Goal: Task Accomplishment & Management: Manage account settings

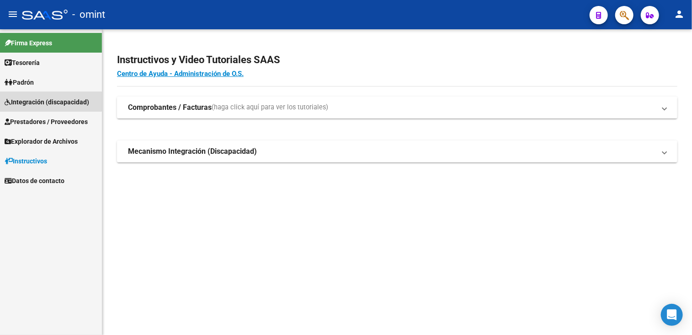
click at [42, 98] on span "Integración (discapacidad)" at bounding box center [47, 102] width 85 height 10
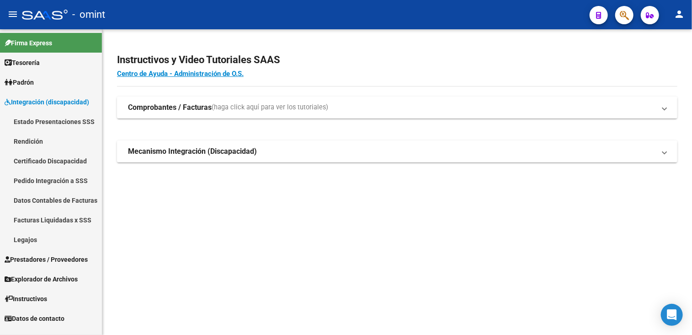
click at [26, 240] on link "Legajos" at bounding box center [51, 240] width 102 height 20
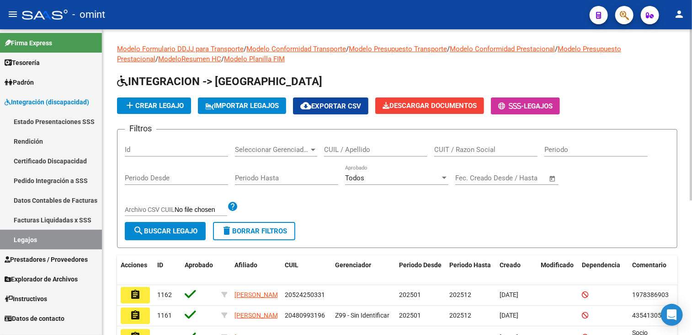
click at [377, 143] on div "CUIL / Apellido" at bounding box center [375, 147] width 103 height 20
click at [376, 147] on input "CUIL / Apellido" at bounding box center [375, 149] width 103 height 8
type input "[PERSON_NAME]"
click at [158, 212] on span "Archivo CSV CUIL" at bounding box center [150, 209] width 50 height 7
click at [175, 212] on input "Archivo CSV CUIL" at bounding box center [201, 210] width 53 height 8
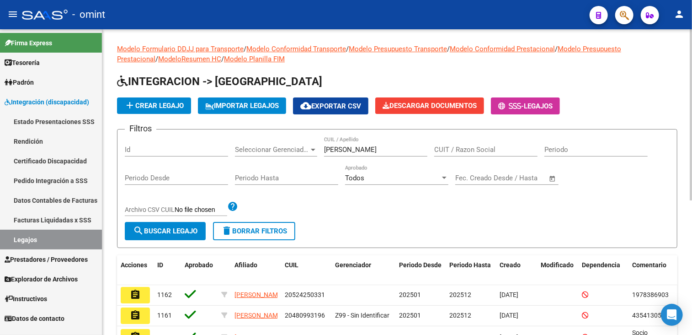
click at [164, 227] on span "search Buscar Legajo" at bounding box center [165, 231] width 64 height 8
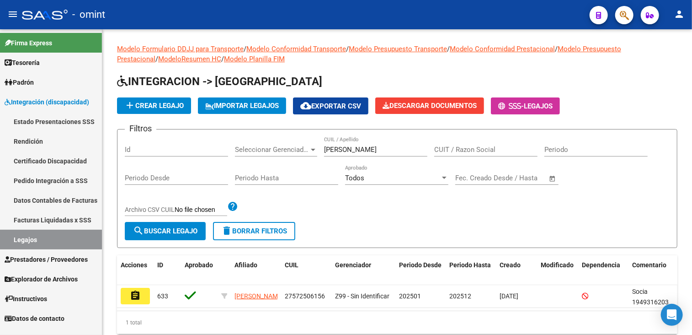
click at [134, 295] on mat-icon "assignment" at bounding box center [135, 295] width 11 height 11
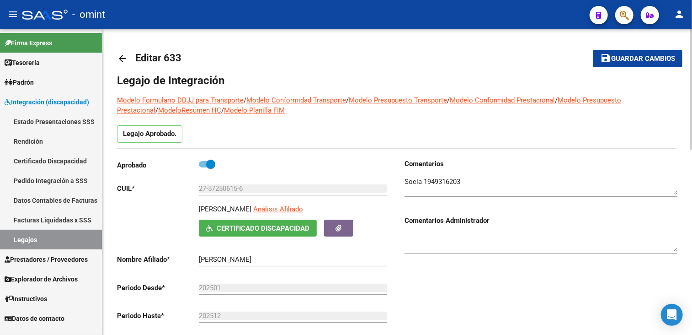
click at [438, 187] on textarea at bounding box center [541, 185] width 273 height 18
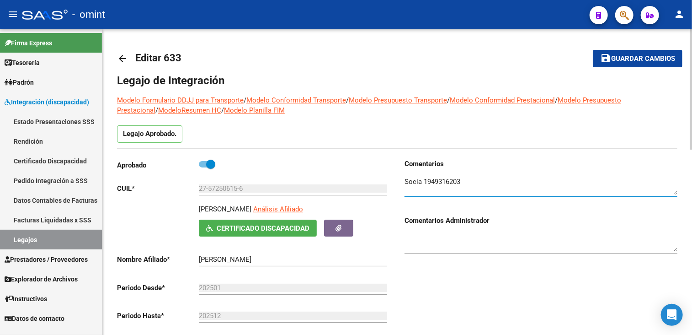
click at [441, 182] on textarea at bounding box center [541, 185] width 273 height 18
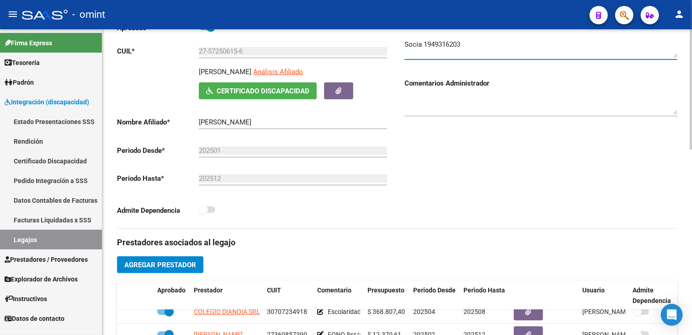
scroll to position [229, 0]
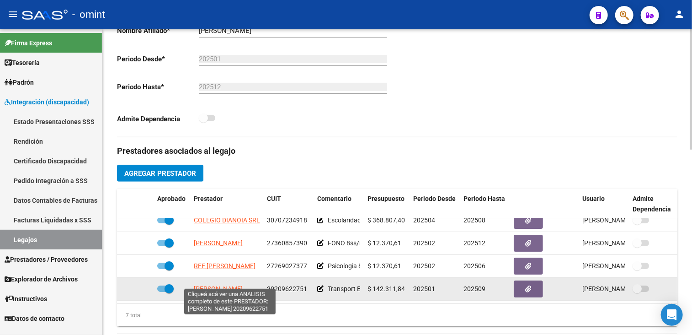
click at [243, 285] on span "[PERSON_NAME]" at bounding box center [218, 288] width 49 height 7
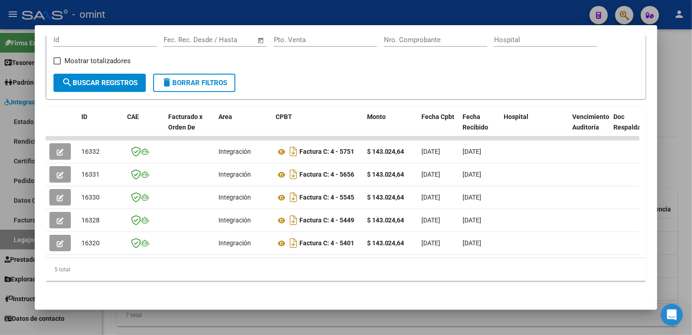
scroll to position [0, 0]
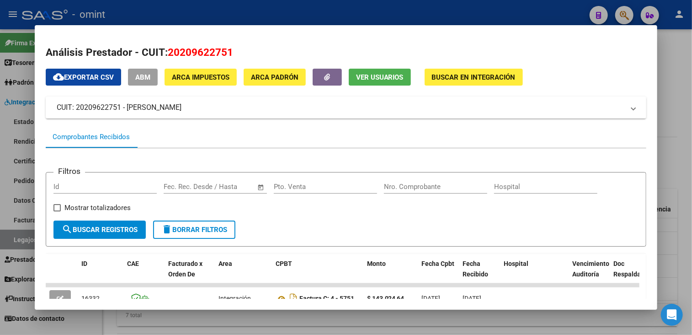
click at [184, 50] on span "20209622751" at bounding box center [200, 52] width 65 height 12
copy span "20209622751"
click at [198, 50] on span "20209622751" at bounding box center [200, 52] width 65 height 12
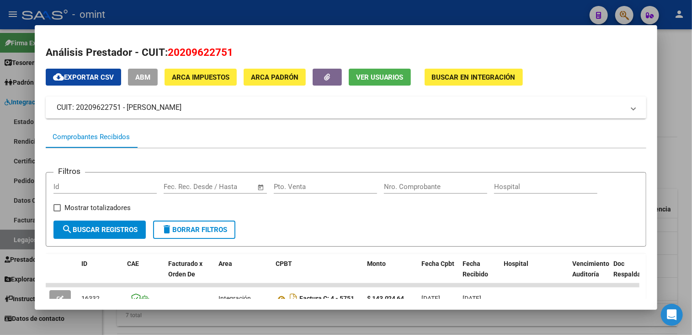
click at [198, 50] on span "20209622751" at bounding box center [200, 52] width 65 height 12
copy span "20209622751"
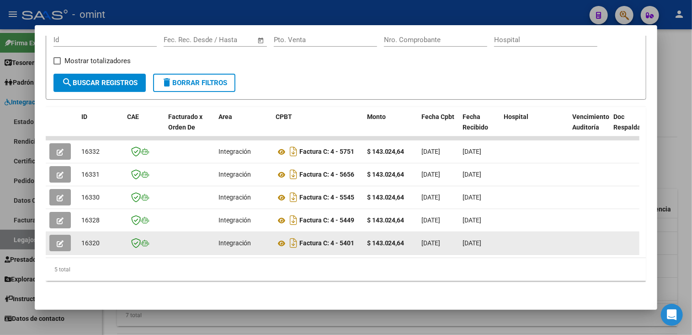
click at [57, 240] on icon "button" at bounding box center [60, 243] width 7 height 7
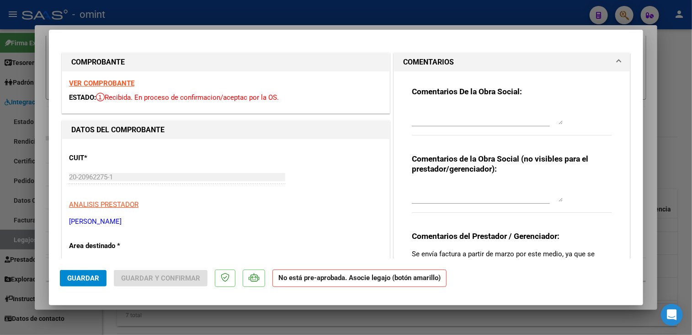
click at [124, 84] on strong "VER COMPROBANTE" at bounding box center [101, 83] width 65 height 8
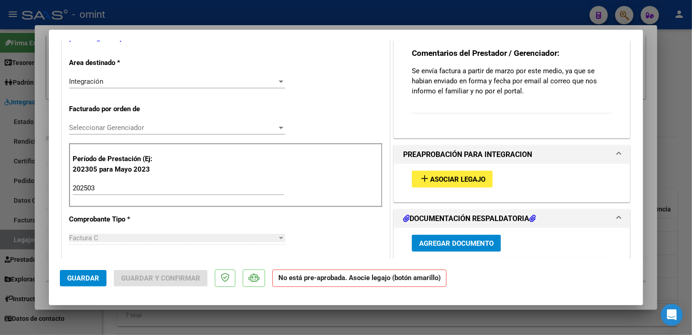
scroll to position [274, 0]
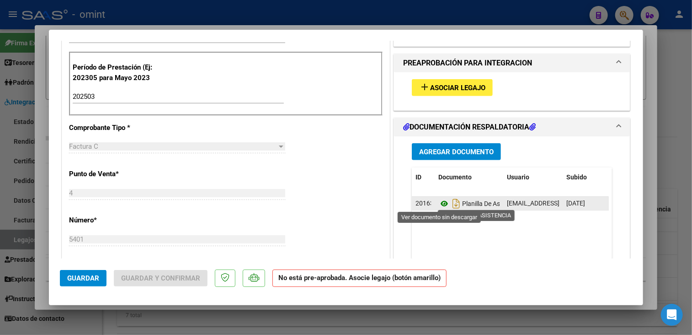
click at [443, 203] on icon at bounding box center [444, 203] width 12 height 11
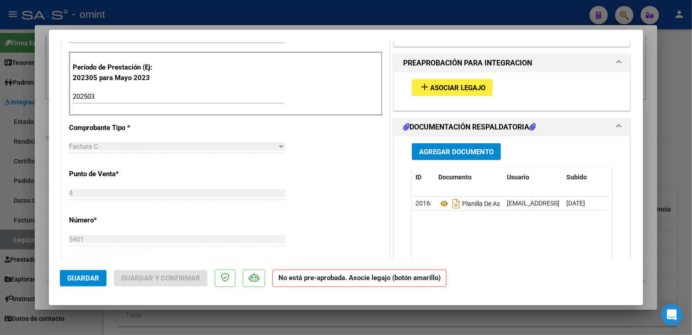
scroll to position [137, 0]
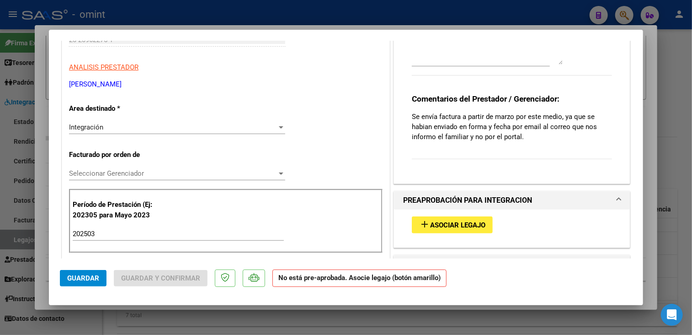
click at [130, 172] on span "Seleccionar Gerenciador" at bounding box center [173, 173] width 208 height 8
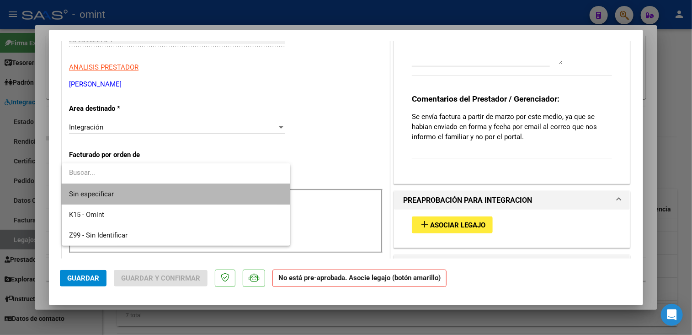
drag, startPoint x: 110, startPoint y: 197, endPoint x: 124, endPoint y: 152, distance: 46.7
click at [111, 197] on span "Sin especificar" at bounding box center [176, 194] width 214 height 21
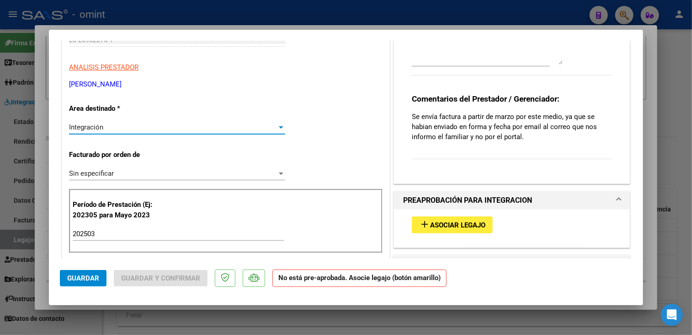
click at [127, 130] on div "Integración" at bounding box center [173, 127] width 208 height 8
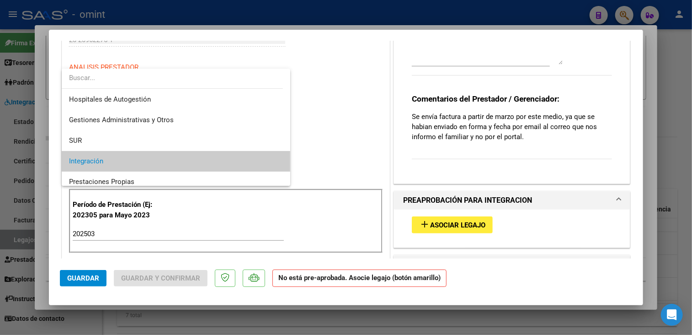
scroll to position [34, 0]
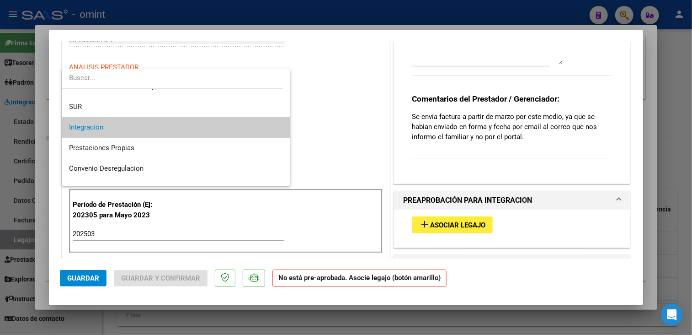
click at [127, 130] on span "Integración" at bounding box center [176, 127] width 214 height 21
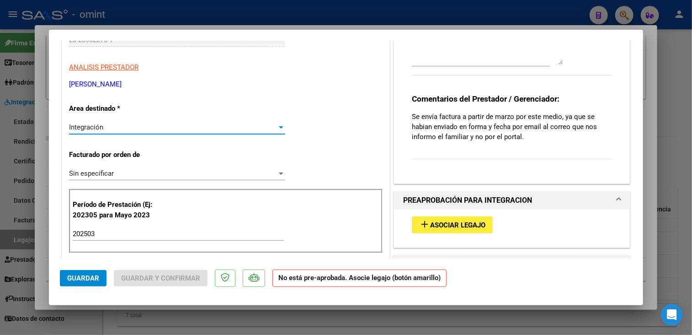
click at [152, 126] on div "Integración" at bounding box center [173, 127] width 208 height 8
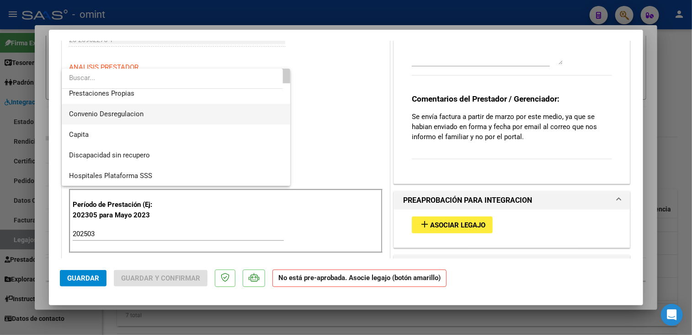
scroll to position [43, 0]
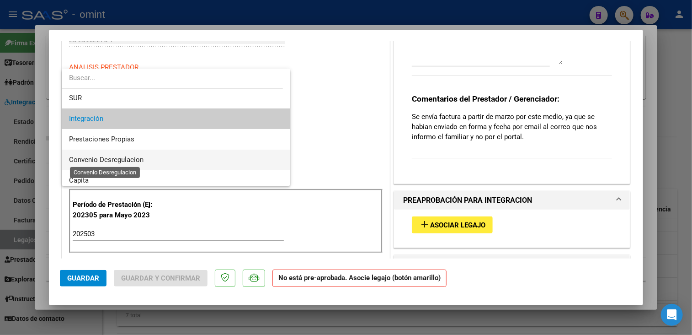
click at [137, 157] on span "Convenio Desregulacion" at bounding box center [106, 159] width 75 height 8
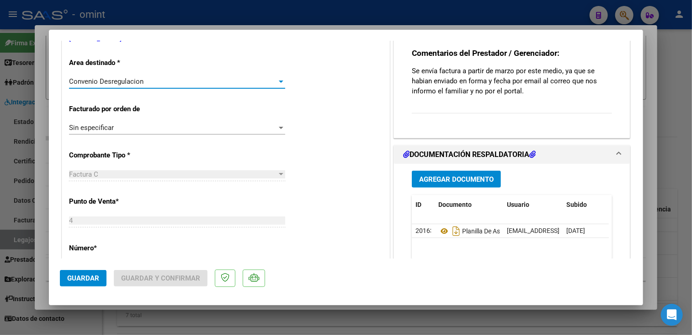
scroll to position [137, 0]
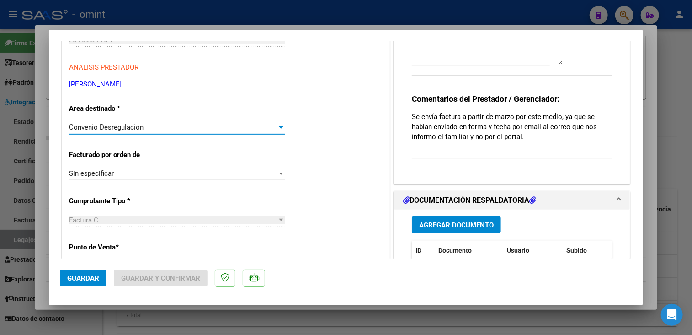
click at [224, 125] on div "Convenio Desregulacion" at bounding box center [173, 127] width 208 height 8
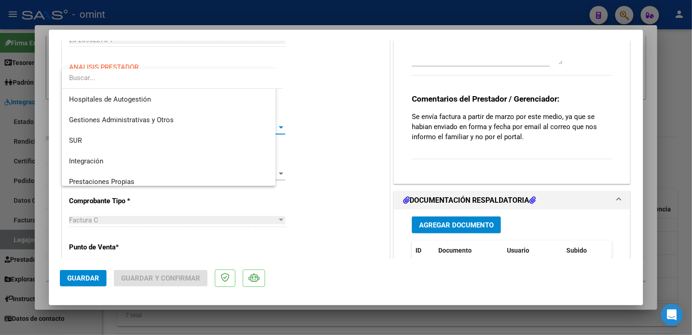
scroll to position [75, 0]
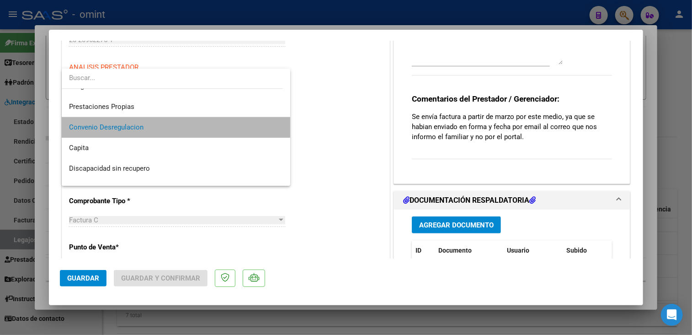
click at [277, 128] on mat-option "Convenio Desregulacion" at bounding box center [176, 127] width 229 height 21
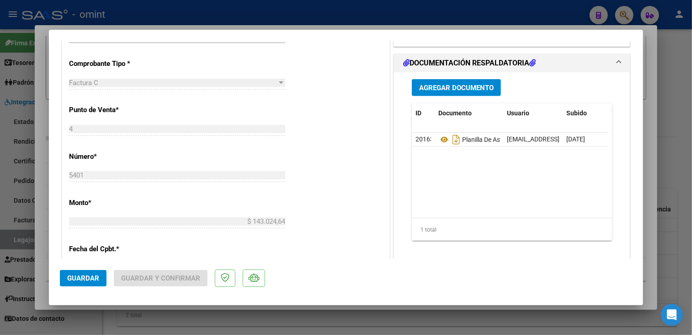
scroll to position [91, 0]
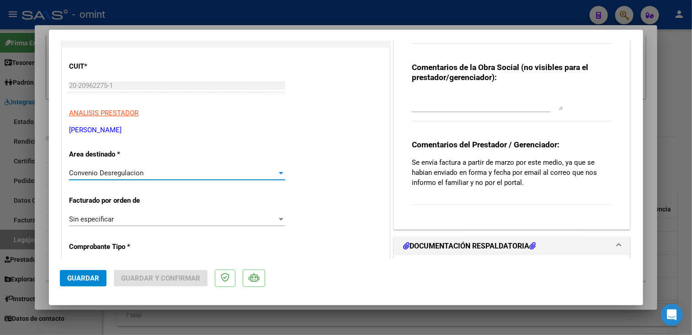
click at [196, 171] on div "Convenio Desregulacion" at bounding box center [173, 173] width 208 height 8
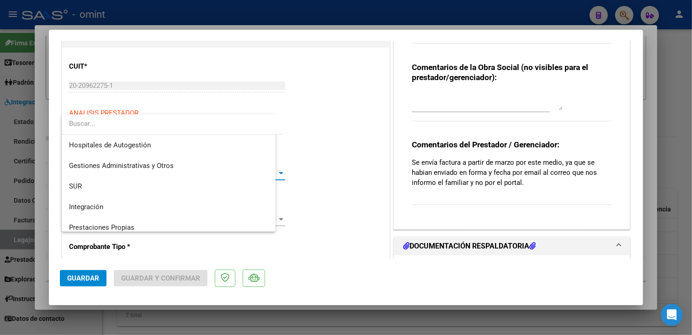
scroll to position [75, 0]
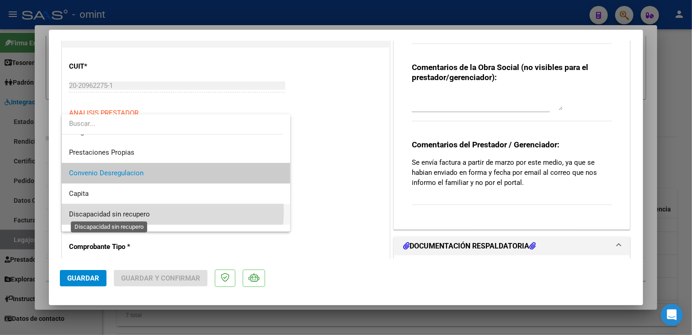
click at [142, 211] on span "Discapacidad sin recupero" at bounding box center [109, 214] width 81 height 8
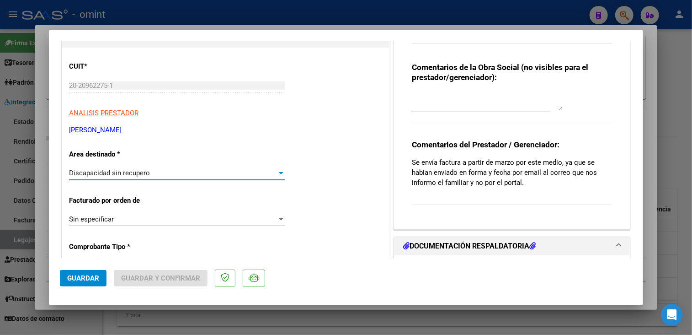
scroll to position [0, 0]
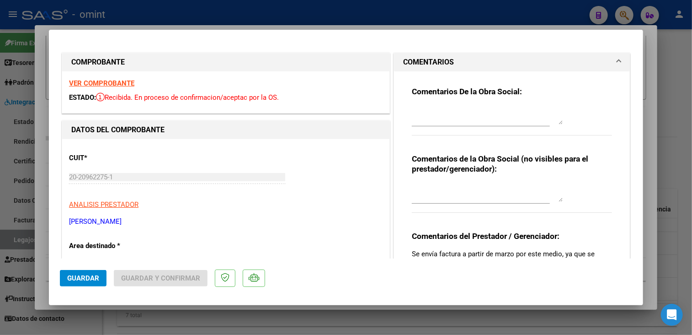
click at [428, 123] on textarea at bounding box center [487, 115] width 151 height 18
click at [79, 274] on span "Guardar" at bounding box center [83, 278] width 32 height 8
click at [251, 321] on div at bounding box center [346, 167] width 692 height 335
type input "$ 0,00"
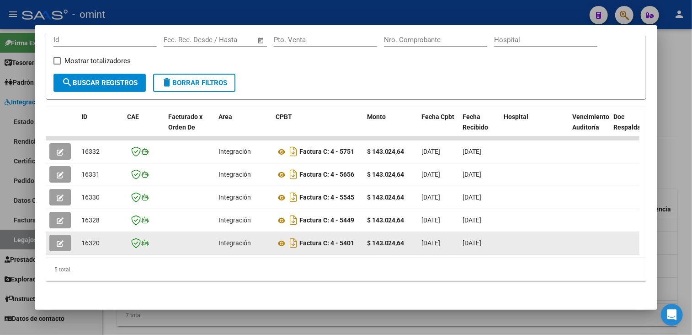
click at [59, 240] on icon "button" at bounding box center [60, 243] width 7 height 7
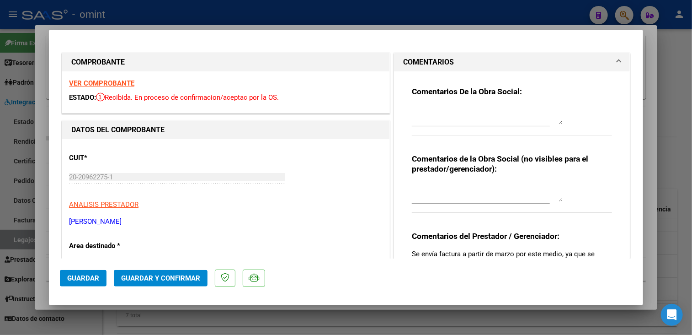
click at [303, 321] on div at bounding box center [346, 167] width 692 height 335
type input "$ 0,00"
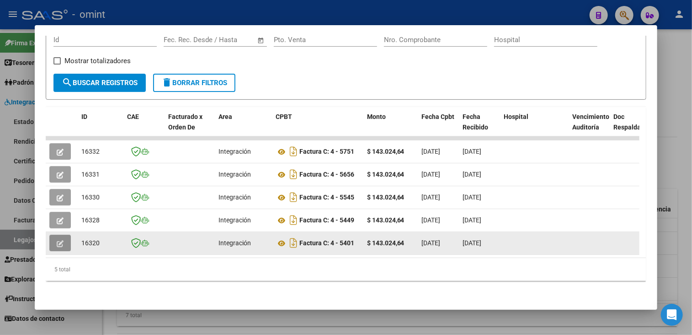
click at [57, 240] on icon "button" at bounding box center [60, 243] width 7 height 7
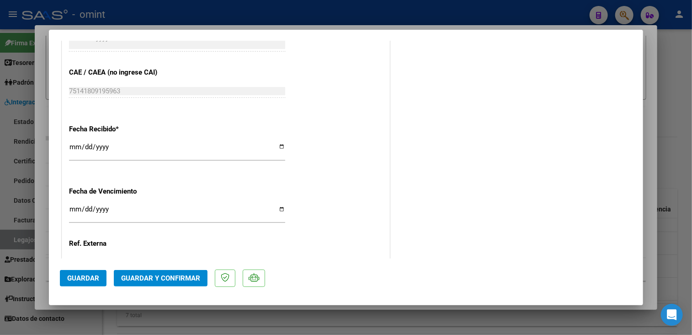
scroll to position [577, 0]
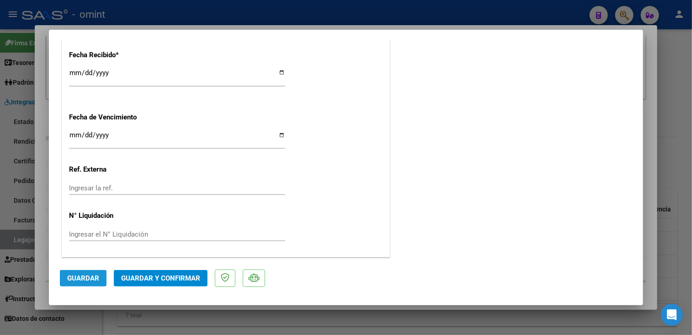
click at [88, 280] on span "Guardar" at bounding box center [83, 278] width 32 height 8
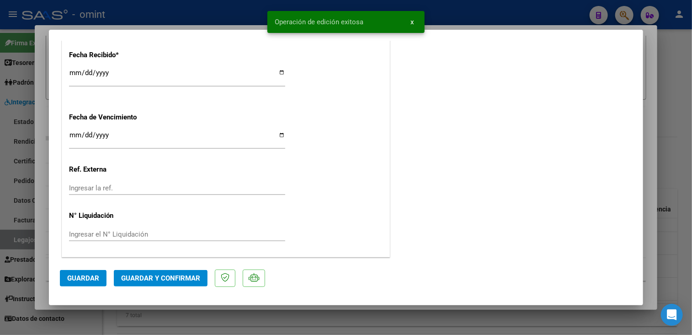
click at [257, 321] on div at bounding box center [346, 167] width 692 height 335
type input "$ 0,00"
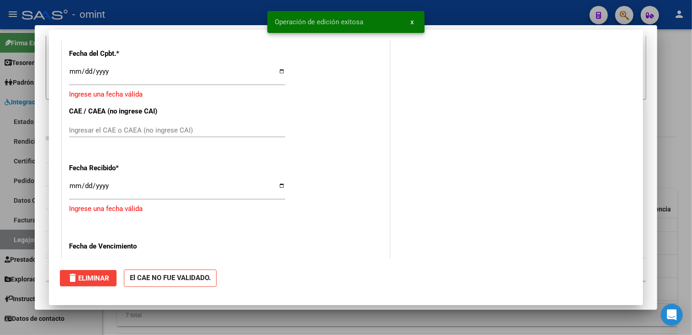
scroll to position [690, 0]
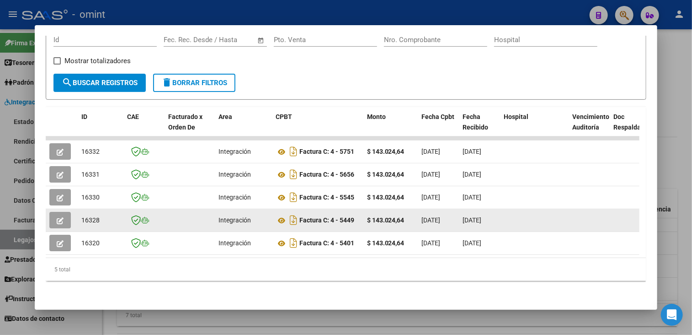
click at [61, 217] on icon "button" at bounding box center [60, 220] width 7 height 7
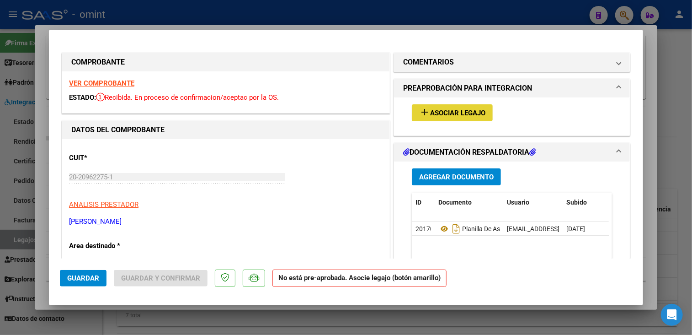
click at [470, 115] on span "Asociar Legajo" at bounding box center [457, 113] width 55 height 8
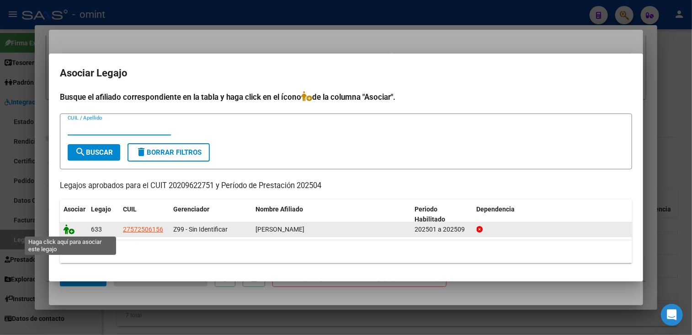
click at [67, 230] on icon at bounding box center [69, 229] width 11 height 10
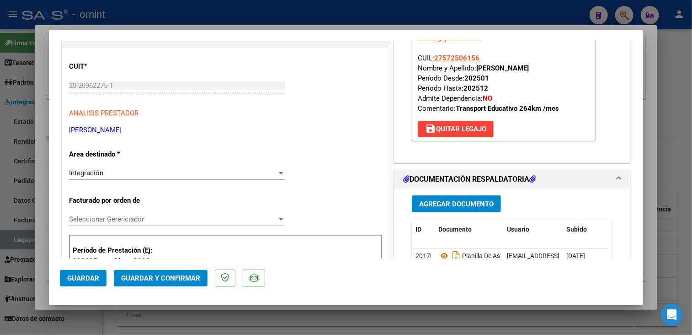
scroll to position [0, 0]
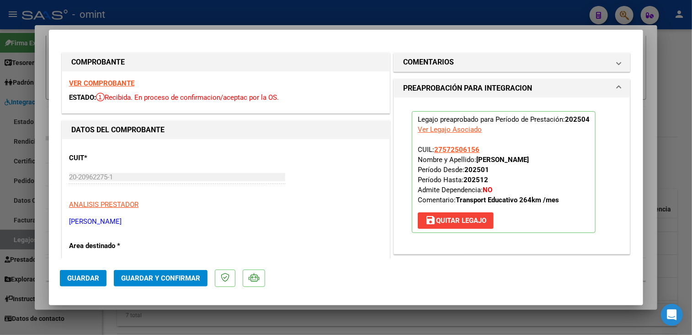
click at [121, 89] on div "VER COMPROBANTE ESTADO: Recibida. En proceso de confirmacion/aceptac por la OS." at bounding box center [225, 92] width 327 height 42
click at [120, 86] on strong "VER COMPROBANTE" at bounding box center [101, 83] width 65 height 8
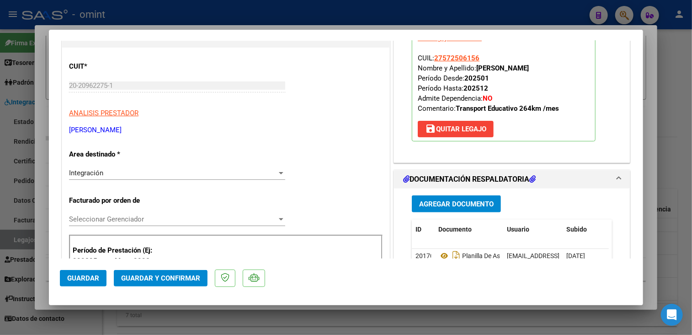
scroll to position [137, 0]
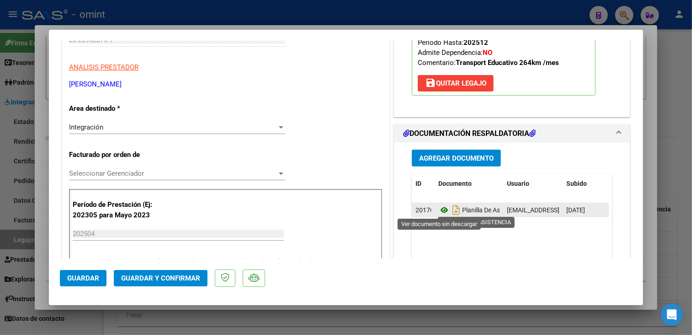
click at [440, 210] on icon at bounding box center [444, 209] width 12 height 11
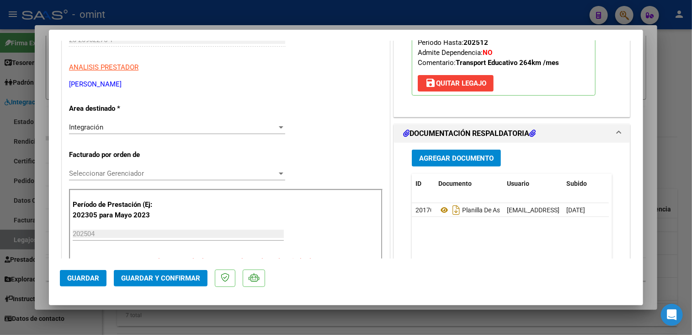
click at [153, 169] on span "Seleccionar Gerenciador" at bounding box center [173, 173] width 208 height 8
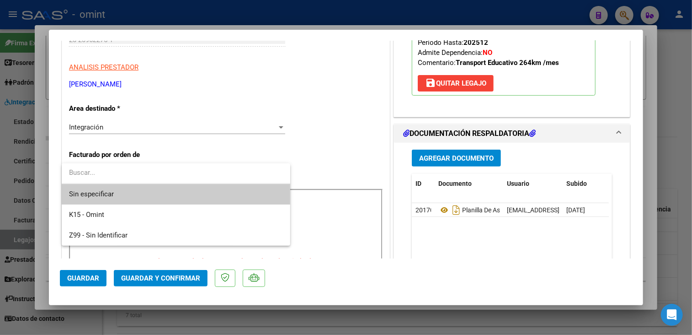
click at [111, 197] on span "Sin especificar" at bounding box center [176, 194] width 214 height 21
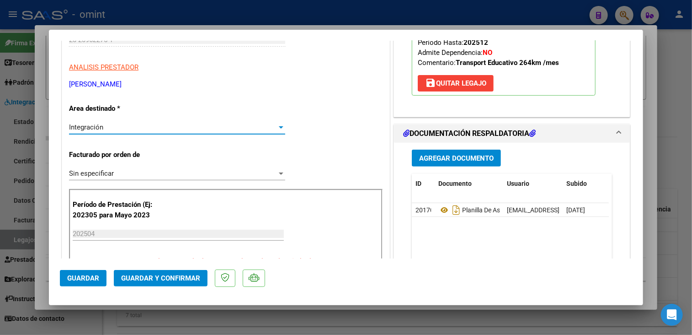
click at [125, 126] on div "Integración" at bounding box center [173, 127] width 208 height 8
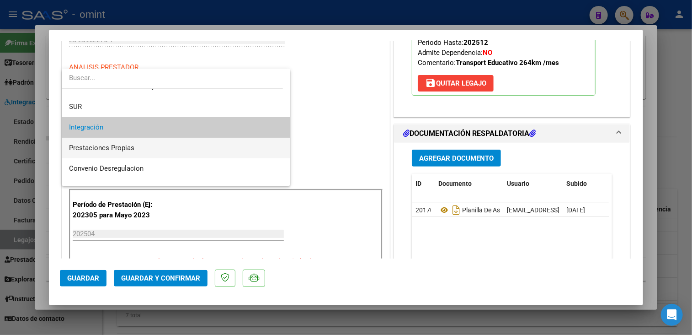
scroll to position [88, 0]
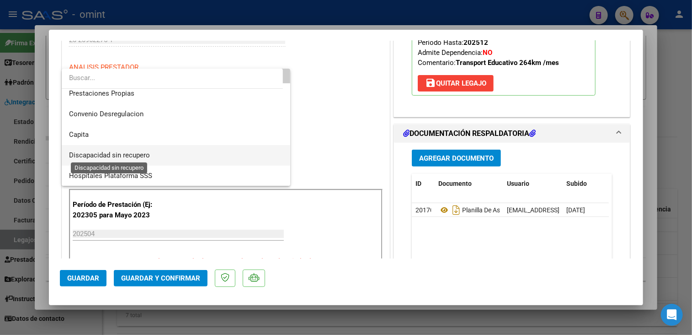
click at [123, 155] on span "Discapacidad sin recupero" at bounding box center [109, 155] width 81 height 8
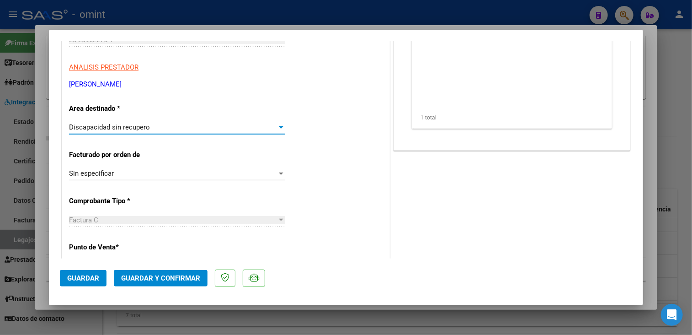
scroll to position [0, 0]
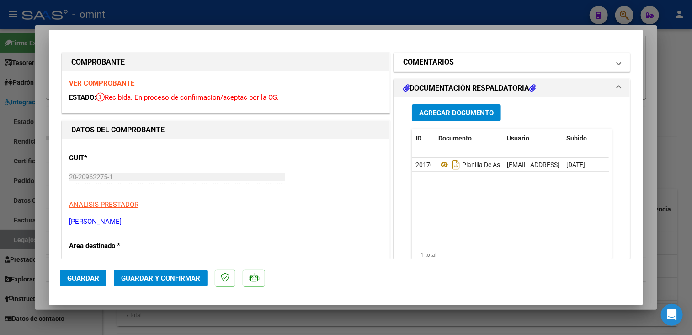
click at [445, 58] on h1 "COMENTARIOS" at bounding box center [428, 62] width 51 height 11
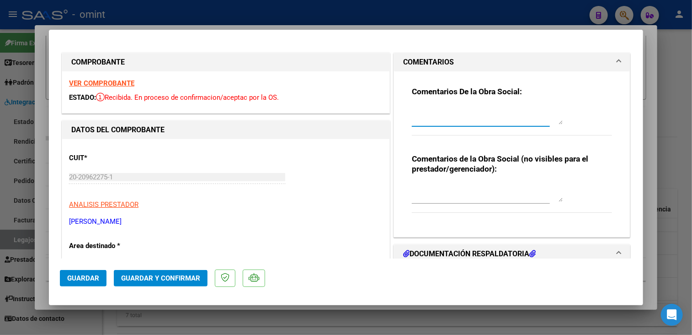
click at [424, 108] on textarea at bounding box center [487, 115] width 151 height 18
click at [476, 109] on textarea "Periodo no integrable, - se pasa a pago por cerrado." at bounding box center [487, 115] width 151 height 18
type textarea "Periodo no integrable (abril), - se pasa a pago por cerrado."
click at [93, 281] on span "Guardar" at bounding box center [83, 278] width 32 height 8
drag, startPoint x: 440, startPoint y: 112, endPoint x: 433, endPoint y: 114, distance: 7.4
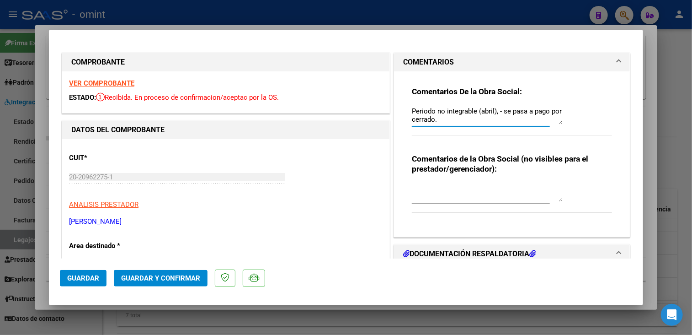
click at [453, 117] on textarea "Periodo no integrable (abril), - se pasa a pago por cerrado." at bounding box center [487, 115] width 151 height 18
click at [433, 113] on textarea "Periodo no integrable (abril), - se pasa a pago por cerrado." at bounding box center [487, 115] width 151 height 18
drag, startPoint x: 407, startPoint y: 109, endPoint x: 413, endPoint y: 113, distance: 7.2
click at [434, 119] on div "Comentarios De la Obra Social: Periodo no integrable (abril), - se pasa a pago …" at bounding box center [512, 150] width 214 height 158
drag, startPoint x: 409, startPoint y: 108, endPoint x: 444, endPoint y: 123, distance: 38.7
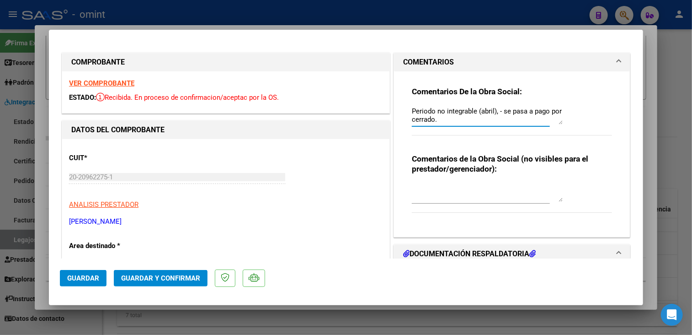
click at [444, 123] on textarea "Periodo no integrable (abril), - se pasa a pago por cerrado." at bounding box center [487, 115] width 151 height 18
click at [349, 321] on div at bounding box center [346, 167] width 692 height 335
type input "$ 0,00"
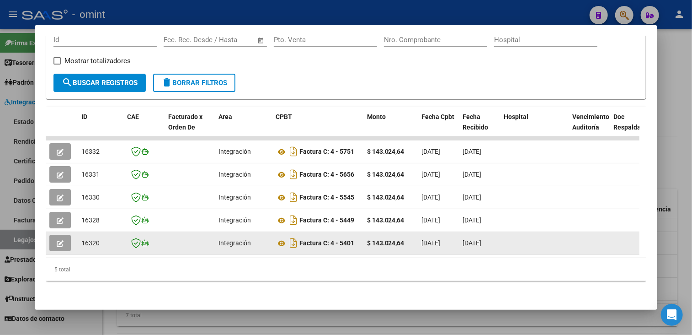
click at [57, 240] on icon "button" at bounding box center [60, 243] width 7 height 7
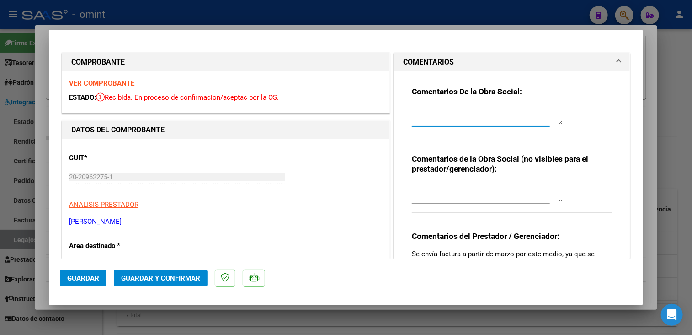
click at [432, 122] on textarea at bounding box center [487, 115] width 151 height 18
paste textarea "Periodo no integrable (abril), - se pasa a pago por cerrado."
click at [489, 109] on textarea "Periodo no integrable (abril), - se pasa a pago por cerrado." at bounding box center [487, 115] width 151 height 18
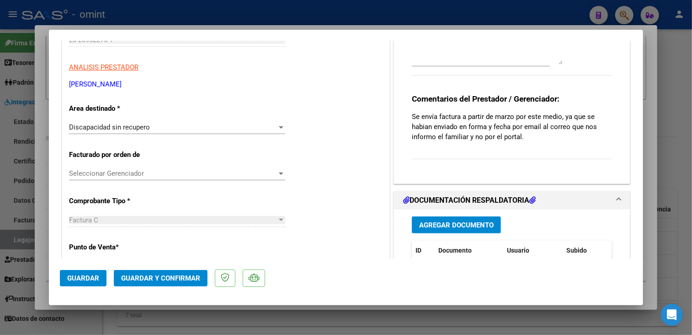
type textarea "Periodo no integrable (marzo), - se pasa a pago por cerrado."
click at [88, 279] on span "Guardar" at bounding box center [83, 278] width 32 height 8
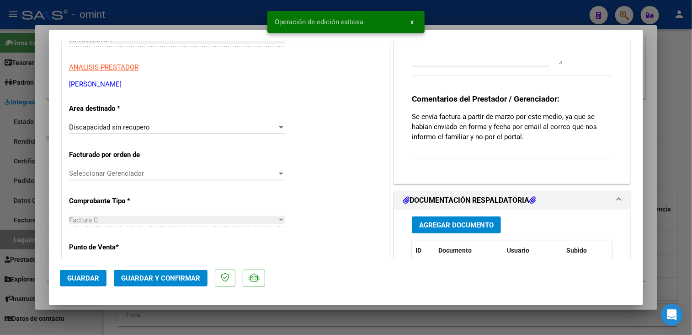
click at [42, 283] on div at bounding box center [346, 167] width 692 height 335
type input "$ 0,00"
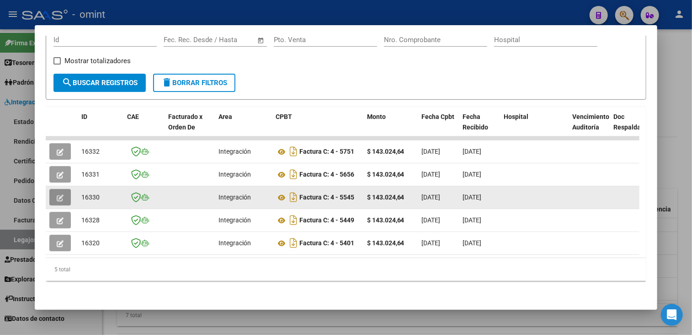
click at [64, 195] on button "button" at bounding box center [59, 197] width 21 height 16
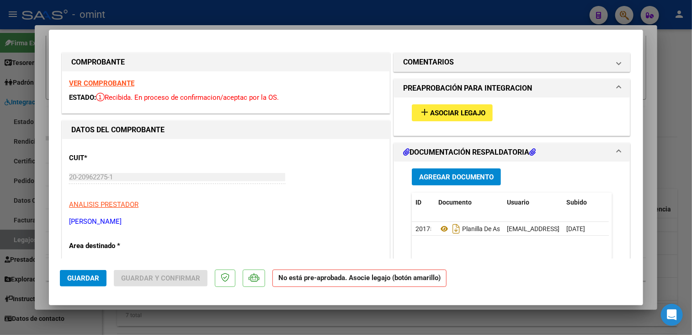
click at [121, 84] on strong "VER COMPROBANTE" at bounding box center [101, 83] width 65 height 8
click at [450, 111] on span "Asociar Legajo" at bounding box center [457, 113] width 55 height 8
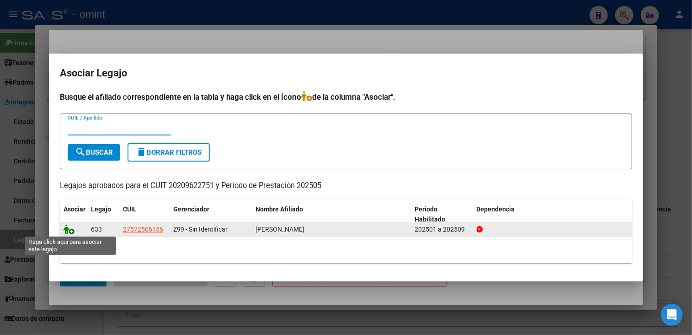
click at [69, 229] on icon at bounding box center [69, 229] width 11 height 10
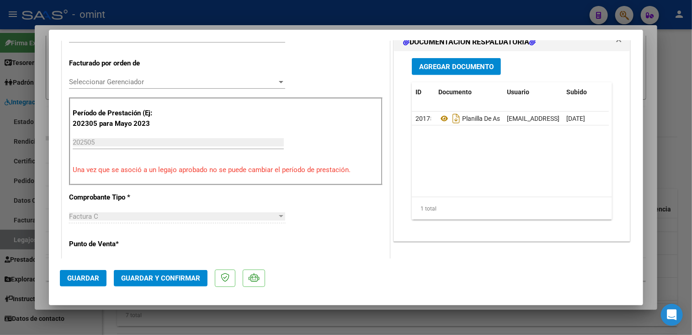
scroll to position [274, 0]
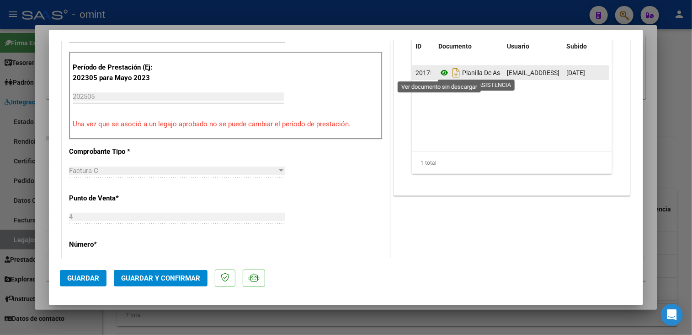
click at [439, 70] on icon at bounding box center [444, 72] width 12 height 11
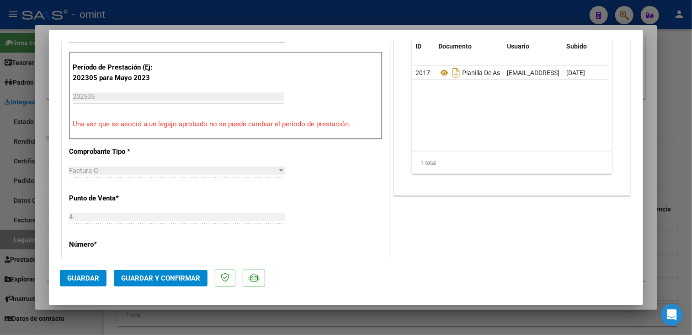
scroll to position [183, 0]
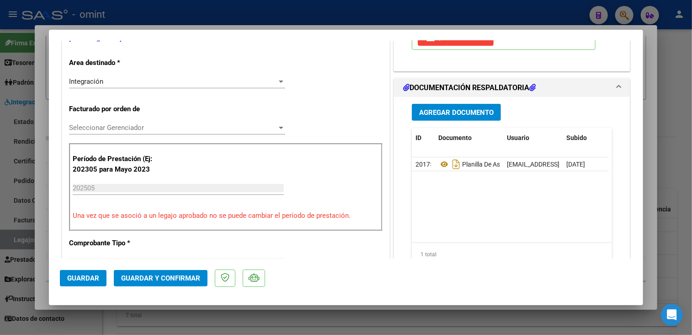
click at [137, 80] on div "Integración" at bounding box center [173, 81] width 208 height 8
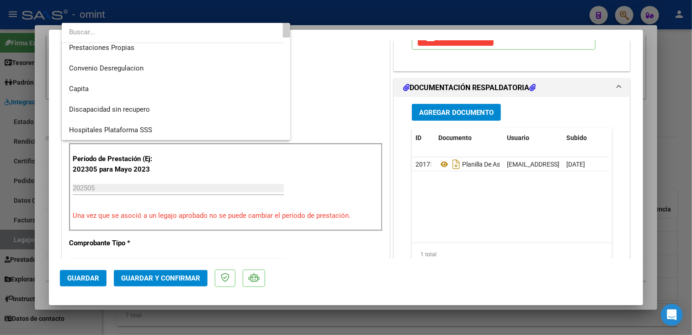
scroll to position [0, 0]
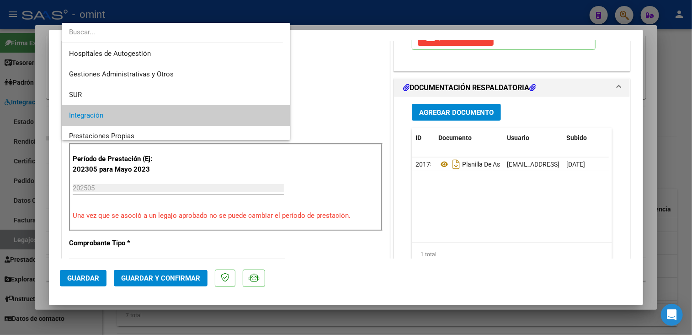
click at [124, 114] on span "Integración" at bounding box center [176, 115] width 214 height 21
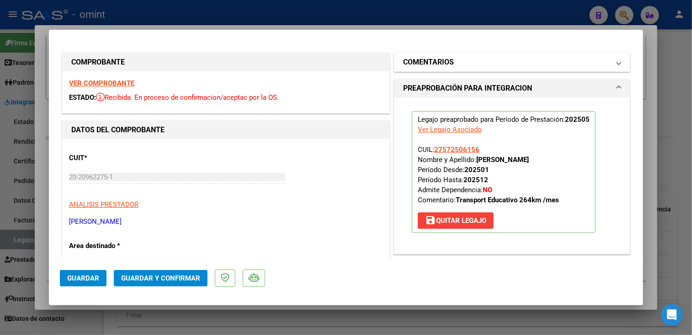
click at [428, 62] on h1 "COMENTARIOS" at bounding box center [428, 62] width 51 height 11
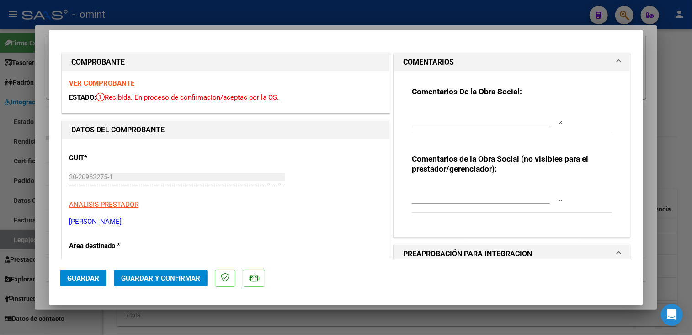
click at [436, 119] on textarea at bounding box center [487, 115] width 151 height 18
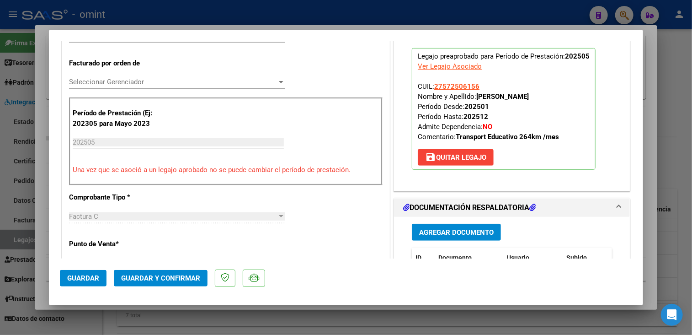
scroll to position [320, 0]
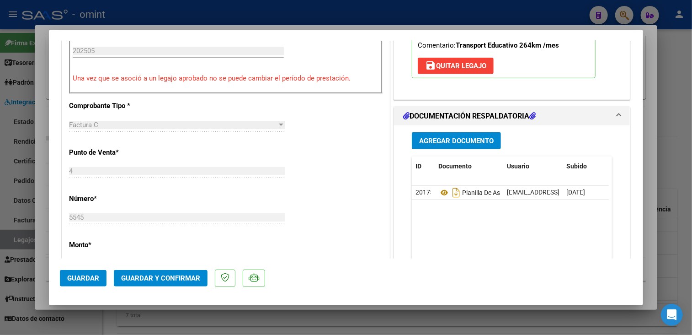
type textarea "Factura periodo Mayo, se solicita re facturar, debe tener fecha posterior al 01…"
click at [76, 275] on span "Guardar" at bounding box center [83, 278] width 32 height 8
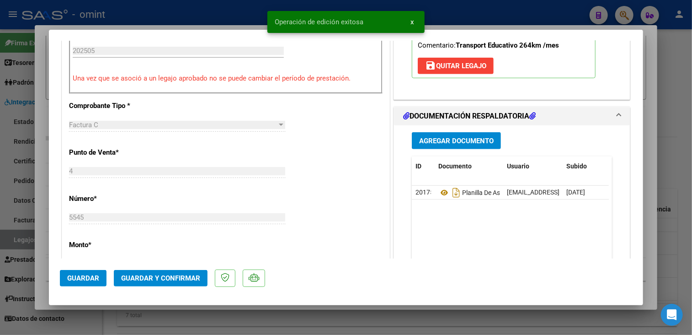
click at [182, 314] on div at bounding box center [346, 167] width 692 height 335
type input "$ 0,00"
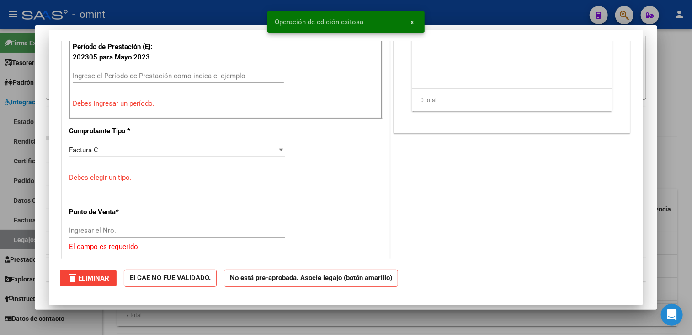
scroll to position [0, 0]
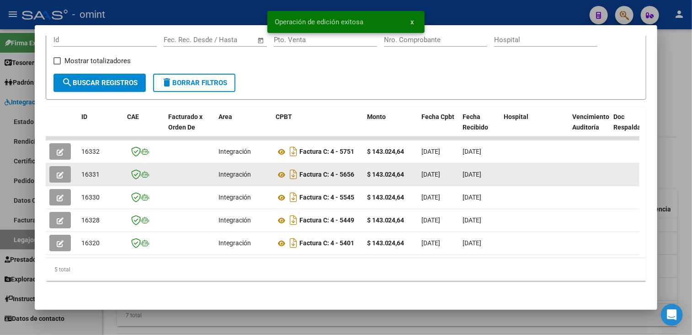
click at [58, 171] on icon "button" at bounding box center [60, 174] width 7 height 7
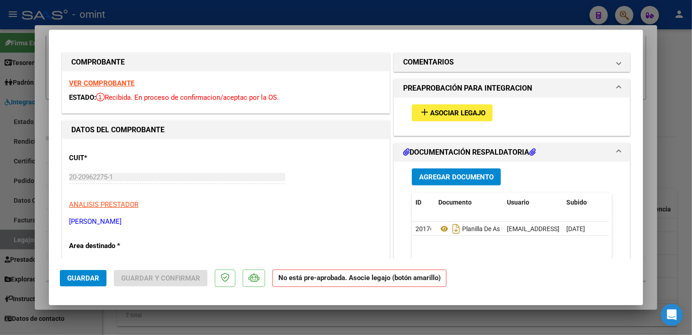
click at [458, 111] on span "Asociar Legajo" at bounding box center [457, 113] width 55 height 8
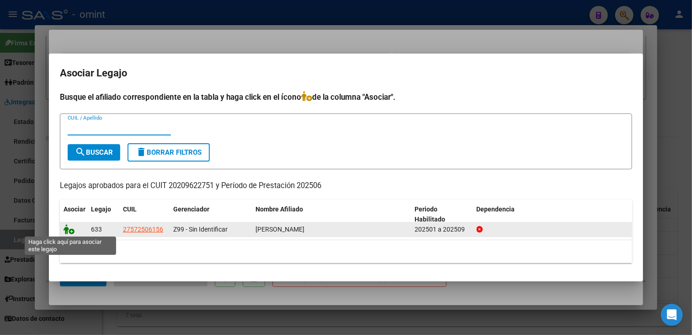
click at [66, 228] on icon at bounding box center [69, 229] width 11 height 10
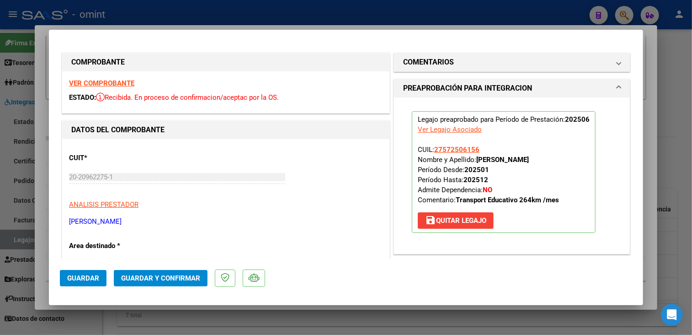
click at [112, 84] on strong "VER COMPROBANTE" at bounding box center [101, 83] width 65 height 8
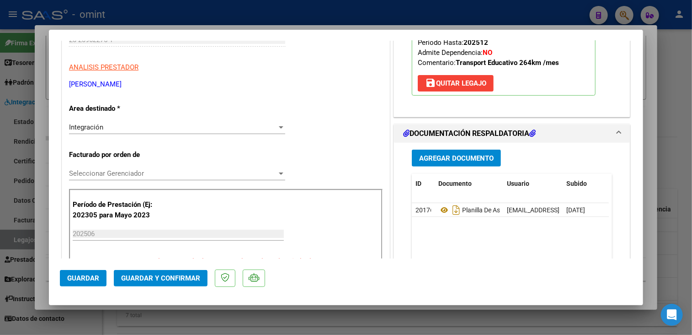
scroll to position [274, 0]
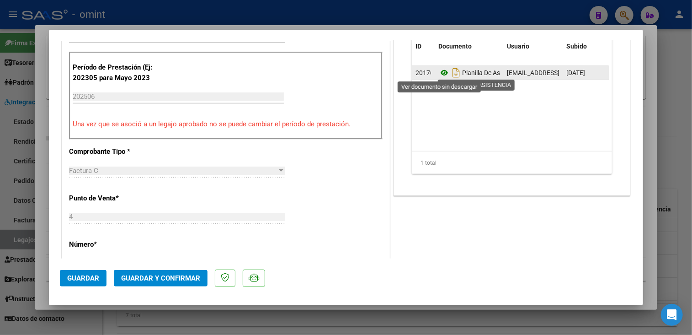
click at [444, 69] on icon at bounding box center [444, 72] width 12 height 11
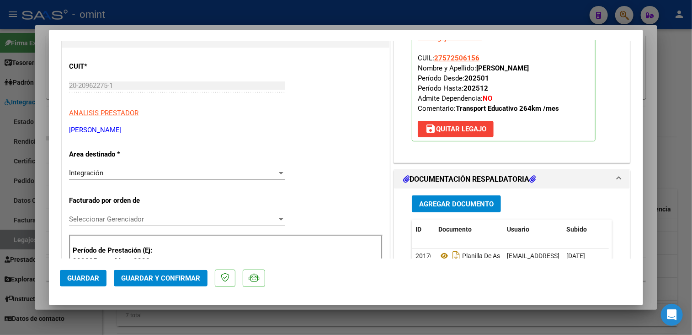
scroll to position [0, 0]
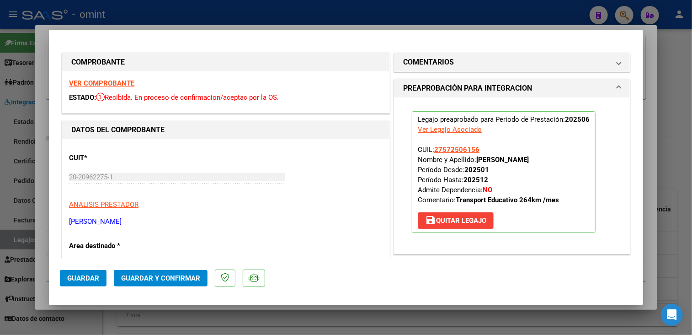
click at [107, 83] on strong "VER COMPROBANTE" at bounding box center [101, 83] width 65 height 8
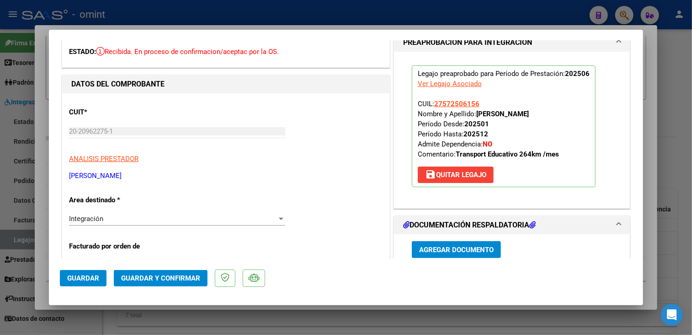
scroll to position [183, 0]
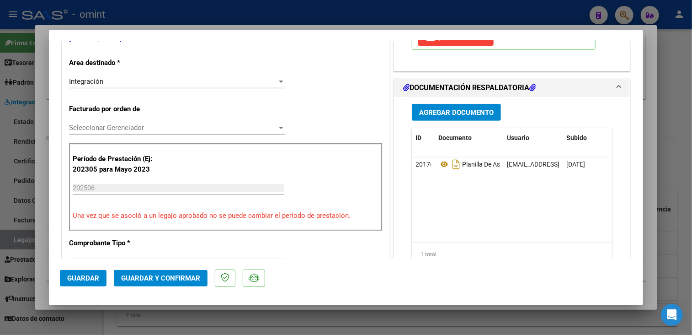
click at [113, 128] on span "Seleccionar Gerenciador" at bounding box center [173, 127] width 208 height 8
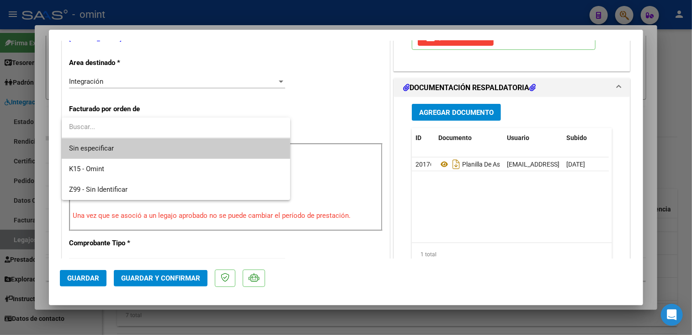
click at [101, 147] on span "Sin especificar" at bounding box center [176, 148] width 214 height 21
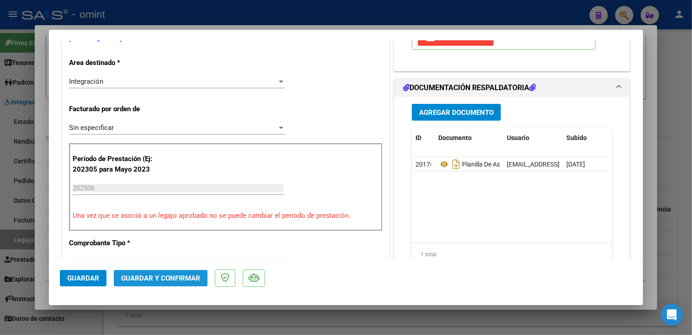
click at [169, 280] on span "Guardar y Confirmar" at bounding box center [160, 278] width 79 height 8
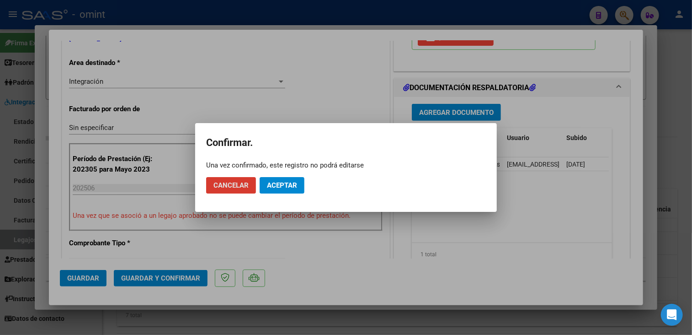
click at [276, 192] on button "Aceptar" at bounding box center [282, 185] width 45 height 16
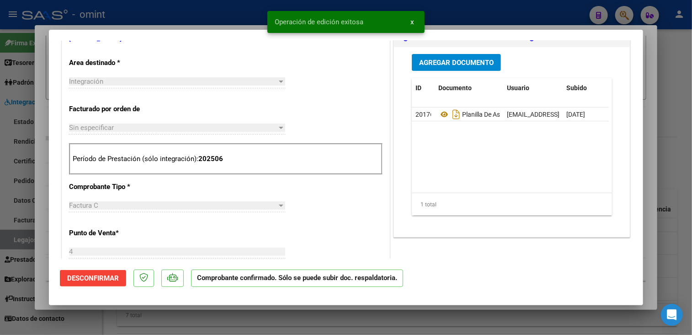
click at [204, 315] on div at bounding box center [346, 167] width 692 height 335
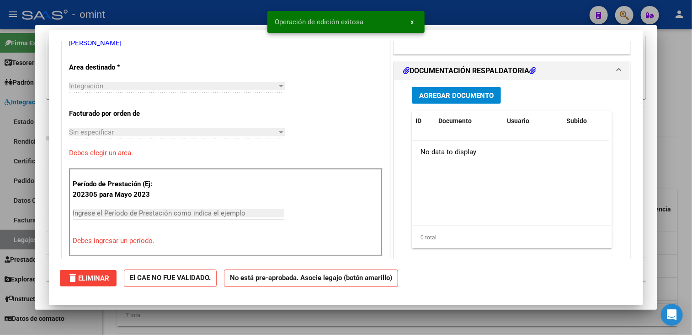
scroll to position [0, 0]
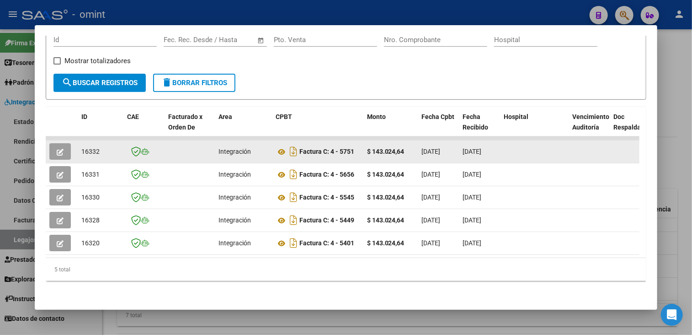
click at [63, 149] on icon "button" at bounding box center [60, 152] width 7 height 7
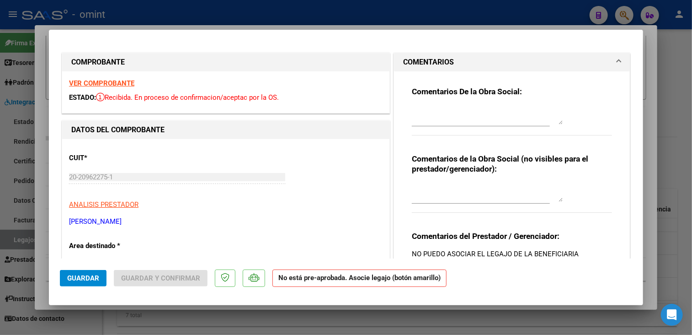
scroll to position [183, 0]
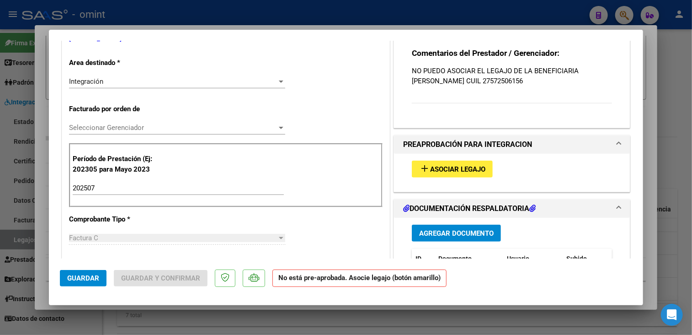
click at [436, 167] on span "Asociar Legajo" at bounding box center [457, 169] width 55 height 8
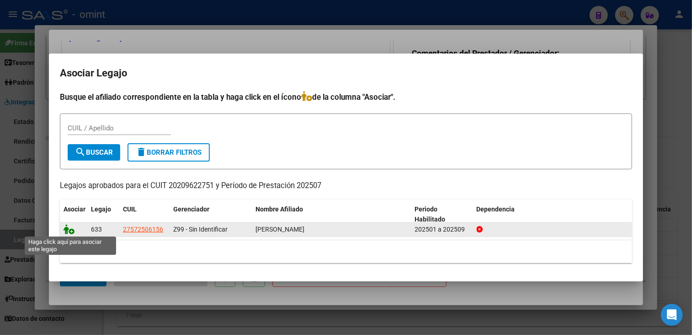
click at [70, 228] on icon at bounding box center [69, 229] width 11 height 10
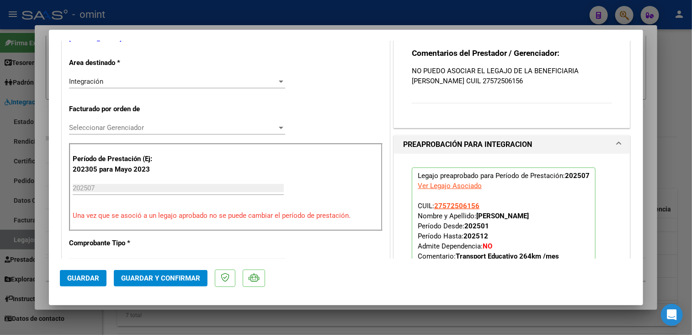
click at [113, 122] on div "Seleccionar Gerenciador Seleccionar Gerenciador" at bounding box center [177, 128] width 216 height 14
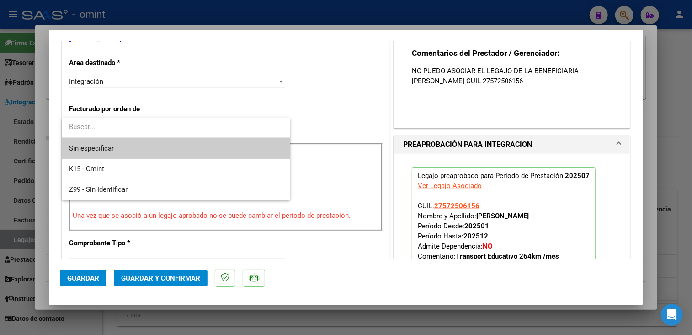
click at [102, 142] on span "Sin especificar" at bounding box center [176, 148] width 214 height 21
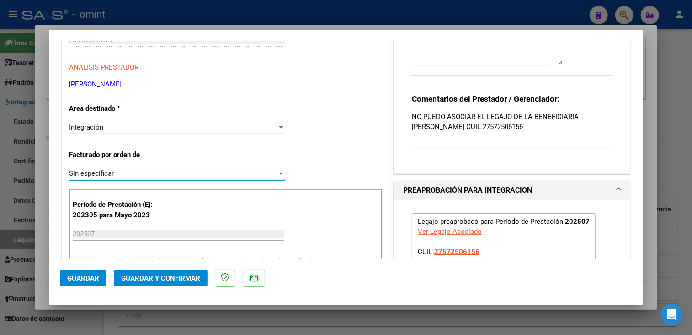
scroll to position [0, 0]
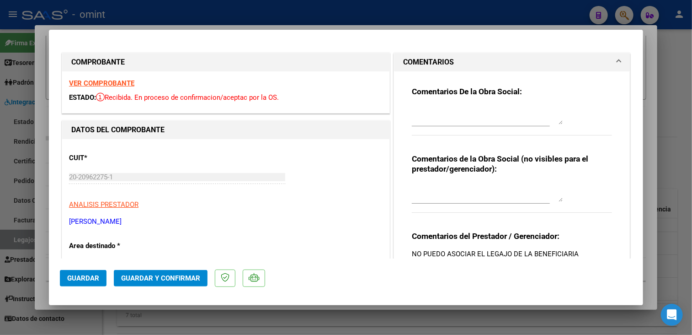
click at [112, 84] on strong "VER COMPROBANTE" at bounding box center [101, 83] width 65 height 8
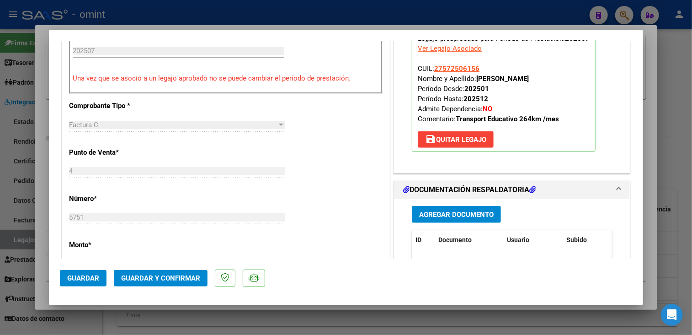
scroll to position [366, 0]
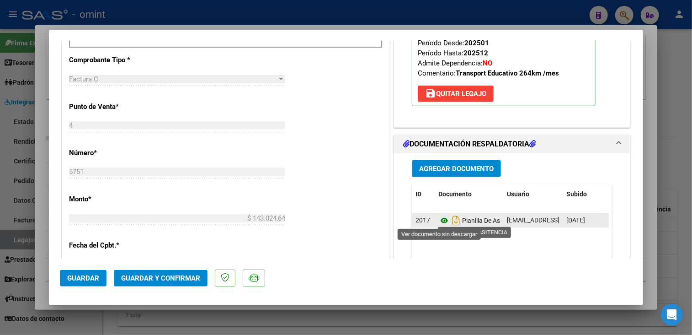
click at [438, 221] on icon at bounding box center [444, 220] width 12 height 11
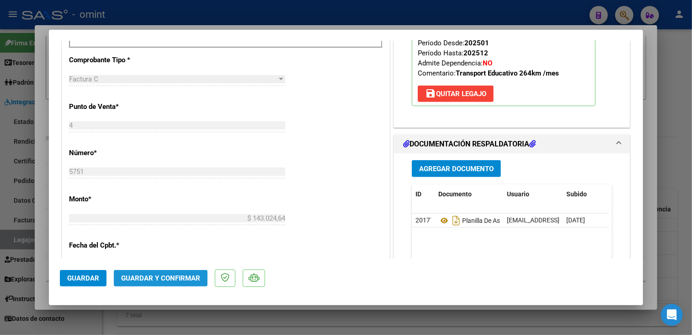
click at [159, 274] on span "Guardar y Confirmar" at bounding box center [160, 278] width 79 height 8
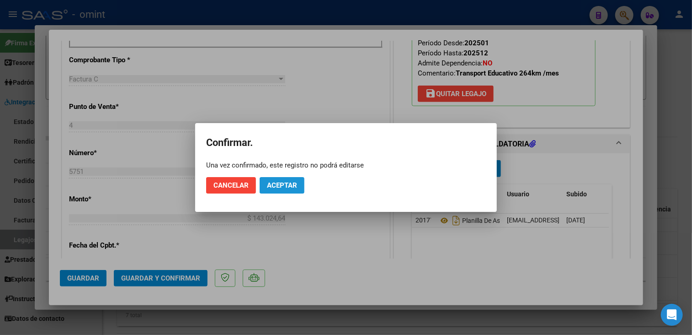
click at [287, 187] on span "Aceptar" at bounding box center [282, 185] width 30 height 8
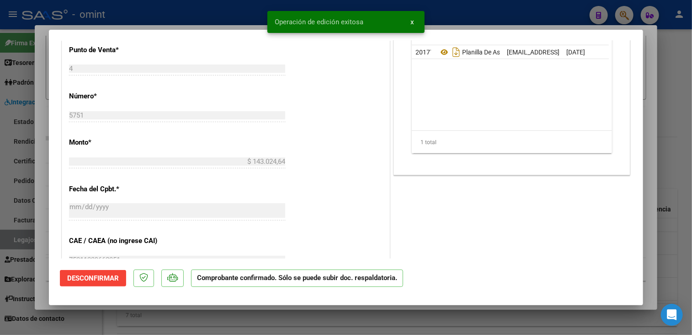
click at [249, 319] on div at bounding box center [346, 167] width 692 height 335
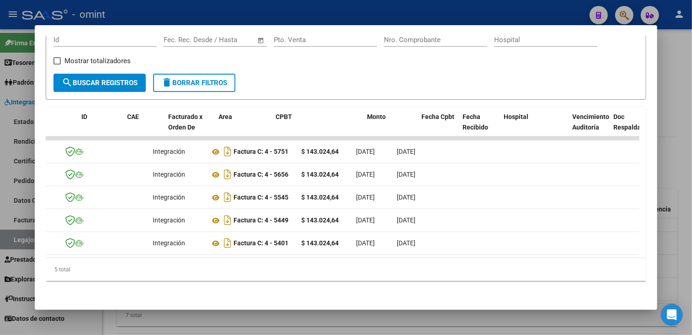
scroll to position [0, 0]
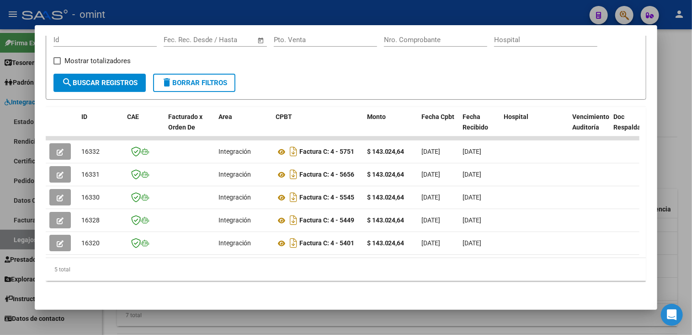
click at [245, 322] on div at bounding box center [346, 167] width 692 height 335
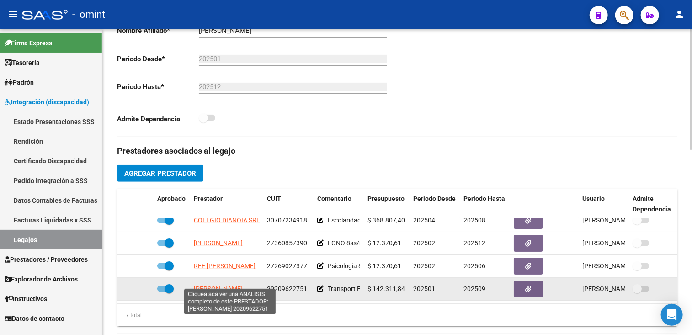
click at [225, 285] on span "[PERSON_NAME]" at bounding box center [218, 288] width 49 height 7
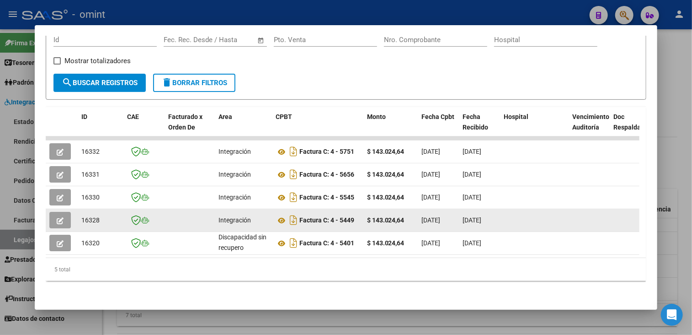
click at [59, 217] on icon "button" at bounding box center [60, 220] width 7 height 7
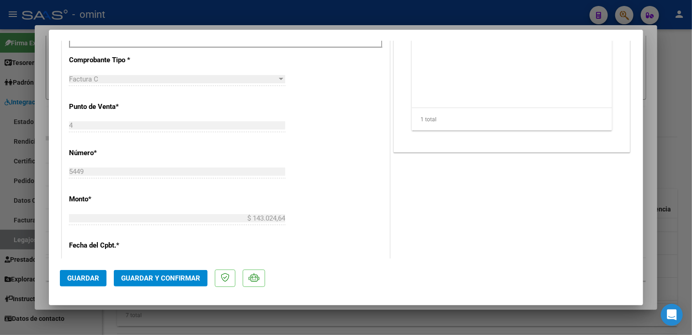
scroll to position [183, 0]
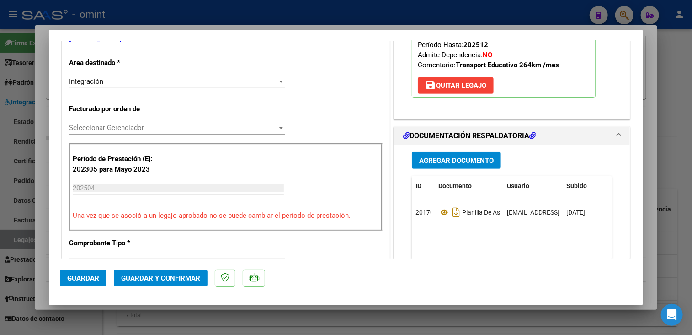
click at [160, 84] on div "Integración" at bounding box center [173, 81] width 208 height 8
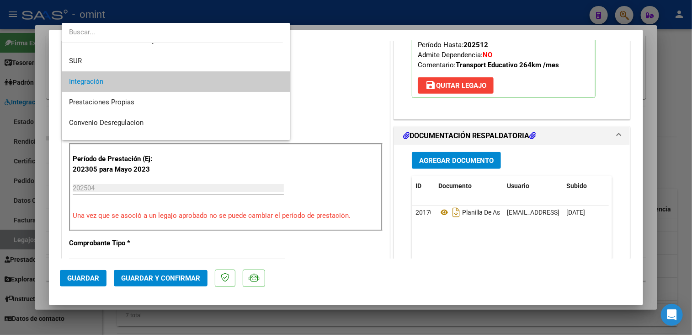
scroll to position [88, 0]
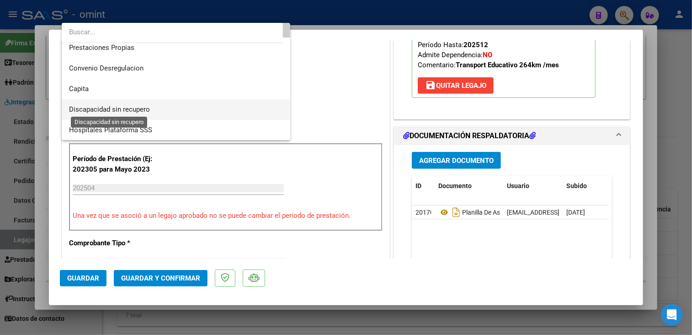
click at [119, 111] on span "Discapacidad sin recupero" at bounding box center [109, 109] width 81 height 8
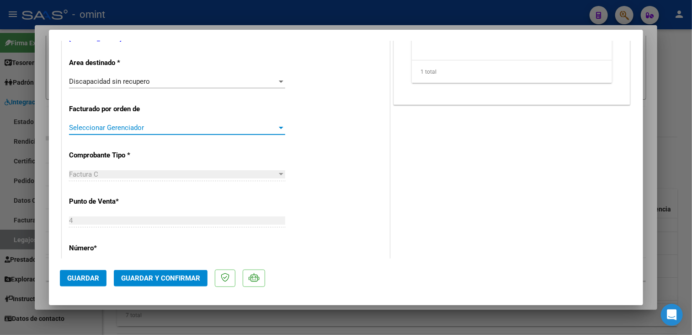
click at [114, 129] on span "Seleccionar Gerenciador" at bounding box center [173, 127] width 208 height 8
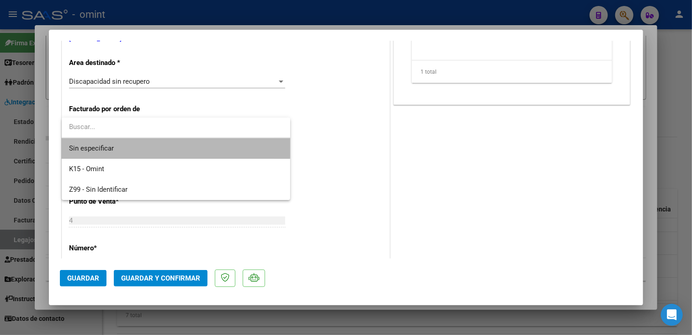
click at [108, 145] on span "Sin especificar" at bounding box center [176, 148] width 214 height 21
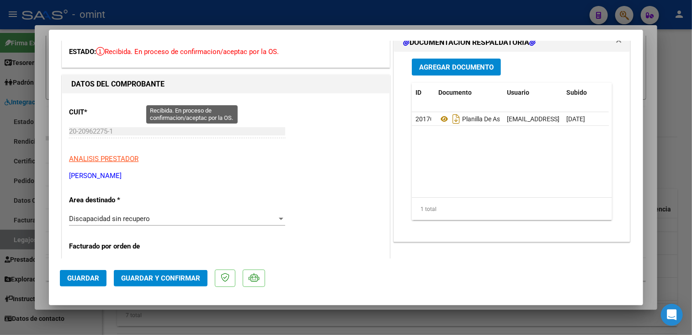
scroll to position [0, 0]
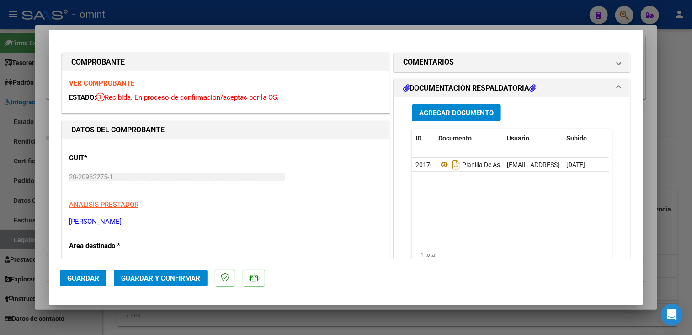
click at [114, 85] on strong "VER COMPROBANTE" at bounding box center [101, 83] width 65 height 8
click at [459, 53] on mat-expansion-panel-header "COMENTARIOS" at bounding box center [512, 62] width 236 height 18
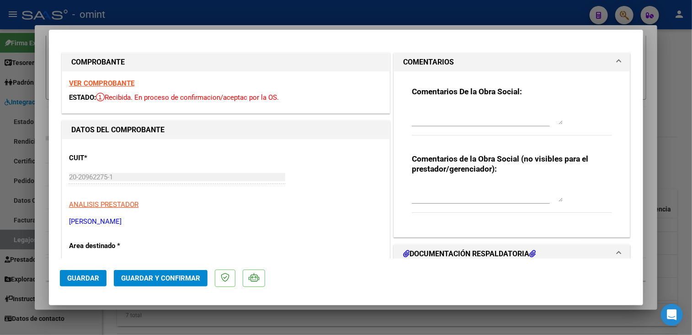
click at [433, 121] on textarea at bounding box center [487, 115] width 151 height 18
type textarea "Periodo no Integrable (abril) se pasa por sist cerrado"
click at [78, 278] on span "Guardar" at bounding box center [83, 278] width 32 height 8
click at [42, 294] on div at bounding box center [346, 167] width 692 height 335
type input "$ 0,00"
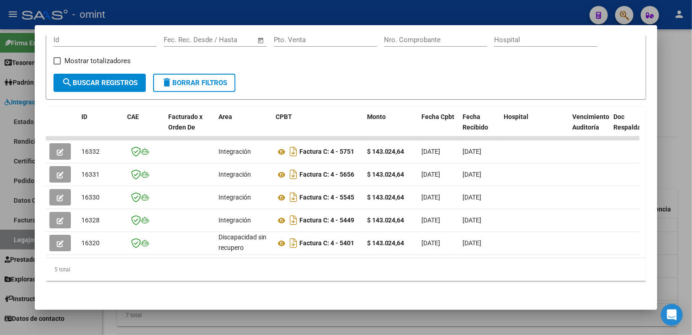
click at [299, 325] on div at bounding box center [346, 167] width 692 height 335
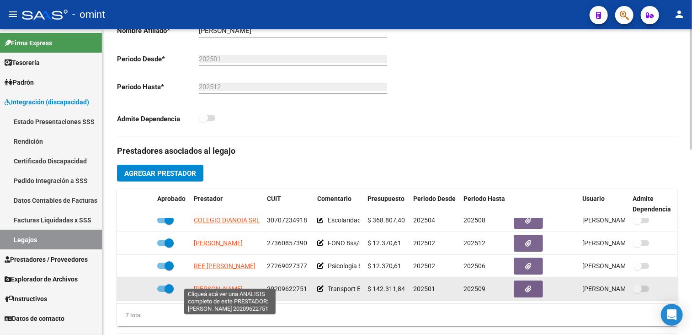
click at [227, 285] on span "[PERSON_NAME]" at bounding box center [218, 288] width 49 height 7
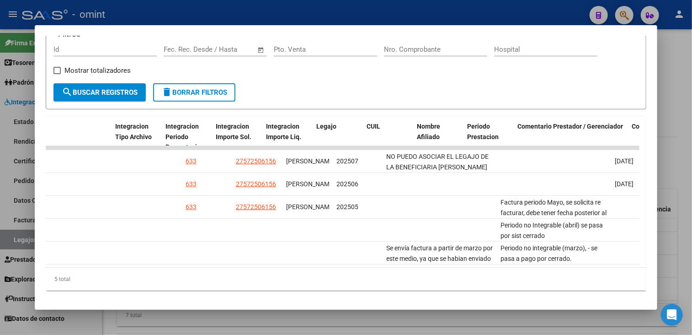
scroll to position [0, 1328]
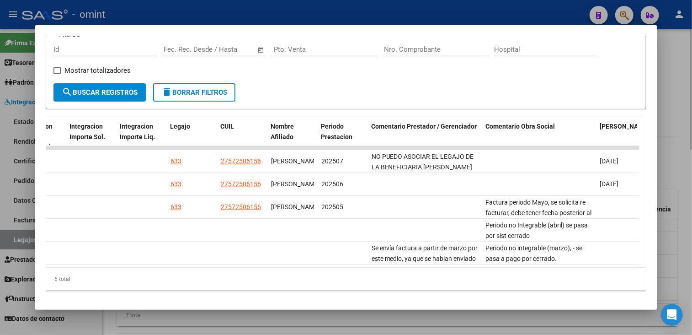
click at [271, 316] on div at bounding box center [346, 167] width 692 height 335
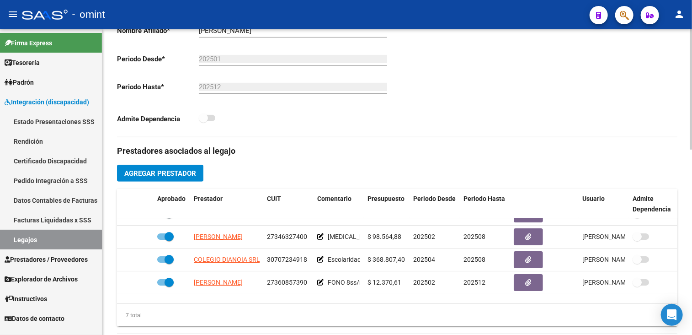
scroll to position [12, 0]
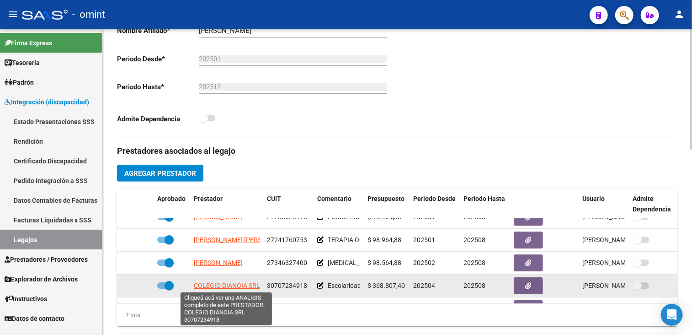
click at [223, 284] on span "COLEGIO DIANOIA SRL" at bounding box center [227, 285] width 66 height 7
type textarea "30707234918"
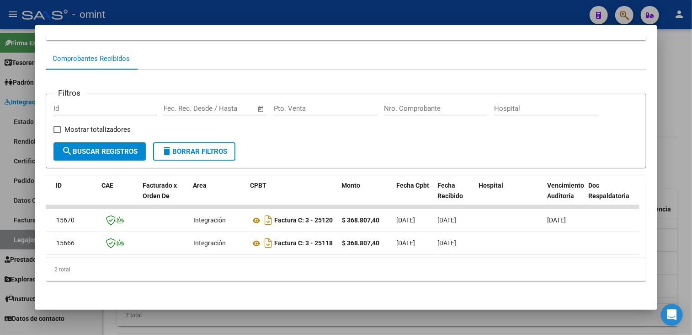
scroll to position [0, 0]
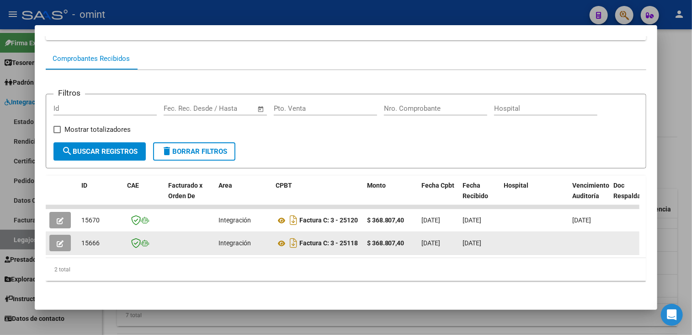
click at [57, 240] on icon "button" at bounding box center [60, 243] width 7 height 7
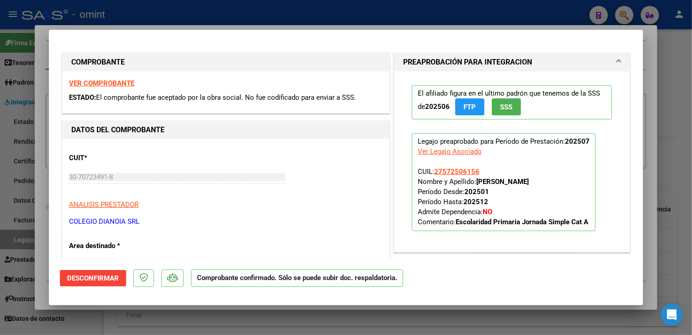
click at [221, 322] on div at bounding box center [346, 167] width 692 height 335
type input "$ 0,00"
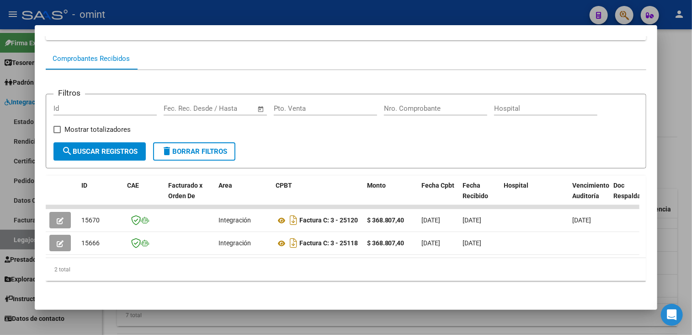
click at [221, 322] on div at bounding box center [346, 167] width 692 height 335
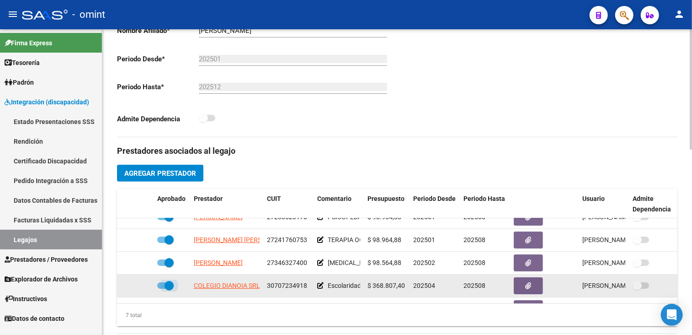
click at [163, 283] on span at bounding box center [165, 285] width 16 height 6
click at [162, 289] on input "checkbox" at bounding box center [161, 289] width 0 height 0
checkbox input "false"
click at [139, 285] on icon at bounding box center [140, 285] width 6 height 6
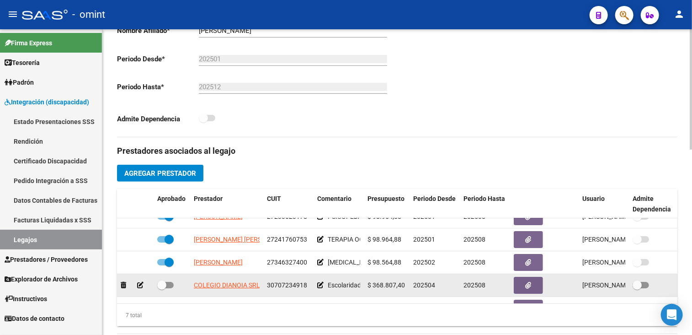
click at [139, 285] on icon at bounding box center [140, 285] width 6 height 6
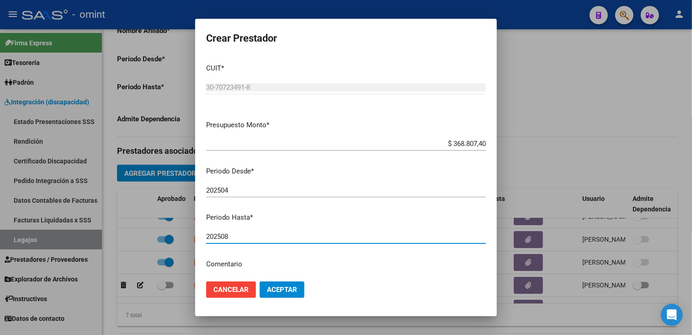
click at [241, 237] on input "202508" at bounding box center [346, 236] width 280 height 8
type input "202512"
click at [278, 289] on span "Aceptar" at bounding box center [282, 289] width 30 height 8
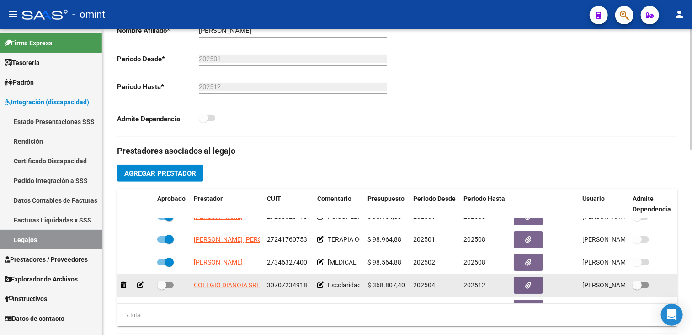
click at [169, 284] on span at bounding box center [165, 285] width 16 height 6
click at [162, 288] on input "checkbox" at bounding box center [161, 288] width 0 height 0
checkbox input "true"
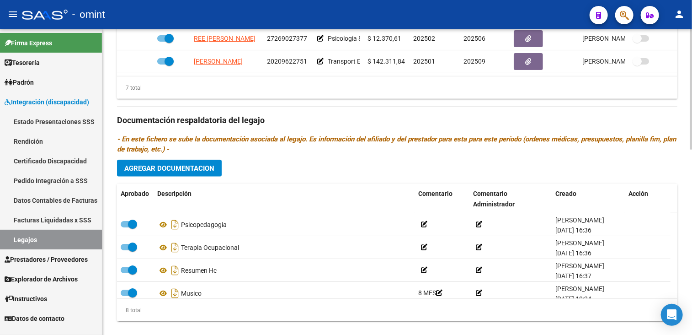
scroll to position [470, 0]
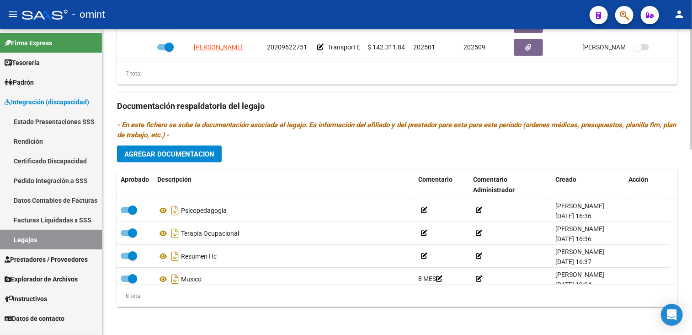
click at [675, 334] on html "menu - omint person Firma Express Tesorería Extractos Procesados (csv) Extracto…" at bounding box center [346, 167] width 692 height 335
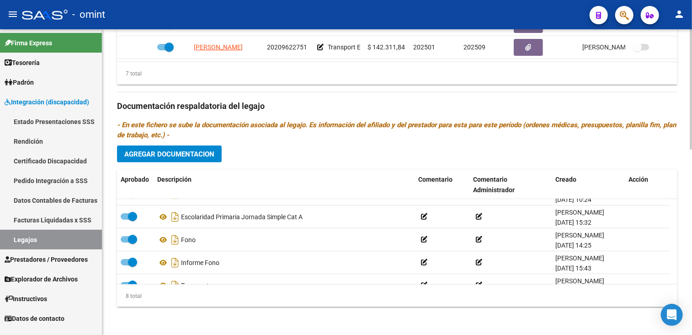
scroll to position [101, 0]
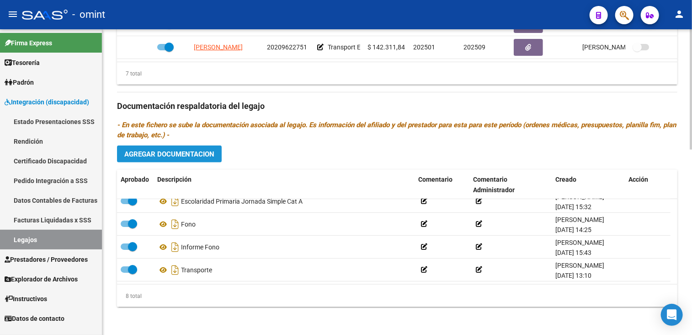
click at [199, 156] on span "Agregar Documentacion" at bounding box center [169, 154] width 90 height 8
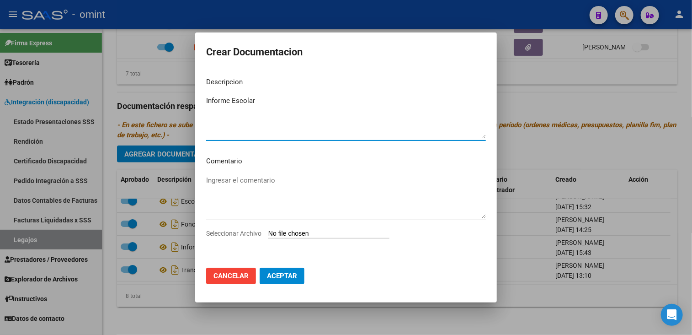
type textarea "Informe Escolar"
click at [243, 234] on span "Seleccionar Archivo" at bounding box center [233, 233] width 55 height 7
click at [268, 234] on input "Seleccionar Archivo" at bounding box center [328, 234] width 121 height 9
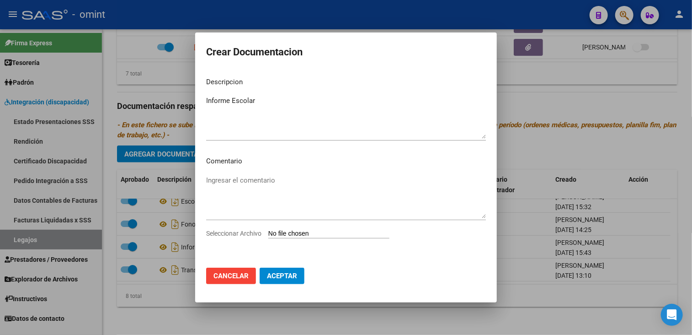
type input "C:\fakepath\1949316203_25071602370_inf-seg-eval-sem.pdf"
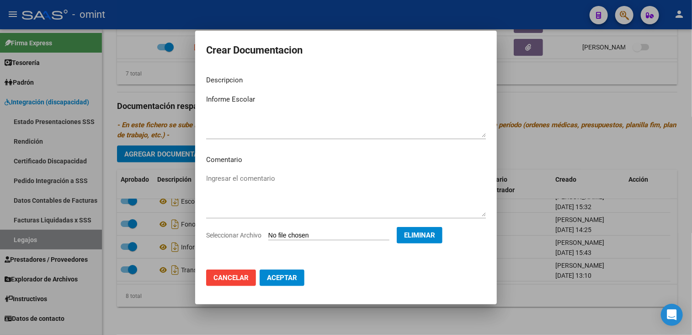
click at [290, 277] on span "Aceptar" at bounding box center [282, 277] width 30 height 8
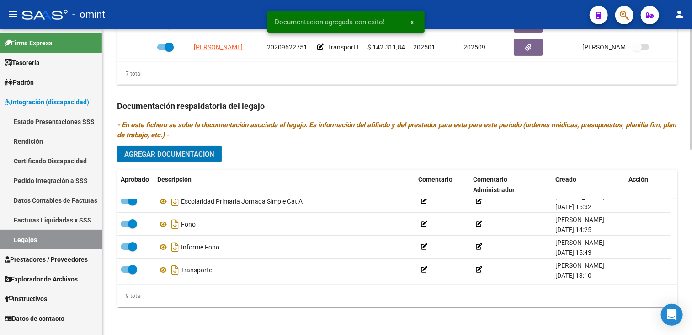
scroll to position [0, 0]
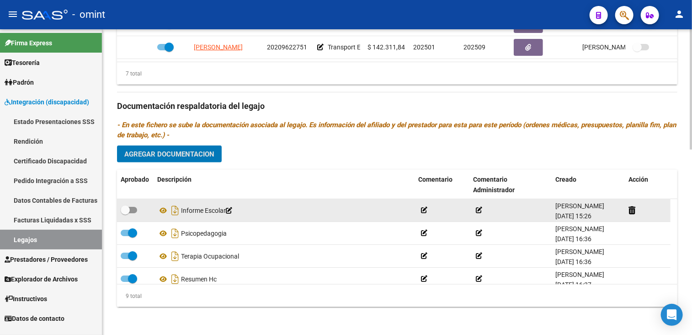
click at [129, 208] on span at bounding box center [125, 209] width 9 height 9
click at [125, 213] on input "checkbox" at bounding box center [125, 213] width 0 height 0
checkbox input "true"
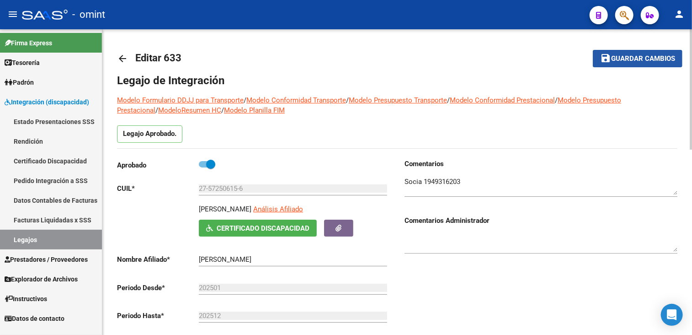
click at [625, 63] on button "save Guardar cambios" at bounding box center [638, 58] width 90 height 17
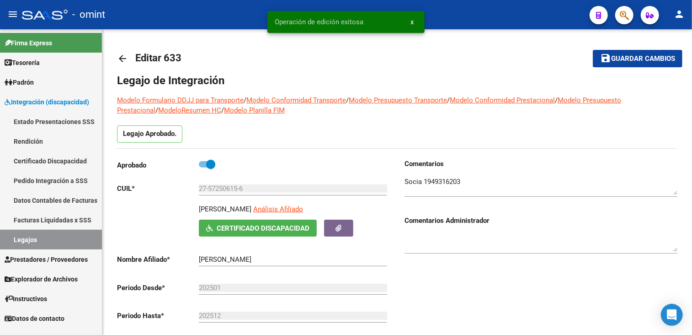
click at [26, 238] on link "Legajos" at bounding box center [51, 240] width 102 height 20
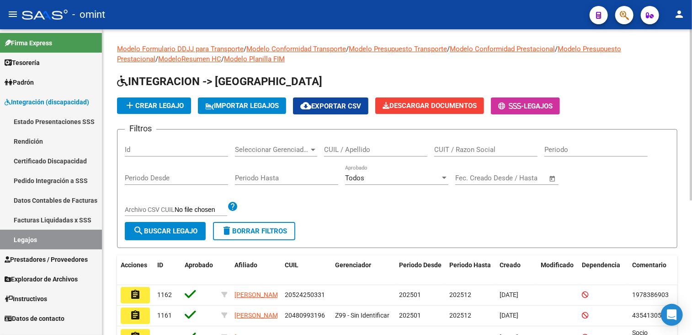
click at [341, 149] on input "CUIL / Apellido" at bounding box center [375, 149] width 103 height 8
paste input "[PERSON_NAME]"
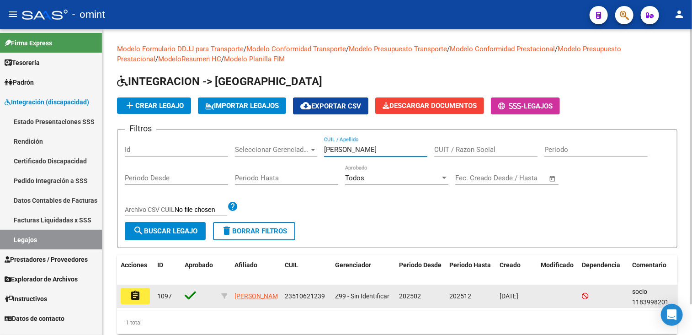
type input "[PERSON_NAME]"
click at [144, 298] on button "assignment" at bounding box center [135, 296] width 29 height 16
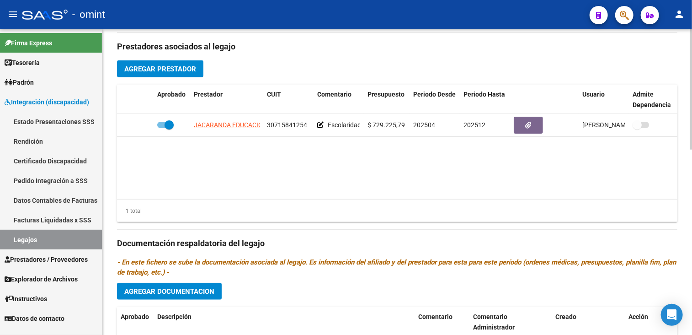
scroll to position [196, 0]
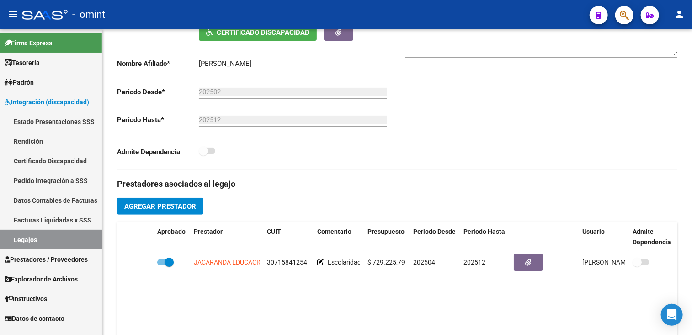
click at [34, 235] on link "Legajos" at bounding box center [51, 240] width 102 height 20
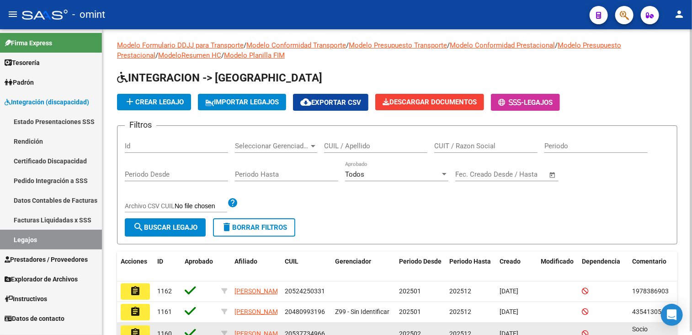
scroll to position [196, 0]
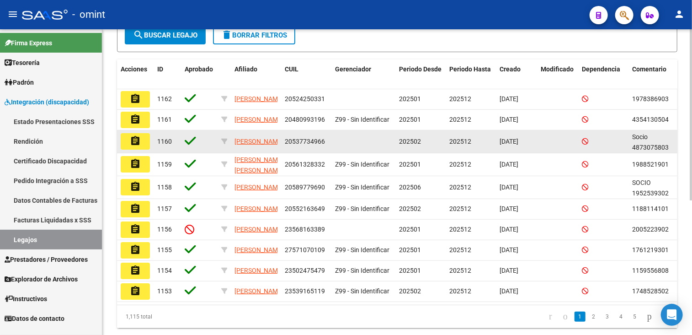
click at [368, 142] on datatable-body-cell at bounding box center [363, 141] width 64 height 22
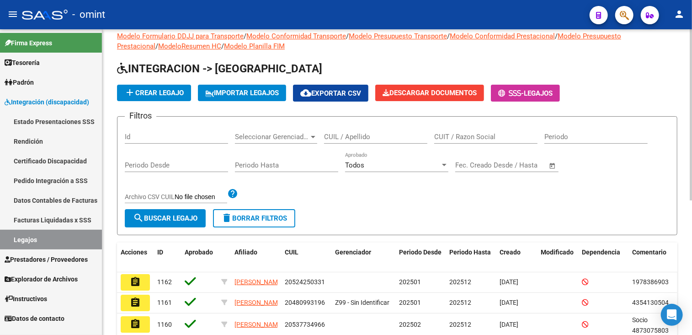
scroll to position [0, 0]
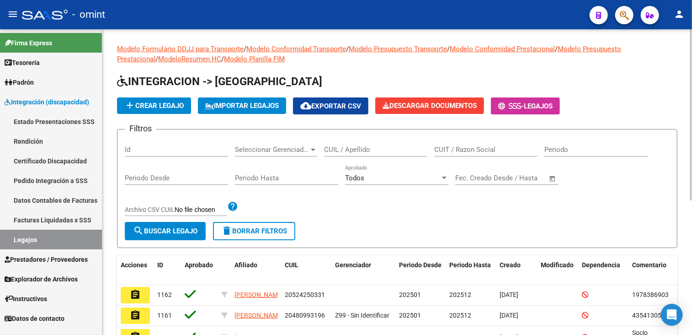
click at [351, 152] on input "CUIL / Apellido" at bounding box center [375, 149] width 103 height 8
type input "[PERSON_NAME]"
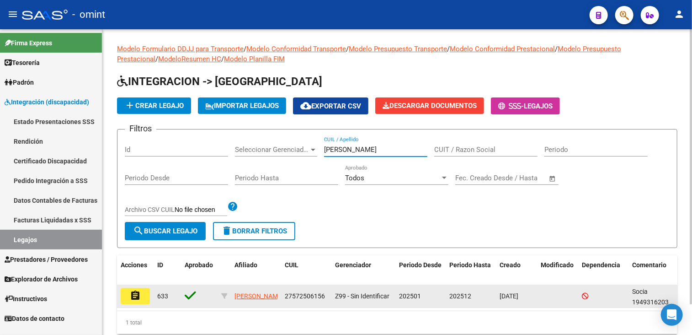
click at [138, 293] on mat-icon "assignment" at bounding box center [135, 295] width 11 height 11
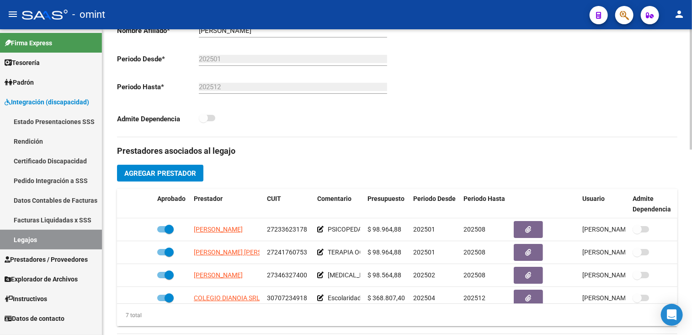
scroll to position [85, 0]
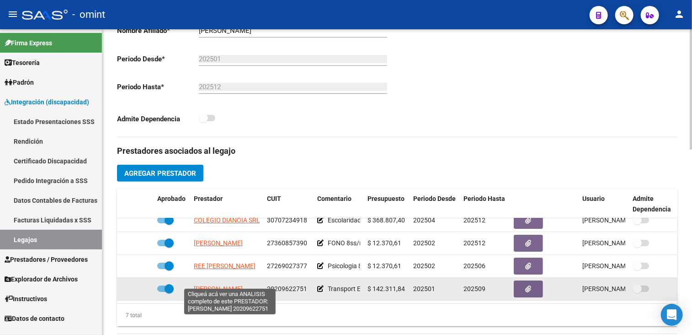
click at [237, 285] on span "[PERSON_NAME]" at bounding box center [218, 288] width 49 height 7
type textarea "20209622751"
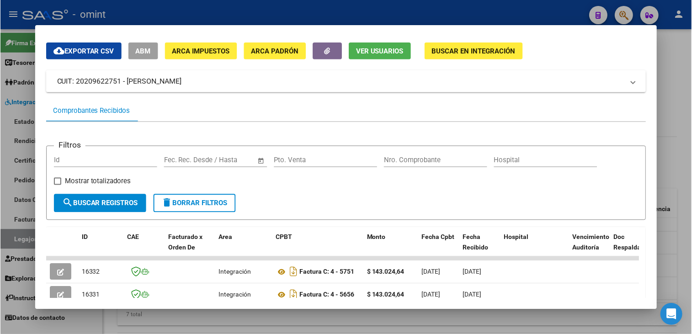
scroll to position [152, 0]
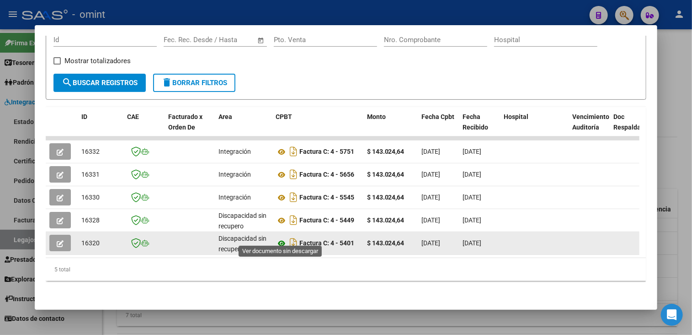
click at [280, 238] on icon at bounding box center [282, 243] width 12 height 11
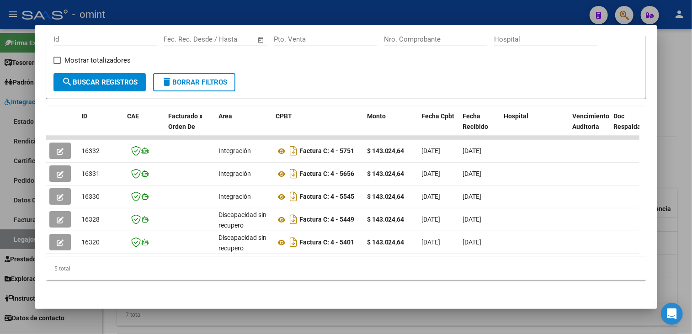
click at [548, 316] on div at bounding box center [346, 167] width 692 height 334
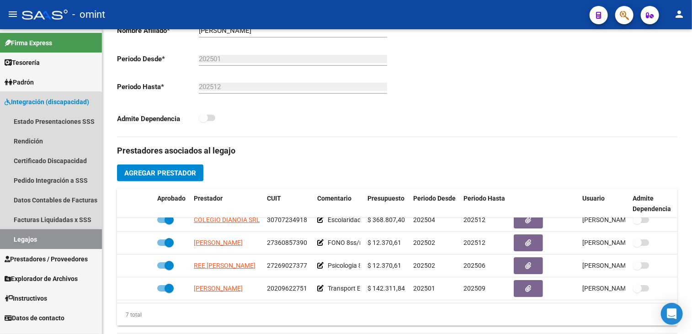
click at [35, 237] on link "Legajos" at bounding box center [51, 240] width 102 height 20
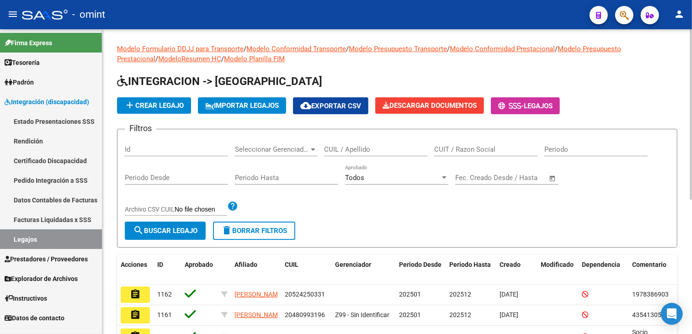
click at [360, 150] on input "CUIL / Apellido" at bounding box center [375, 149] width 103 height 8
paste input "[PERSON_NAME]"
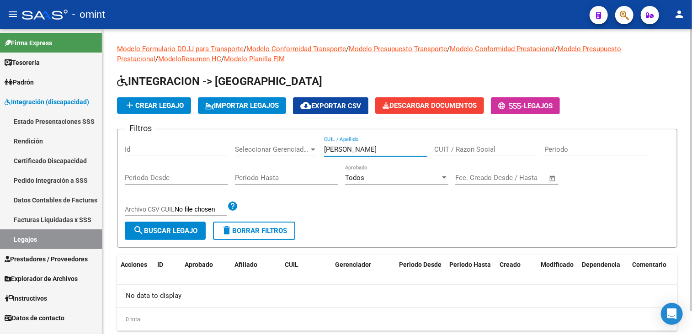
type input "[PERSON_NAME]"
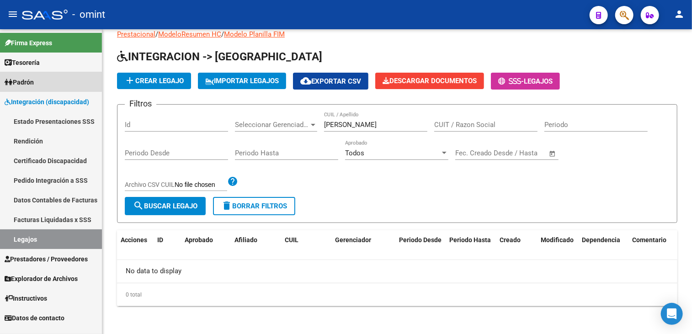
click at [34, 81] on span "Padrón" at bounding box center [19, 82] width 29 height 10
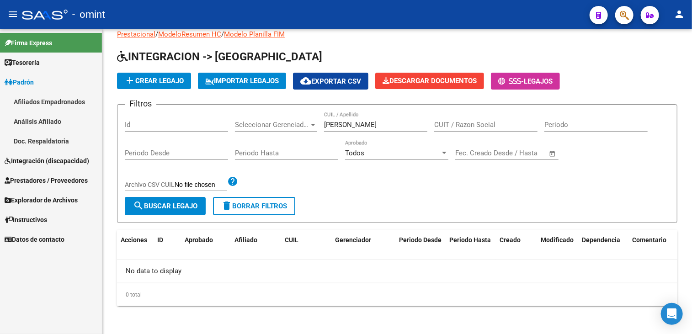
click at [33, 100] on link "Afiliados Empadronados" at bounding box center [51, 102] width 102 height 20
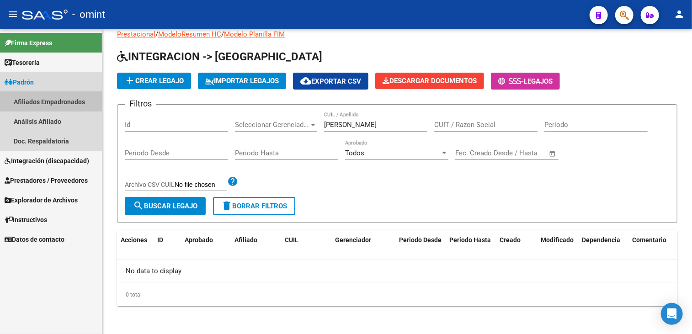
click at [33, 100] on link "Afiliados Empadronados" at bounding box center [51, 102] width 102 height 20
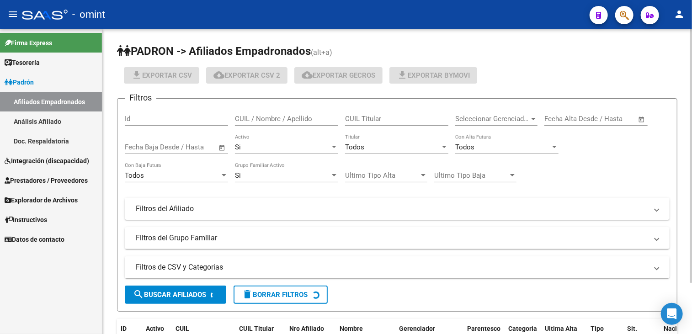
click at [265, 118] on input "CUIL / Nombre / Apellido" at bounding box center [286, 119] width 103 height 8
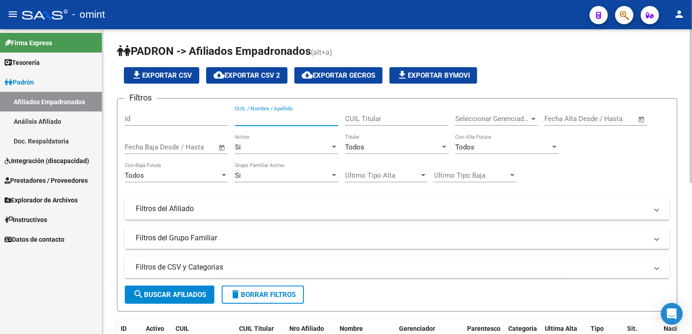
paste input "2052448630-0"
type input "2052448630-0"
click at [183, 294] on span "search Buscar Afiliados" at bounding box center [169, 295] width 73 height 8
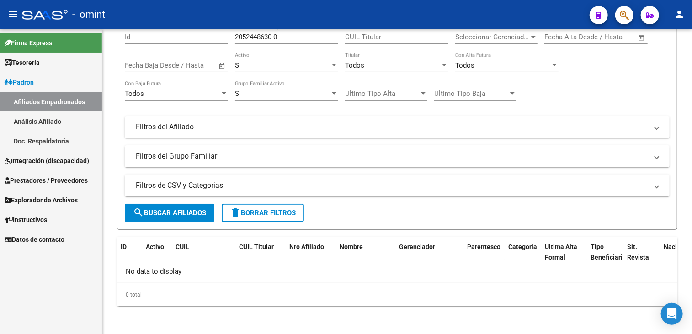
click at [51, 165] on span "Integración (discapacidad)" at bounding box center [47, 161] width 85 height 10
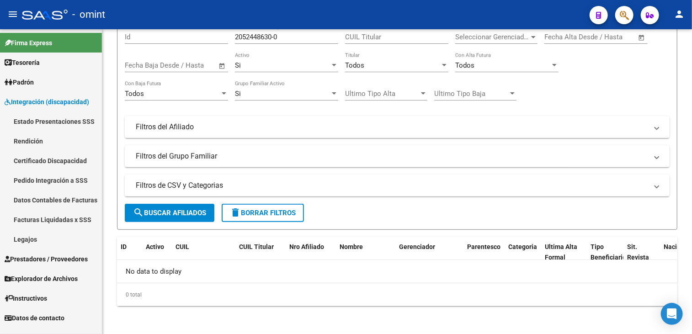
click at [31, 241] on link "Legajos" at bounding box center [51, 240] width 102 height 20
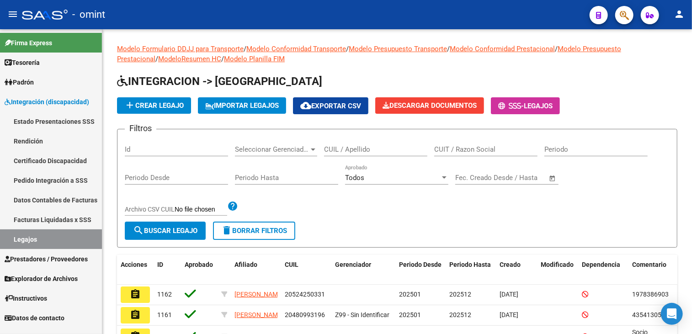
click at [43, 214] on link "Facturas Liquidadas x SSS" at bounding box center [51, 220] width 102 height 20
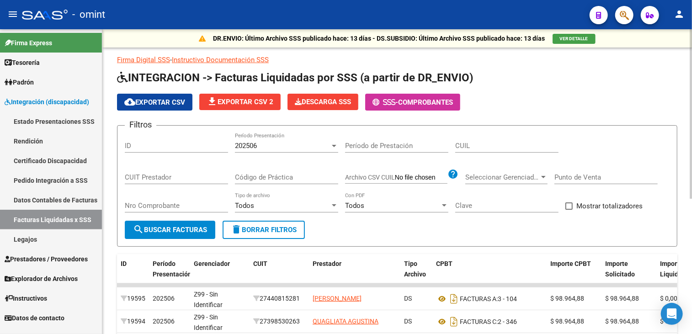
click at [265, 232] on span "delete Borrar Filtros" at bounding box center [264, 230] width 66 height 8
click at [170, 177] on input "CUIT Prestador" at bounding box center [176, 177] width 103 height 8
type input "23-28031776-4"
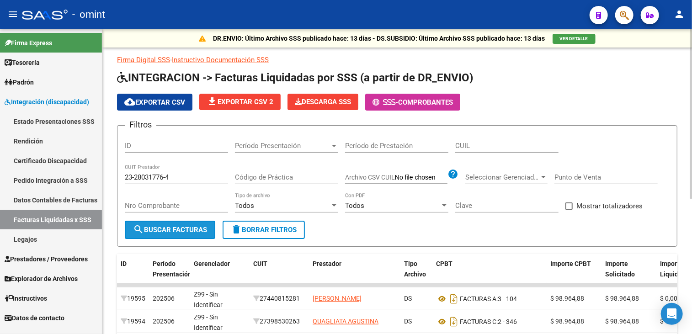
click at [207, 231] on span "search Buscar Facturas" at bounding box center [170, 230] width 74 height 8
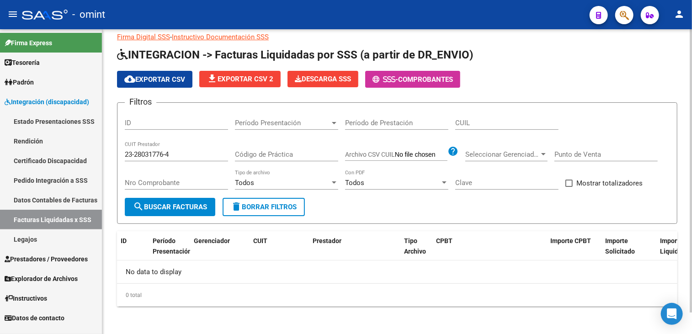
scroll to position [23, 0]
drag, startPoint x: 176, startPoint y: 153, endPoint x: 93, endPoint y: 142, distance: 83.5
click at [93, 142] on mat-sidenav-container "Firma Express Tesorería Extractos Procesados (csv) Extractos Originales (pdf) P…" at bounding box center [346, 181] width 692 height 305
click at [485, 127] on div "CUIL" at bounding box center [506, 120] width 103 height 20
paste input "20-52448630-0"
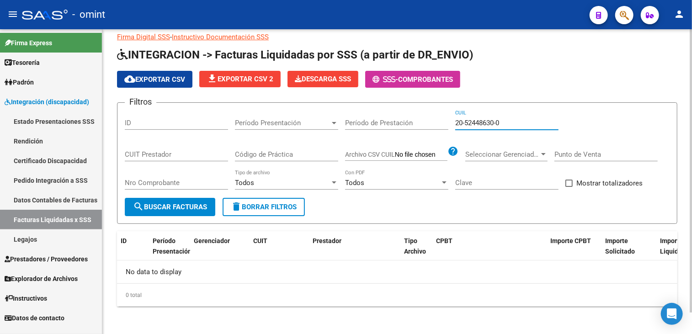
type input "20-52448630-0"
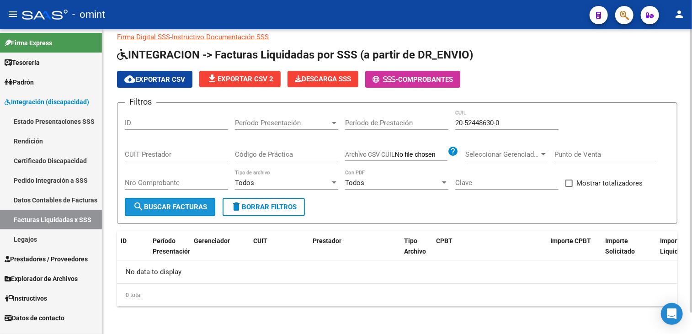
click at [187, 209] on button "search Buscar Facturas" at bounding box center [170, 207] width 91 height 18
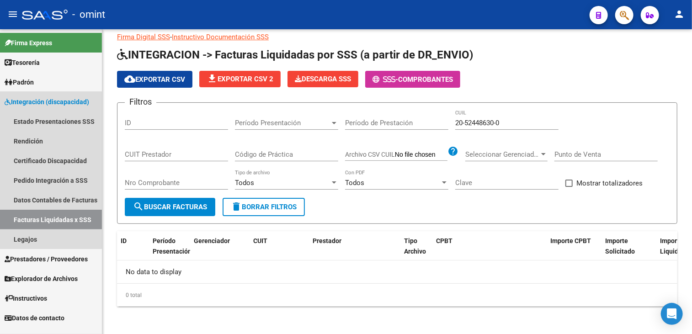
click at [37, 101] on span "Integración (discapacidad)" at bounding box center [47, 102] width 85 height 10
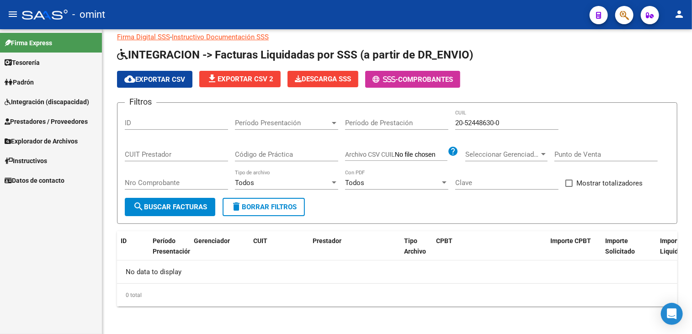
click at [37, 101] on span "Integración (discapacidad)" at bounding box center [47, 102] width 85 height 10
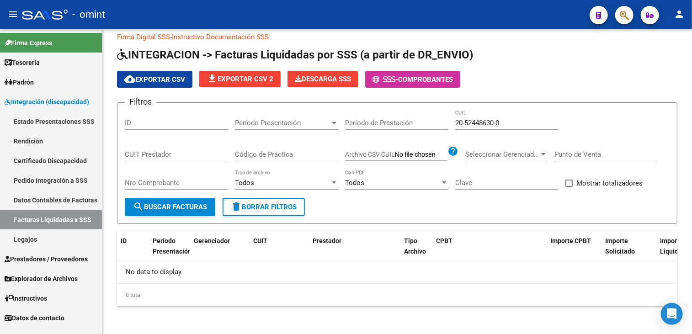
click at [38, 160] on link "Certificado Discapacidad" at bounding box center [51, 161] width 102 height 20
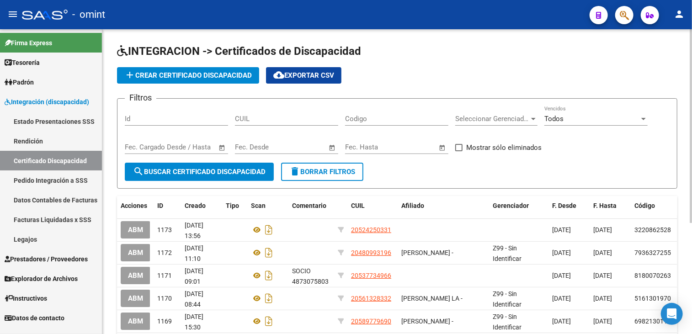
click at [249, 115] on input "CUIL" at bounding box center [286, 119] width 103 height 8
paste input "-52448630-"
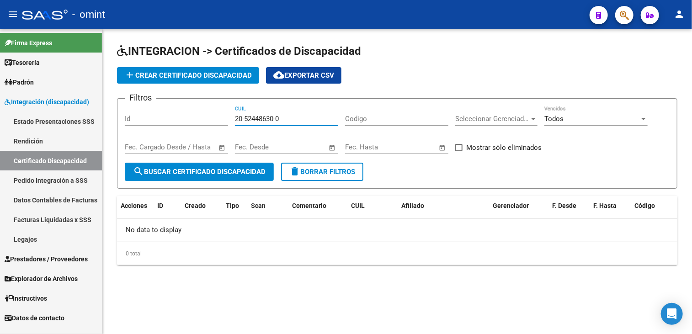
drag, startPoint x: 283, startPoint y: 117, endPoint x: 235, endPoint y: 117, distance: 47.6
click at [235, 117] on input "20-52448630-0" at bounding box center [286, 119] width 103 height 8
type input "20-52448630-0"
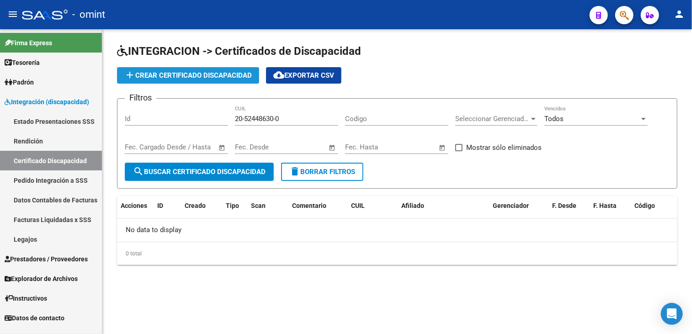
click at [154, 74] on span "add Crear Certificado Discapacidad" at bounding box center [188, 75] width 128 height 8
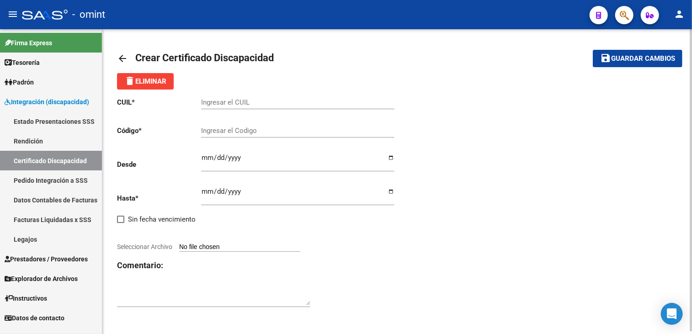
click at [256, 102] on input "Ingresar el CUIL" at bounding box center [297, 102] width 193 height 8
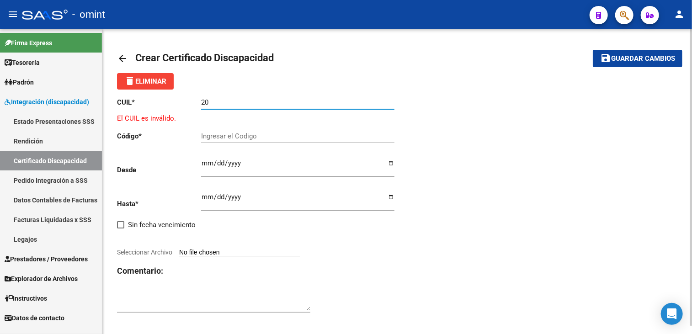
paste input "-52448630-"
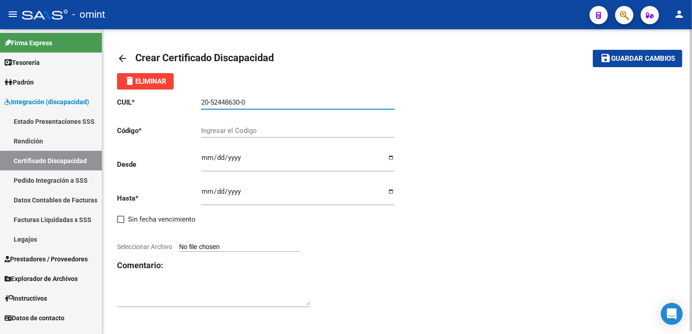
type input "20-52448630-0"
click at [221, 138] on div "Ingresar el Codigo" at bounding box center [297, 132] width 193 height 28
click at [221, 130] on input "Ingresar el Codigo" at bounding box center [297, 131] width 193 height 8
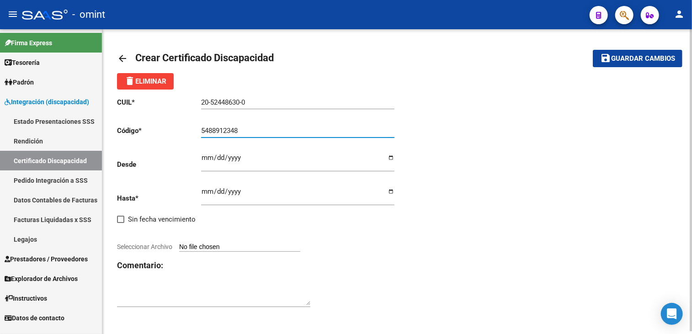
type input "5488912348"
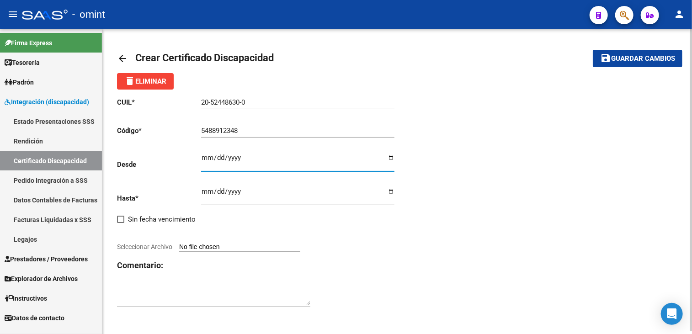
click at [209, 155] on input "Ingresar fec. Desde" at bounding box center [297, 161] width 193 height 15
type input "[DATE]"
click at [205, 192] on input "Ingresar fec. Hasta" at bounding box center [297, 195] width 193 height 15
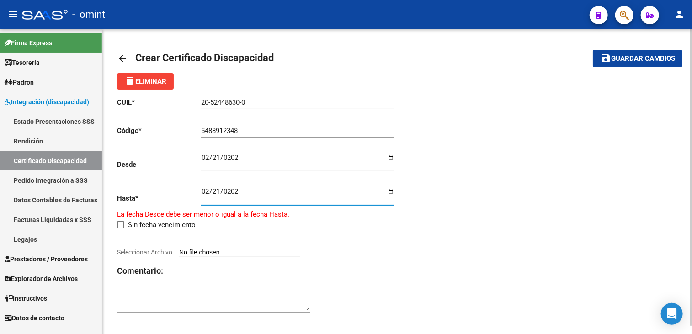
type input "[DATE]"
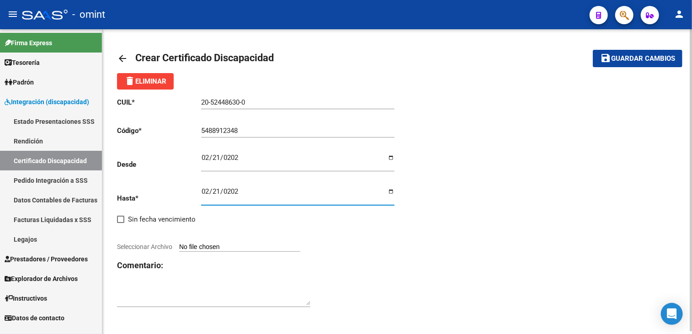
click at [129, 245] on span "Seleccionar Archivo" at bounding box center [144, 246] width 55 height 7
click at [179, 245] on input "Seleccionar Archivo" at bounding box center [239, 247] width 121 height 9
type input "C:\fakepath\cud.jpg"
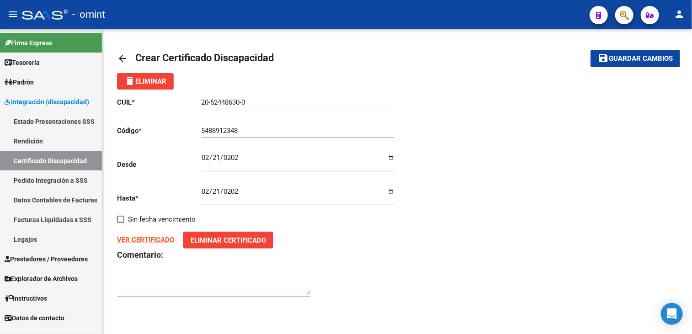
click at [621, 55] on span "Guardar cambios" at bounding box center [641, 59] width 64 height 8
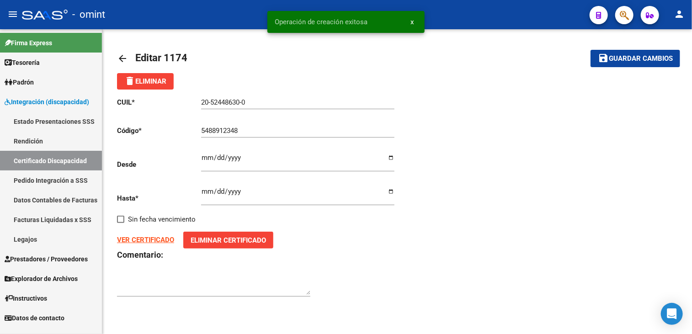
click at [25, 238] on link "Legajos" at bounding box center [51, 240] width 102 height 20
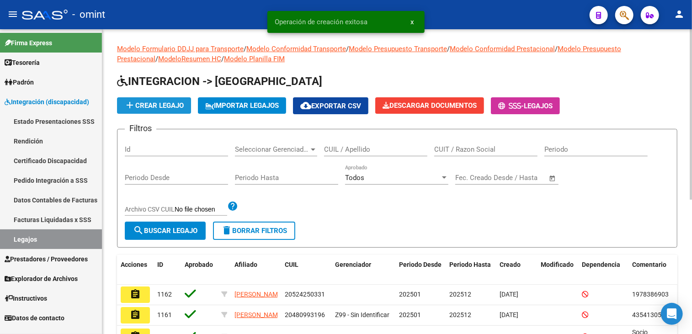
click at [154, 104] on span "add Crear Legajo" at bounding box center [153, 106] width 59 height 8
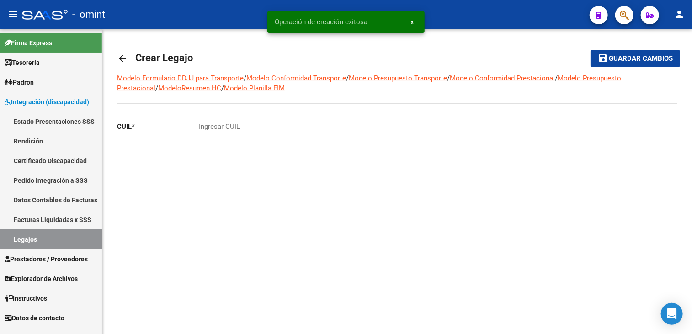
click at [293, 128] on input "Ingresar CUIL" at bounding box center [293, 127] width 188 height 8
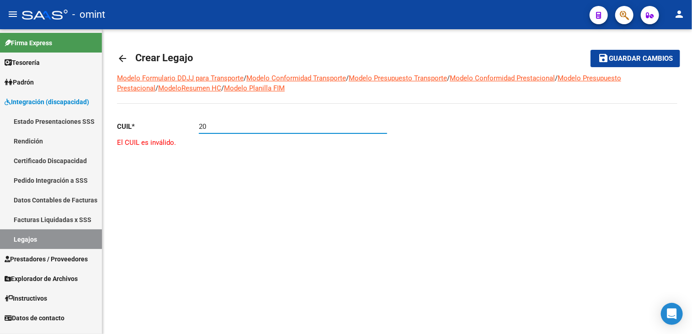
paste input "-52448630-"
type input "20-52448630-0"
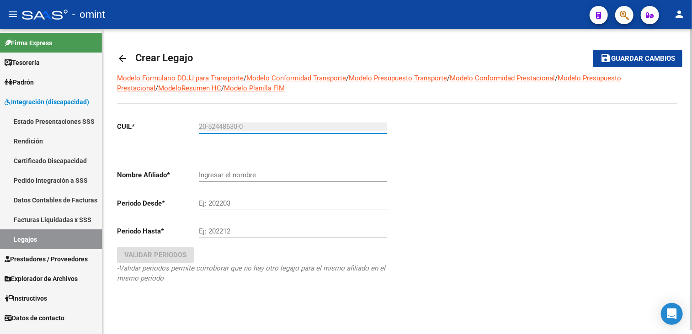
type input "[PERSON_NAME]"
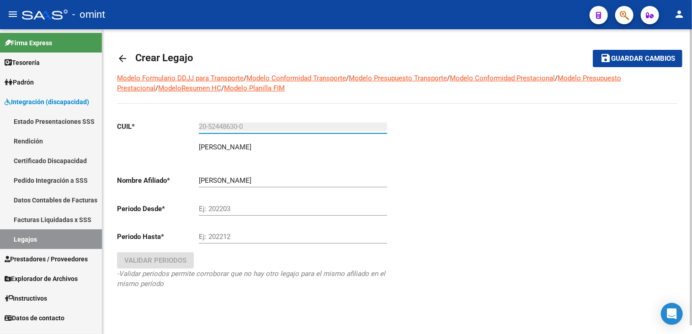
type input "20-52448630-0"
click at [227, 205] on input "Ej: 202203" at bounding box center [293, 209] width 188 height 8
type input "202202"
click at [241, 235] on input "Ej: 202212" at bounding box center [293, 237] width 188 height 8
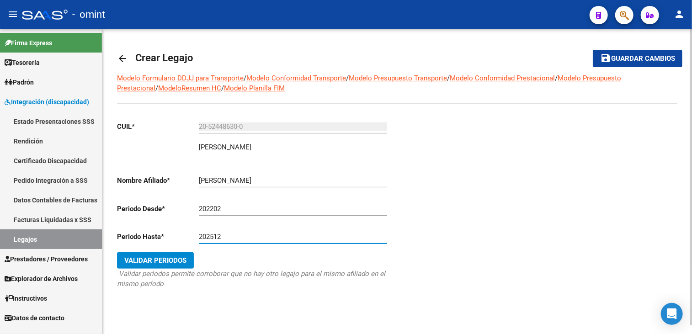
type input "202512"
click at [215, 206] on input "202202" at bounding box center [293, 209] width 188 height 8
type input "202502"
click at [240, 238] on input "202512" at bounding box center [293, 237] width 188 height 8
click at [172, 262] on span "Validar Periodos" at bounding box center [155, 260] width 62 height 8
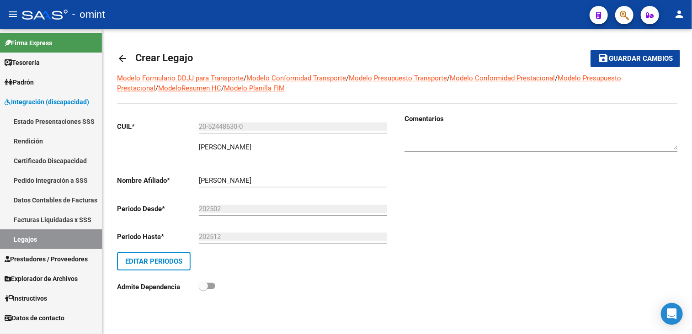
click at [458, 140] on textarea at bounding box center [541, 141] width 273 height 18
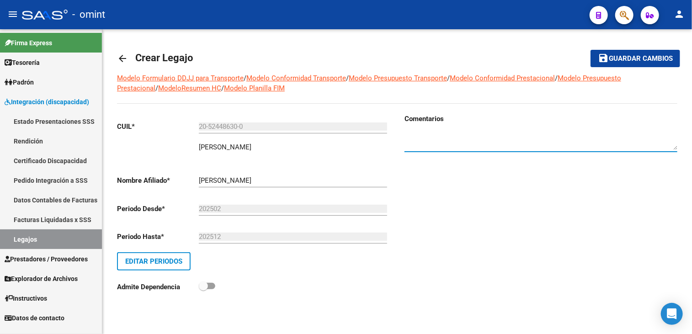
paste textarea "1760375402"
type textarea "1760375402"
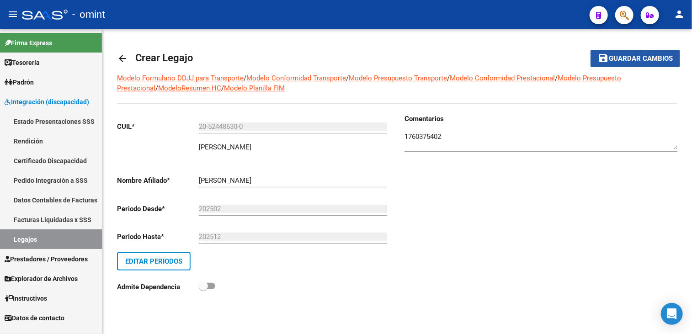
click at [620, 55] on span "Guardar cambios" at bounding box center [641, 59] width 64 height 8
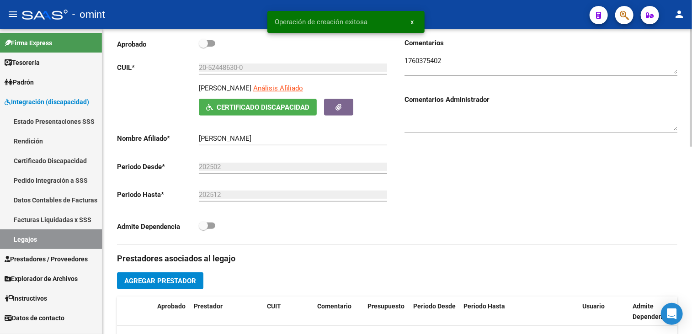
scroll to position [229, 0]
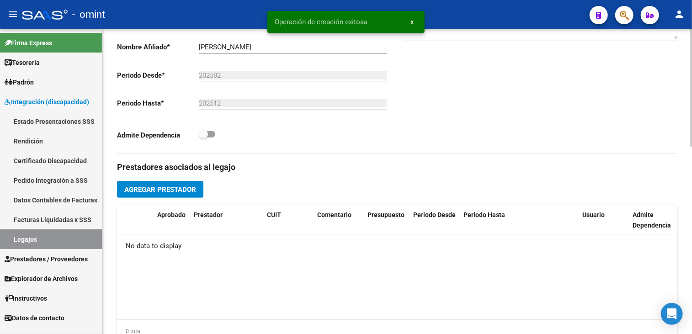
click at [161, 192] on span "Agregar Prestador" at bounding box center [160, 190] width 72 height 8
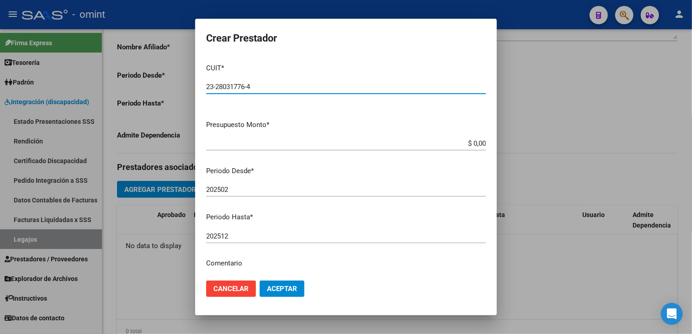
type input "23-28031776-4"
click at [471, 144] on input "$ 0,00" at bounding box center [346, 143] width 280 height 8
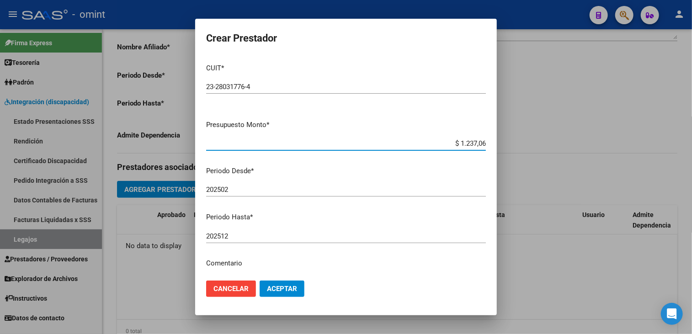
type input "$ 12.370,61"
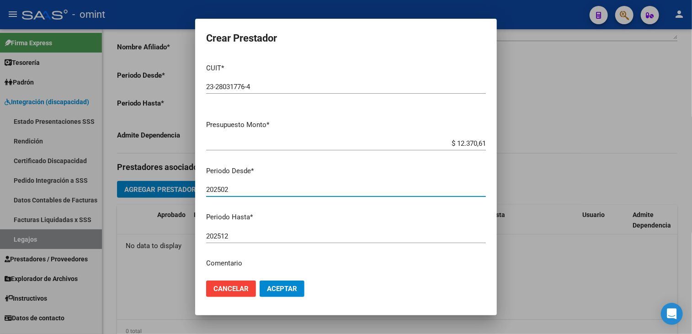
click at [252, 192] on input "202502" at bounding box center [346, 190] width 280 height 8
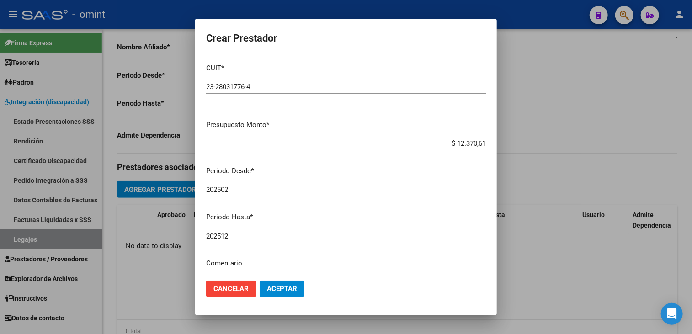
click at [235, 261] on p "Comentario" at bounding box center [346, 263] width 280 height 11
click at [251, 261] on p "Comentario" at bounding box center [346, 263] width 280 height 11
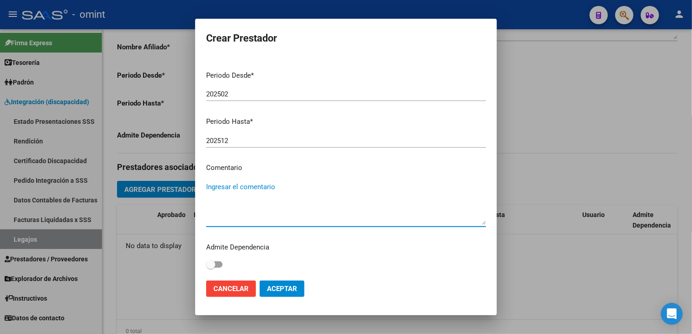
click at [225, 211] on textarea "Ingresar el comentario" at bounding box center [346, 203] width 280 height 43
type textarea "PSP 16ss/mes"
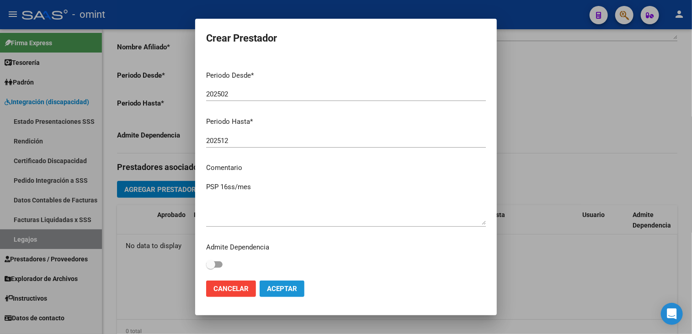
click at [293, 289] on span "Aceptar" at bounding box center [282, 289] width 30 height 8
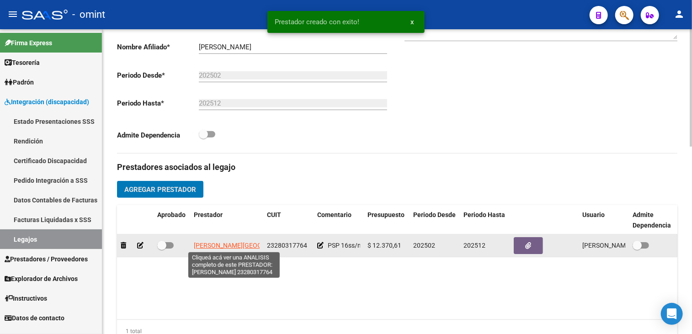
click at [218, 246] on span "[PERSON_NAME][GEOGRAPHIC_DATA]" at bounding box center [249, 245] width 111 height 7
type textarea "23280317764"
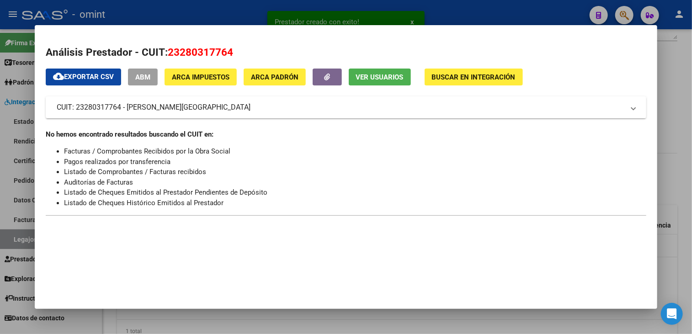
click at [244, 319] on div at bounding box center [346, 167] width 692 height 334
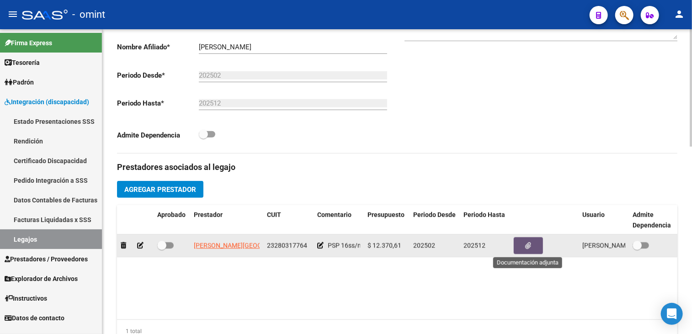
click at [529, 242] on icon "button" at bounding box center [529, 245] width 6 height 7
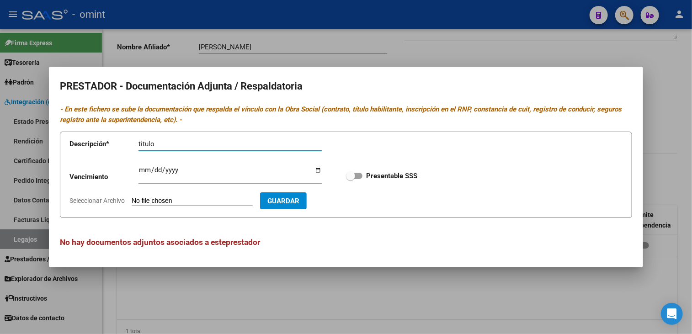
type input "titulo-rnp-cbu-cuit"
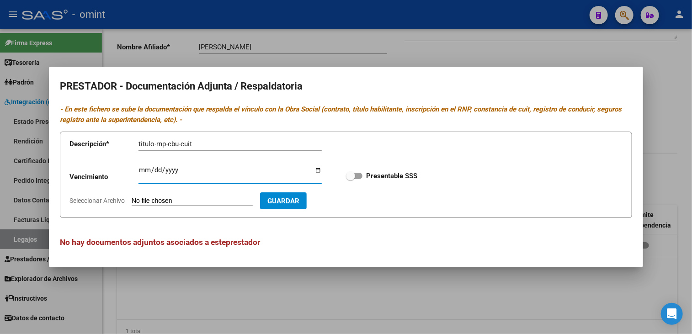
click at [141, 170] on input "Ingresar vencimiento" at bounding box center [230, 173] width 183 height 15
type input "[DATE]"
click at [368, 182] on span "Presentable SSS" at bounding box center [391, 176] width 51 height 11
click at [351, 180] on input "Presentable SSS" at bounding box center [350, 179] width 0 height 0
checkbox input "true"
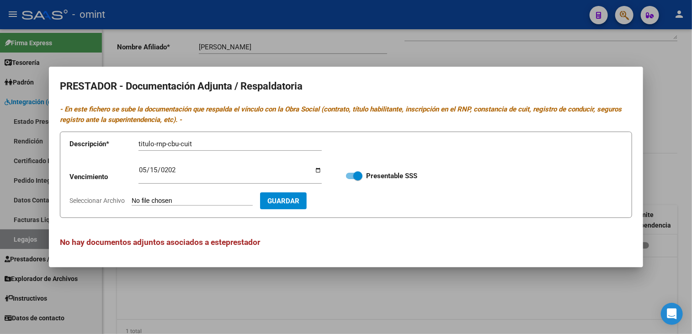
click at [109, 200] on span "Seleccionar Archivo" at bounding box center [96, 200] width 55 height 7
click at [132, 200] on input "Seleccionar Archivo" at bounding box center [192, 201] width 121 height 9
type input "C:\fakepath\Psp prestador.pdf"
click at [353, 203] on span "Guardar" at bounding box center [337, 201] width 32 height 8
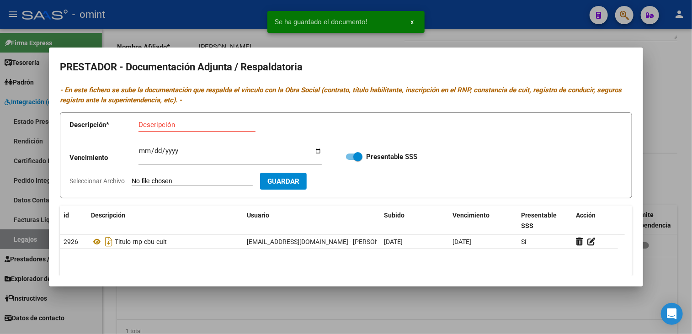
click at [278, 295] on div at bounding box center [346, 167] width 692 height 334
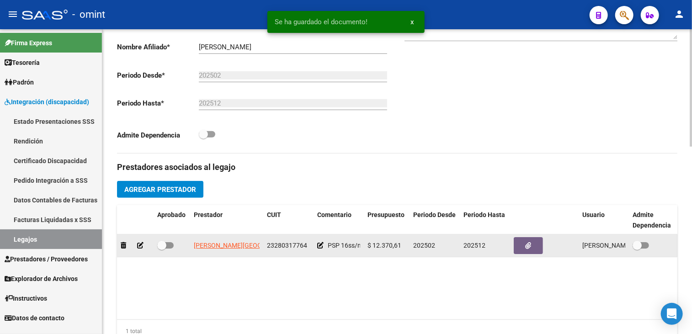
click at [169, 245] on span at bounding box center [165, 245] width 16 height 6
click at [162, 249] on input "checkbox" at bounding box center [161, 249] width 0 height 0
checkbox input "true"
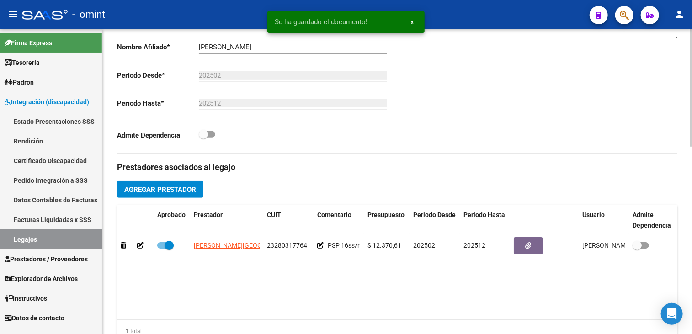
scroll to position [366, 0]
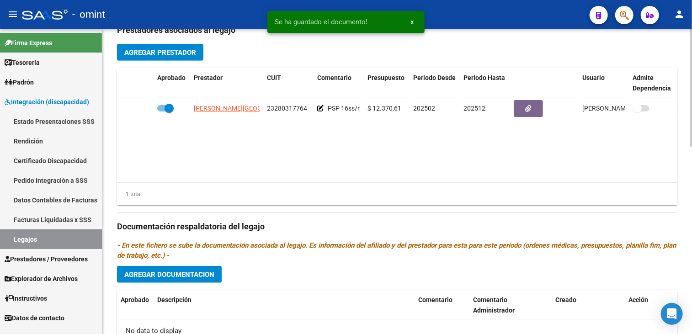
click at [187, 273] on span "Agregar Documentacion" at bounding box center [169, 275] width 90 height 8
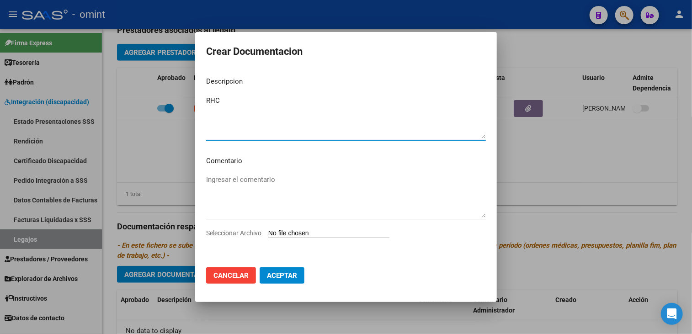
type textarea "RHC"
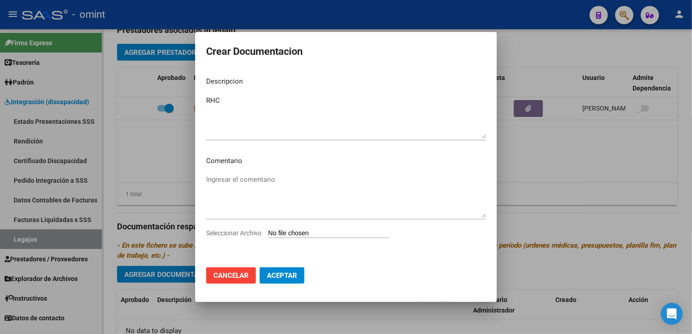
click at [241, 232] on span "Seleccionar Archivo" at bounding box center [233, 233] width 55 height 7
click at [268, 232] on input "Seleccionar Archivo" at bounding box center [328, 234] width 121 height 9
type input "C:\fakepath\rhc.pdf"
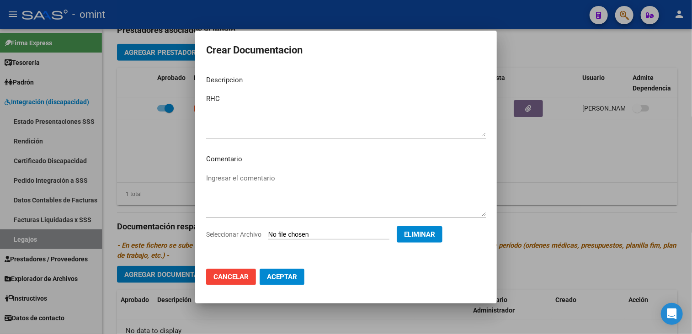
click at [292, 277] on span "Aceptar" at bounding box center [282, 277] width 30 height 8
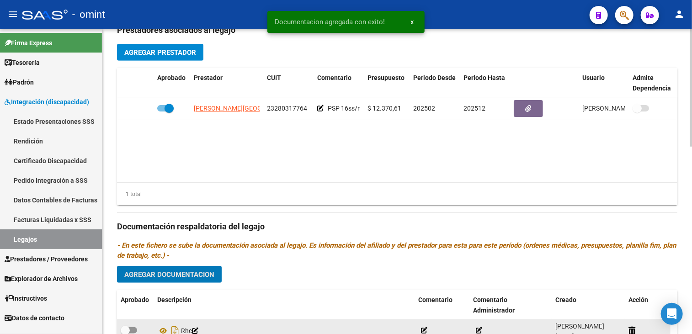
scroll to position [457, 0]
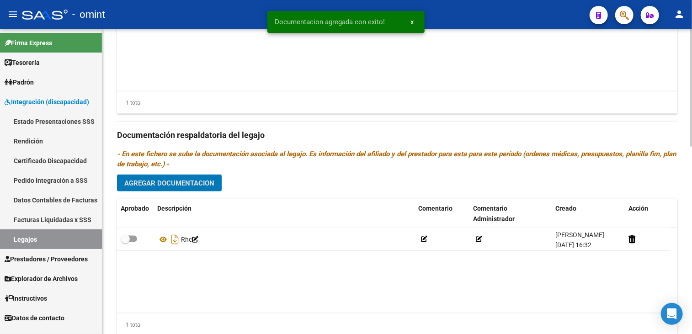
click at [183, 179] on span "Agregar Documentacion" at bounding box center [169, 183] width 90 height 8
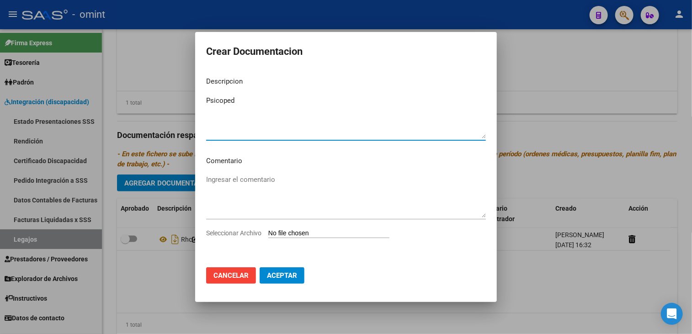
type textarea "Psicoped"
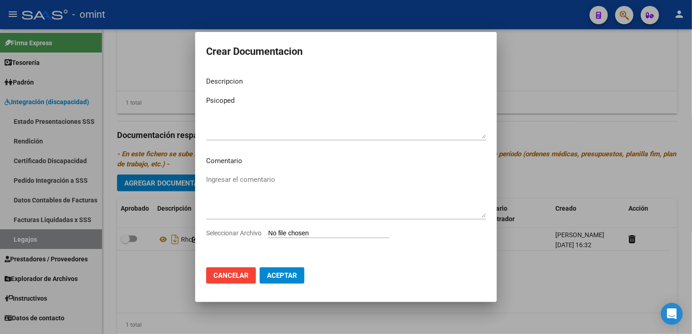
click at [347, 310] on div at bounding box center [346, 167] width 692 height 334
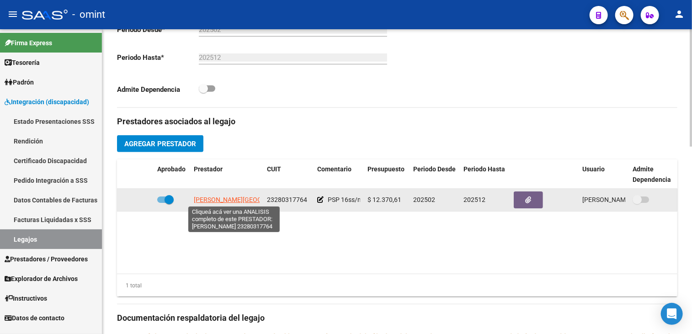
scroll to position [137, 0]
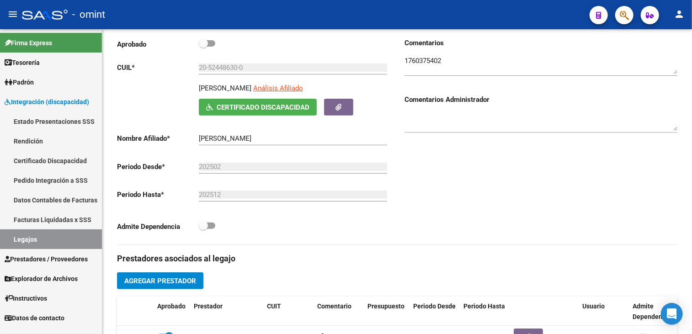
click at [37, 102] on span "Integración (discapacidad)" at bounding box center [47, 102] width 85 height 10
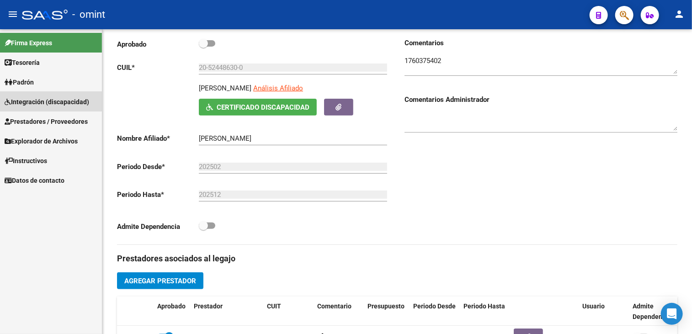
click at [46, 103] on span "Integración (discapacidad)" at bounding box center [47, 102] width 85 height 10
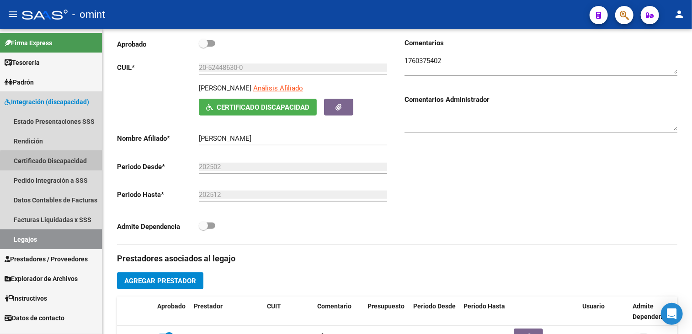
click at [57, 166] on link "Certificado Discapacidad" at bounding box center [51, 161] width 102 height 20
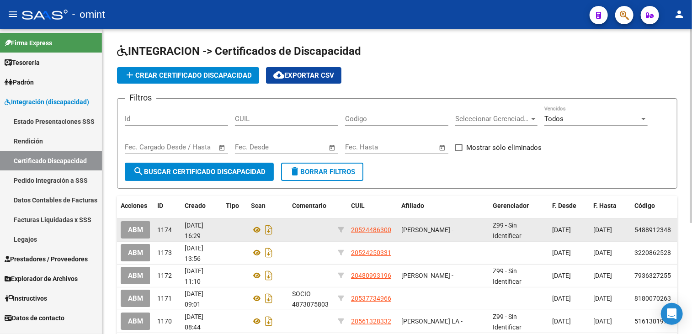
click at [132, 229] on span "ABM" at bounding box center [135, 230] width 15 height 8
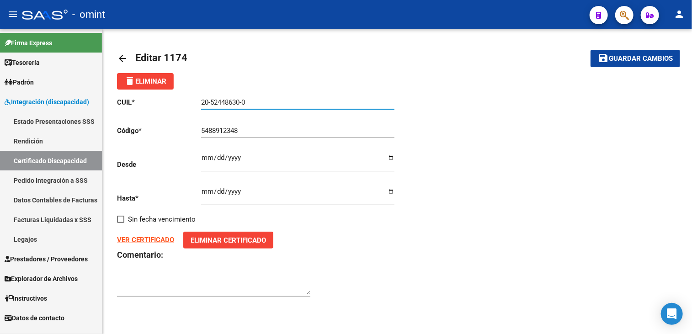
click at [237, 102] on input "20-52448630-0" at bounding box center [297, 102] width 193 height 8
drag, startPoint x: 243, startPoint y: 100, endPoint x: 212, endPoint y: 103, distance: 31.8
click at [212, 103] on input "20-52448630-0" at bounding box center [297, 102] width 193 height 8
paste input "44871041"
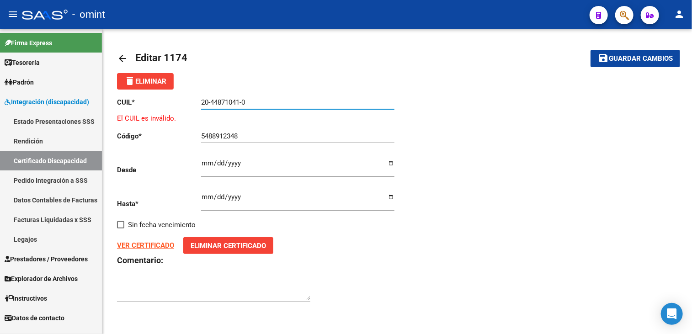
type input "20-44871041-0"
click at [248, 246] on span "Eliminar Certificado" at bounding box center [228, 246] width 75 height 8
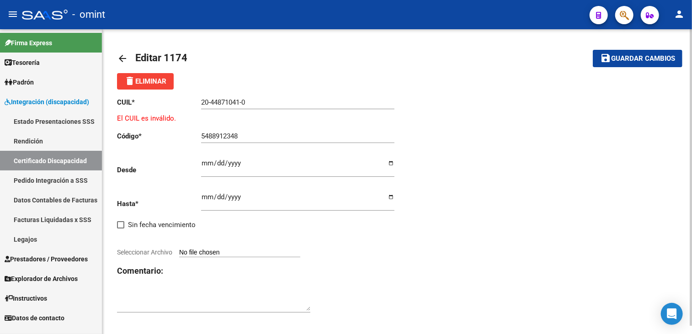
click at [255, 136] on input "5488912348" at bounding box center [297, 136] width 193 height 8
click at [137, 249] on span "Seleccionar Archivo" at bounding box center [144, 252] width 55 height 7
click at [179, 249] on input "Seleccionar Archivo" at bounding box center [239, 253] width 121 height 9
type input "C:\fakepath\cud.jpg"
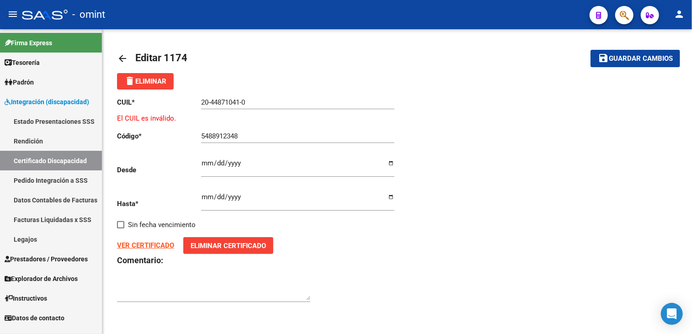
click at [256, 103] on input "20-44871041-0" at bounding box center [297, 102] width 193 height 8
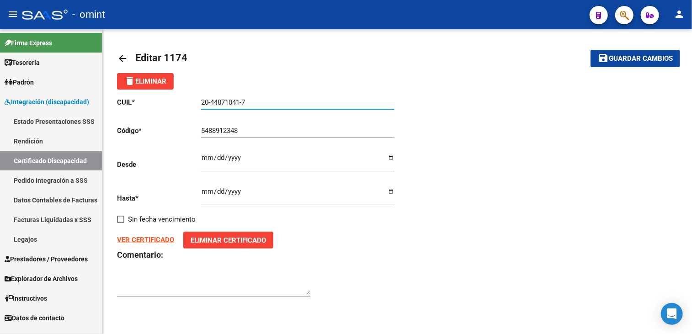
type input "20-44871041-7"
click at [638, 52] on button "save Guardar cambios" at bounding box center [636, 58] width 90 height 17
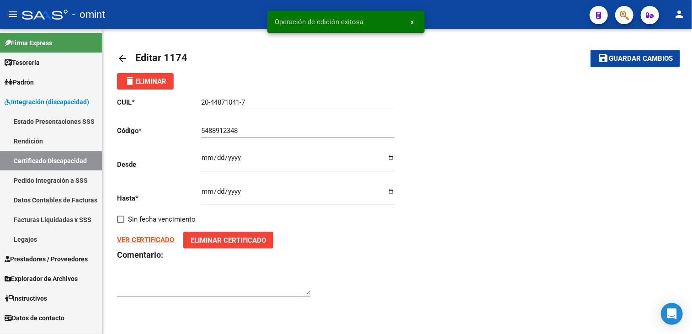
click at [27, 240] on link "Legajos" at bounding box center [51, 240] width 102 height 20
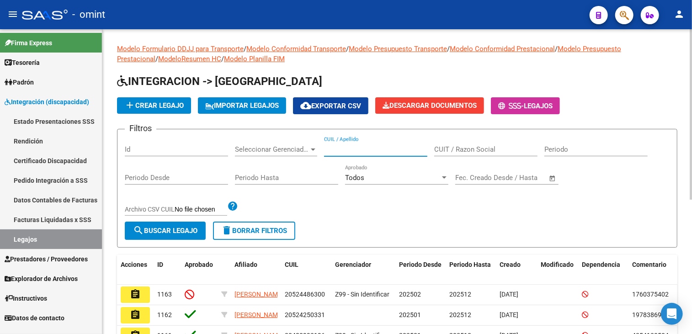
click at [357, 150] on input "CUIL / Apellido" at bounding box center [375, 149] width 103 height 8
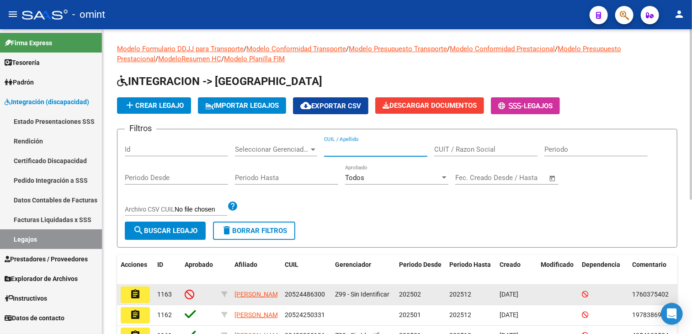
click at [134, 296] on mat-icon "assignment" at bounding box center [135, 294] width 11 height 11
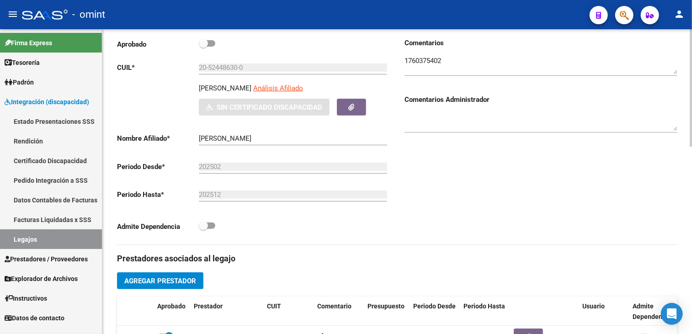
scroll to position [46, 0]
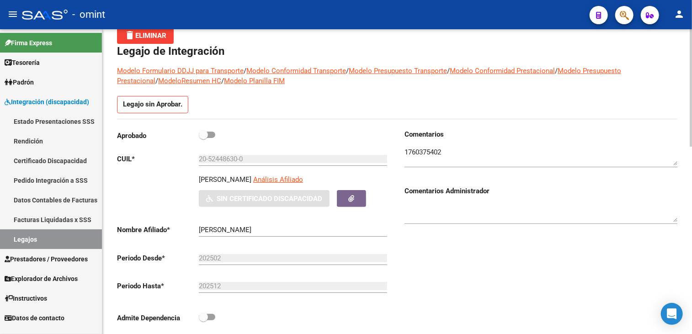
click at [241, 159] on input "20-52448630-0" at bounding box center [293, 159] width 188 height 8
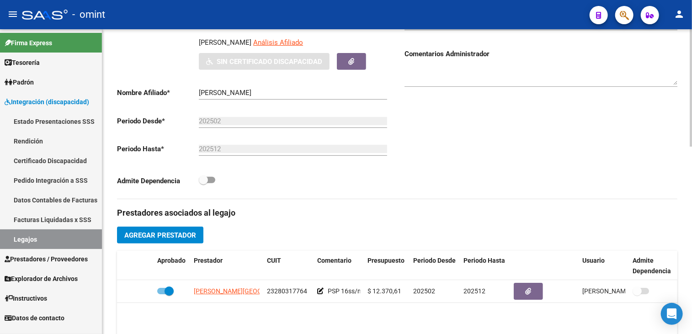
scroll to position [0, 0]
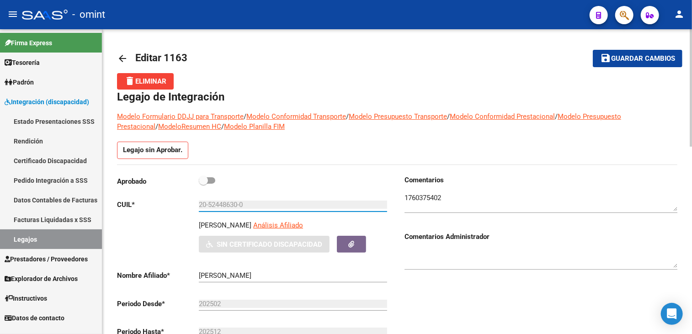
drag, startPoint x: 228, startPoint y: 206, endPoint x: 219, endPoint y: 206, distance: 8.7
click at [219, 206] on input "20-52448630-0" at bounding box center [293, 205] width 188 height 8
drag, startPoint x: 219, startPoint y: 206, endPoint x: 211, endPoint y: 208, distance: 8.3
click at [211, 208] on input "20-52448630-0" at bounding box center [293, 205] width 188 height 8
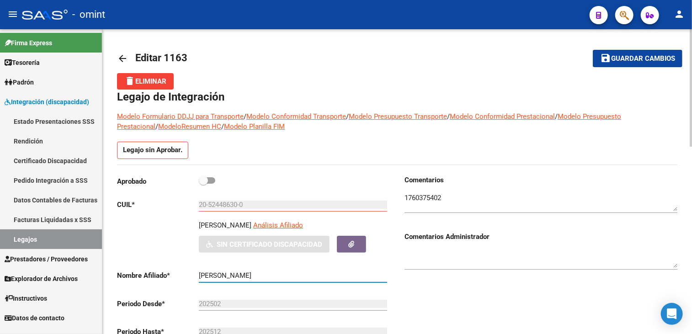
click at [246, 277] on input "[PERSON_NAME]" at bounding box center [293, 276] width 188 height 8
click at [154, 76] on button "delete Eliminar" at bounding box center [145, 81] width 57 height 16
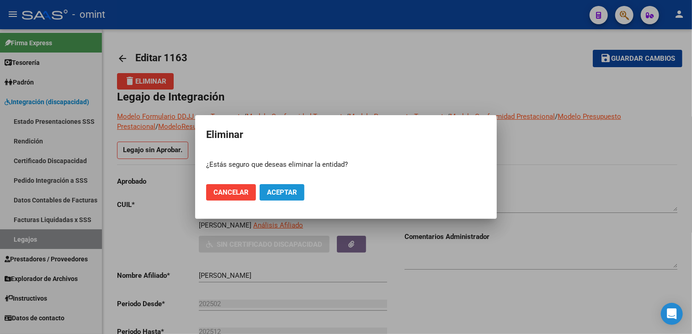
click at [269, 192] on span "Aceptar" at bounding box center [282, 192] width 30 height 8
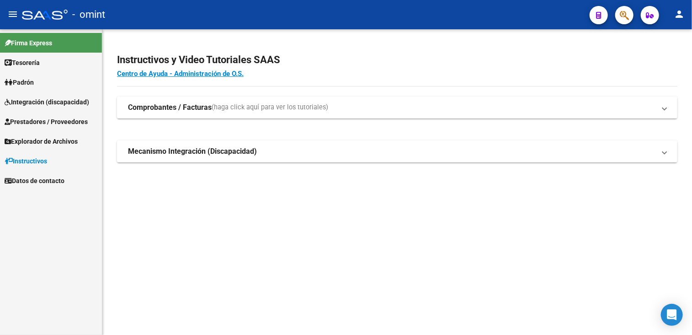
click at [39, 100] on span "Integración (discapacidad)" at bounding box center [47, 102] width 85 height 10
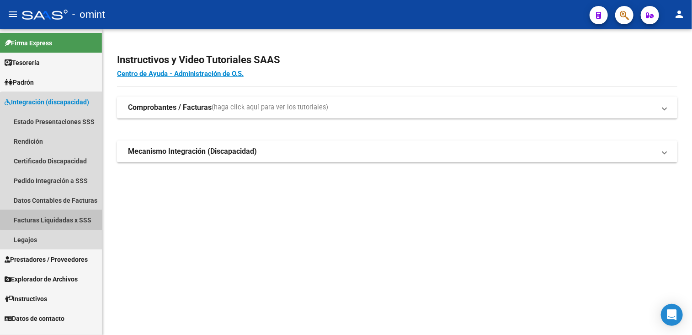
click at [53, 218] on link "Facturas Liquidadas x SSS" at bounding box center [51, 220] width 102 height 20
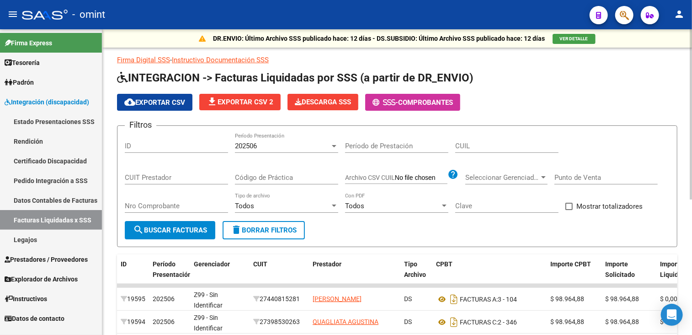
click at [271, 232] on span "delete Borrar Filtros" at bounding box center [264, 230] width 66 height 8
click at [169, 177] on input "CUIT Prestador" at bounding box center [176, 177] width 103 height 8
paste input "20-20962275-1"
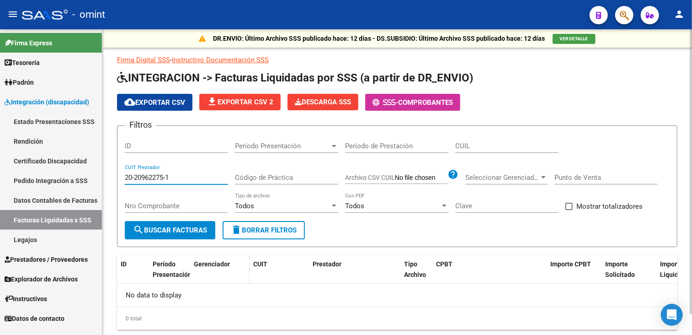
scroll to position [22, 0]
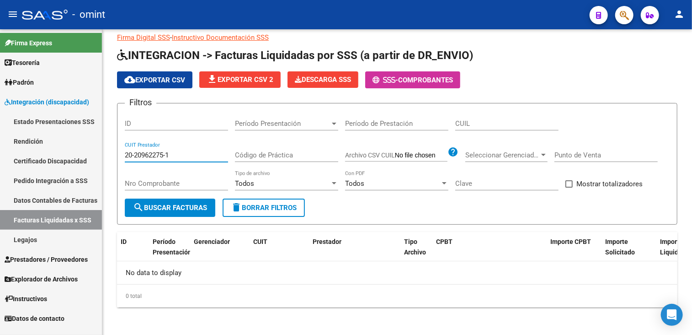
type input "20-20962275-1"
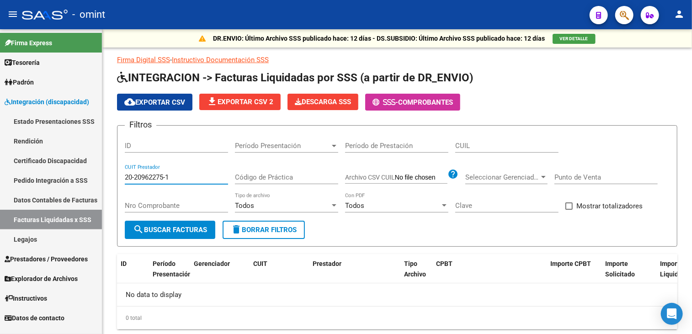
scroll to position [22, 0]
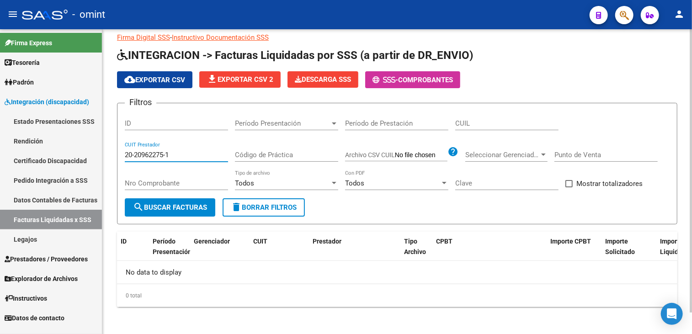
drag, startPoint x: 164, startPoint y: 154, endPoint x: 110, endPoint y: 151, distance: 54.0
click at [110, 151] on div "DR.ENVIO: Último Archivo SSS publicado hace: 12 días - DS.SUBSIDIO: Último Arch…" at bounding box center [397, 172] width 590 height 330
type input "23-28031776-4"
click at [155, 206] on span "search Buscar Facturas" at bounding box center [170, 207] width 74 height 8
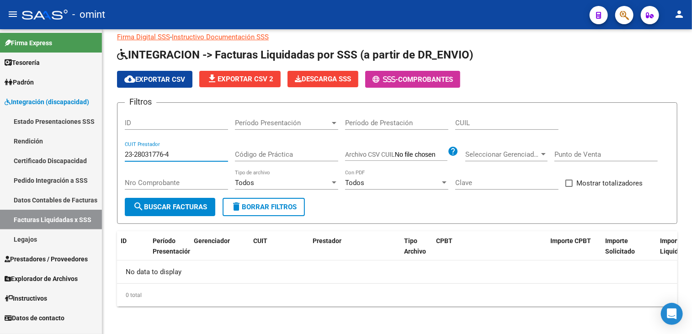
drag, startPoint x: 177, startPoint y: 152, endPoint x: 79, endPoint y: 135, distance: 99.8
click at [79, 135] on mat-sidenav-container "Firma Express Tesorería Extractos Procesados (csv) Extractos Originales (pdf) P…" at bounding box center [346, 181] width 692 height 305
click at [29, 257] on span "Prestadores / Proveedores" at bounding box center [46, 259] width 83 height 10
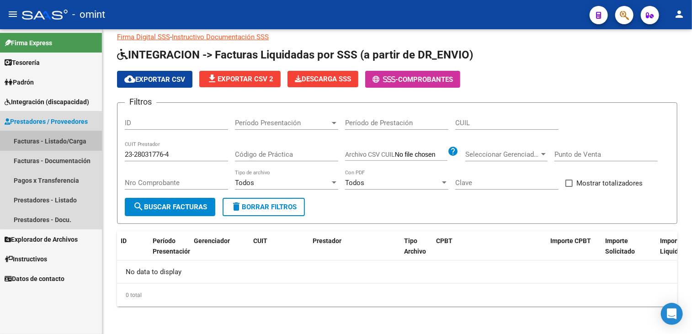
click at [60, 144] on link "Facturas - Listado/Carga" at bounding box center [51, 141] width 102 height 20
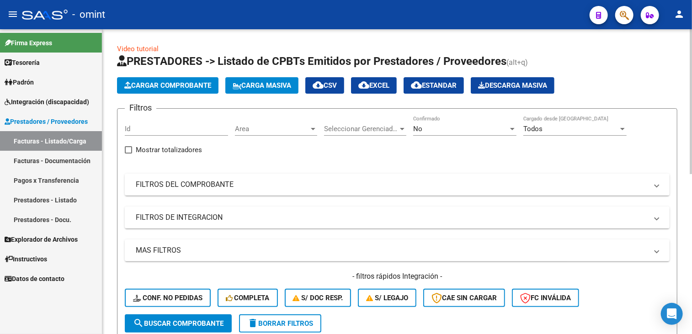
click at [461, 126] on div "No" at bounding box center [460, 129] width 95 height 8
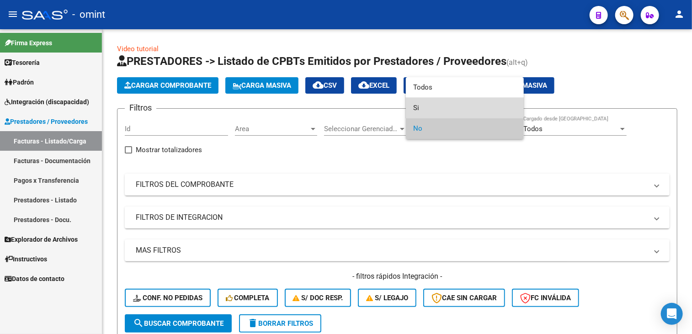
click at [444, 107] on span "Si" at bounding box center [464, 108] width 103 height 21
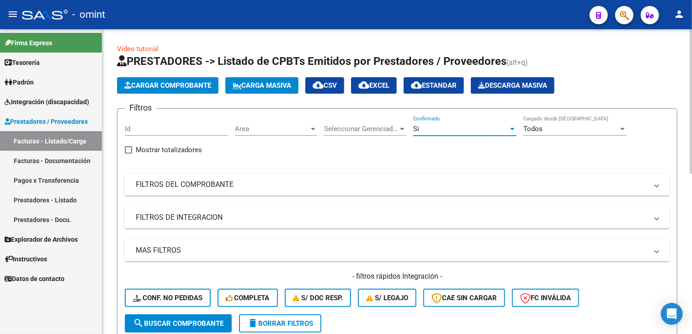
click at [435, 124] on div "Si Confirmado" at bounding box center [464, 126] width 103 height 20
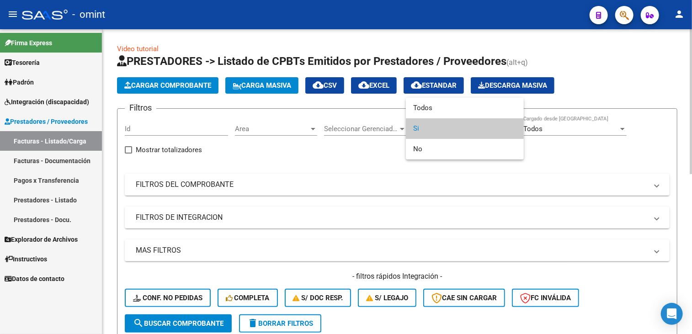
click at [435, 125] on span "Si" at bounding box center [464, 128] width 103 height 21
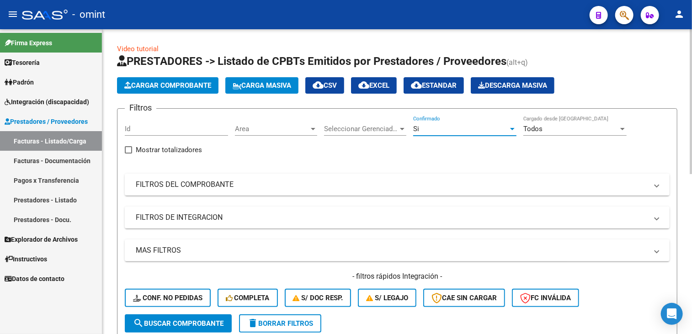
click at [436, 109] on form "Filtros Id Area Area Seleccionar Gerenciador Seleccionar Gerenciador Si Confirm…" at bounding box center [397, 224] width 561 height 232
click at [428, 128] on div "Si" at bounding box center [460, 129] width 95 height 8
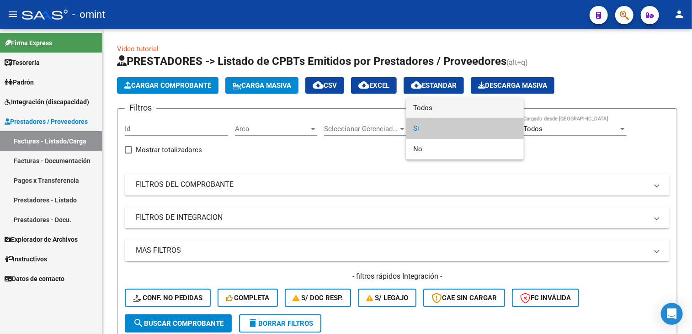
click at [437, 110] on span "Todos" at bounding box center [464, 108] width 103 height 21
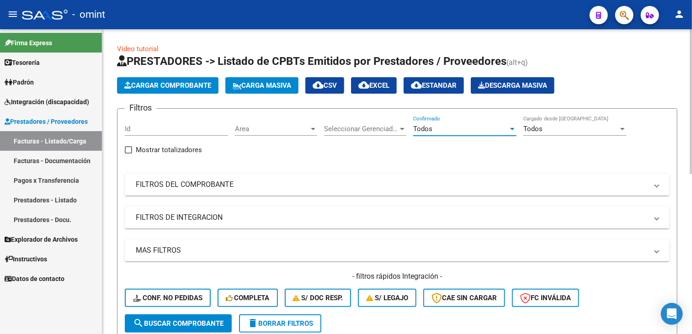
click at [207, 181] on mat-panel-title "FILTROS DEL COMPROBANTE" at bounding box center [392, 185] width 512 height 10
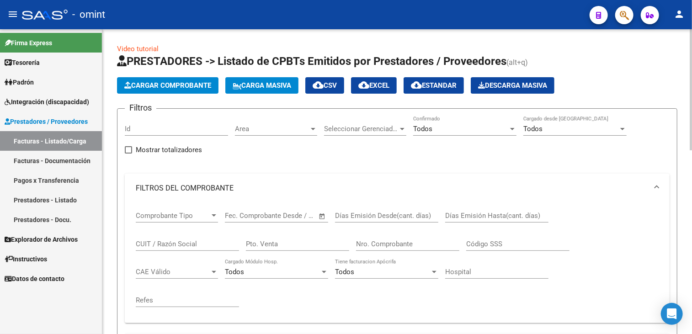
click at [179, 245] on input "CUIT / Razón Social" at bounding box center [187, 244] width 103 height 8
paste input "23-28031776-4"
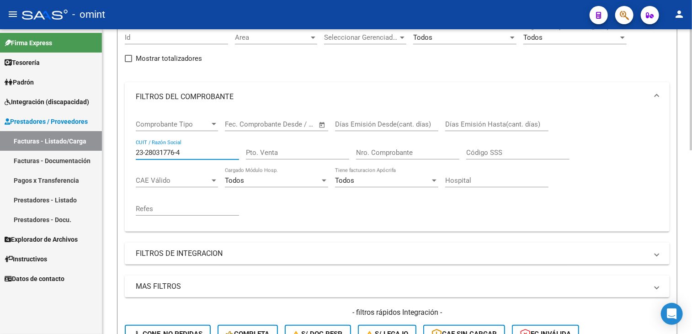
scroll to position [183, 0]
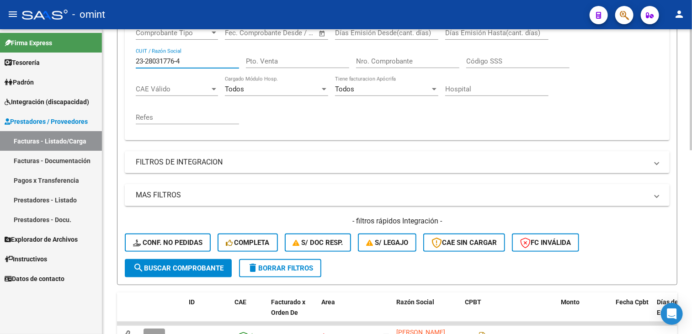
click at [187, 267] on span "search Buscar Comprobante" at bounding box center [178, 268] width 91 height 8
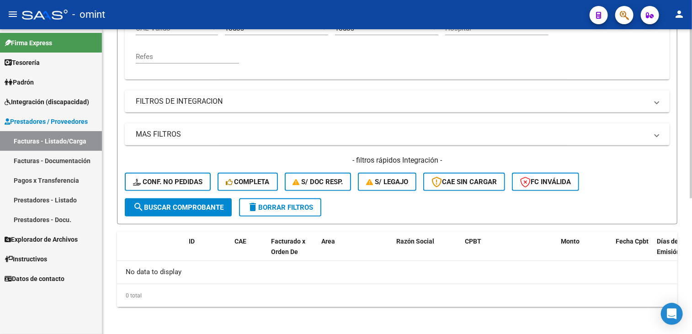
scroll to position [61, 0]
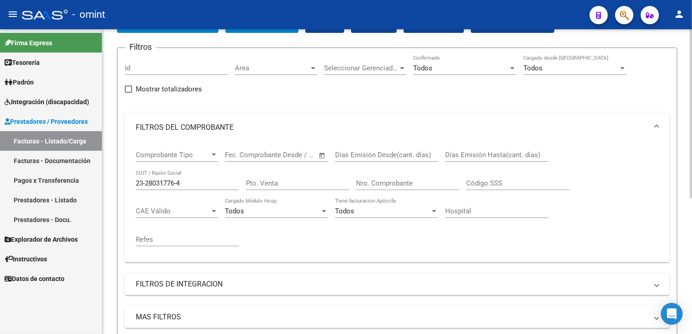
drag, startPoint x: 181, startPoint y: 182, endPoint x: 182, endPoint y: 186, distance: 4.7
click at [181, 184] on input "23-28031776-4" at bounding box center [187, 183] width 103 height 8
click at [146, 181] on input "23-280317764" at bounding box center [187, 183] width 103 height 8
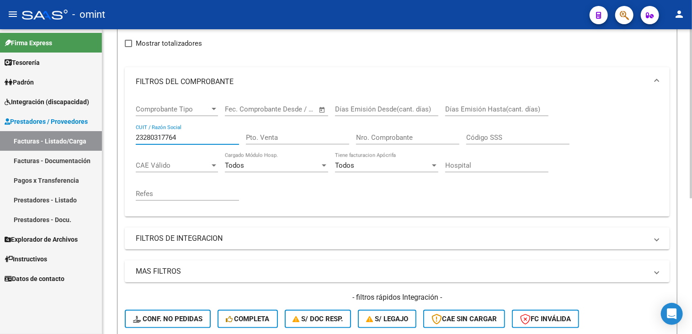
scroll to position [198, 0]
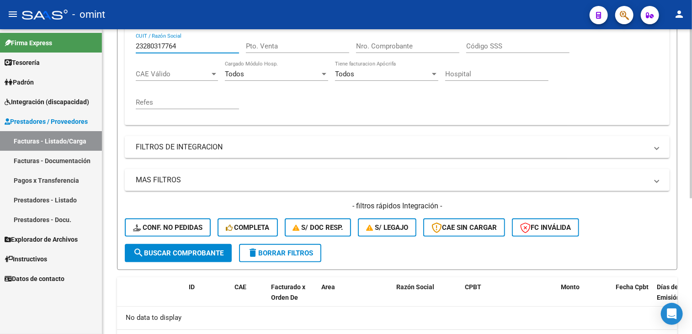
type input "23280317764"
click at [172, 251] on span "search Buscar Comprobante" at bounding box center [178, 253] width 91 height 8
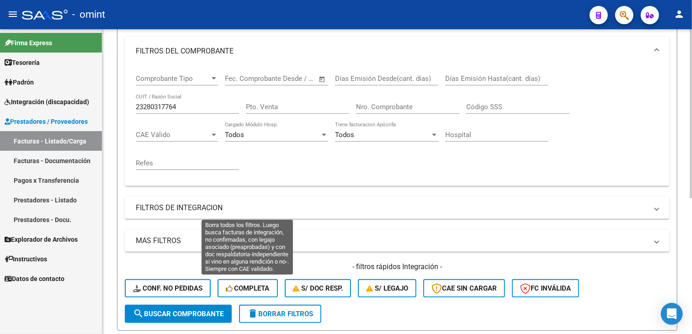
scroll to position [229, 0]
